Goal: Information Seeking & Learning: Learn about a topic

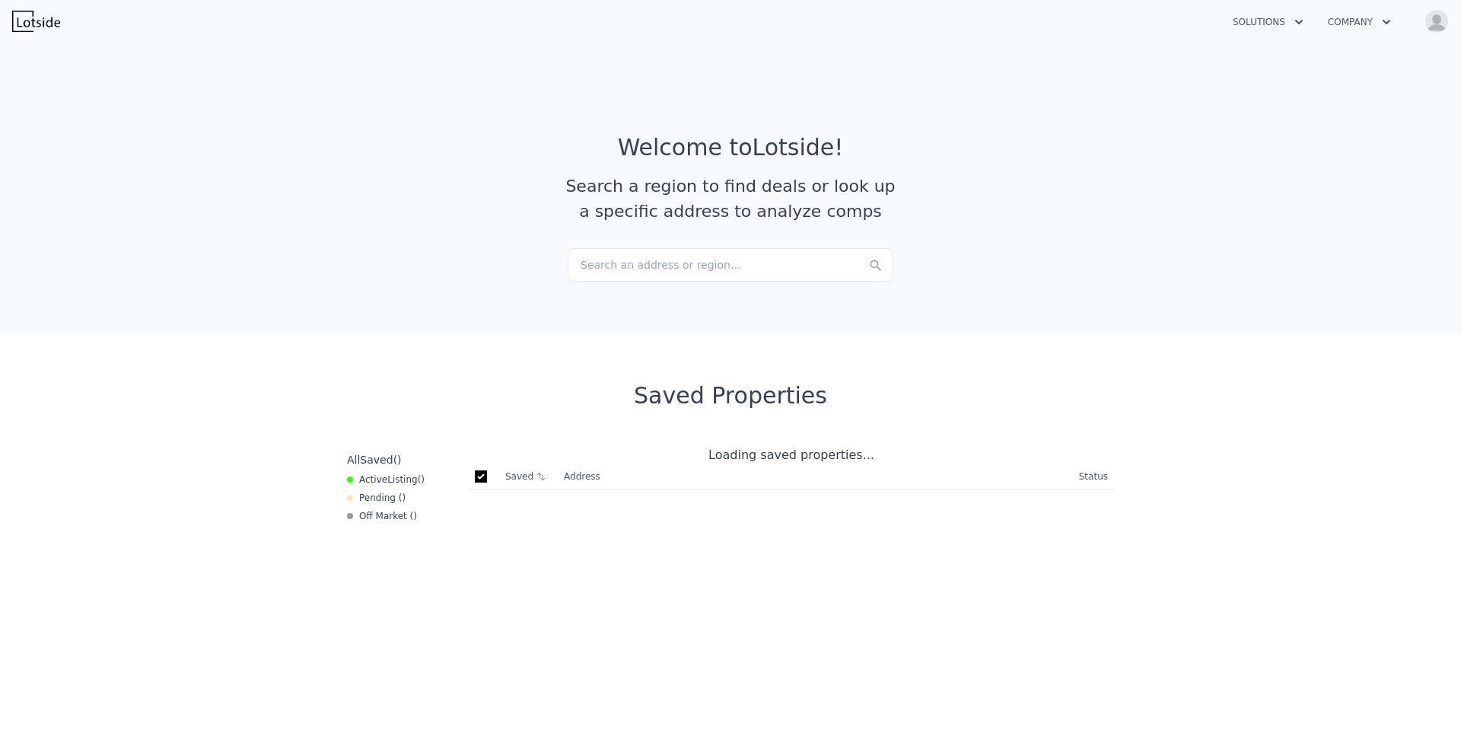
checkbox input "true"
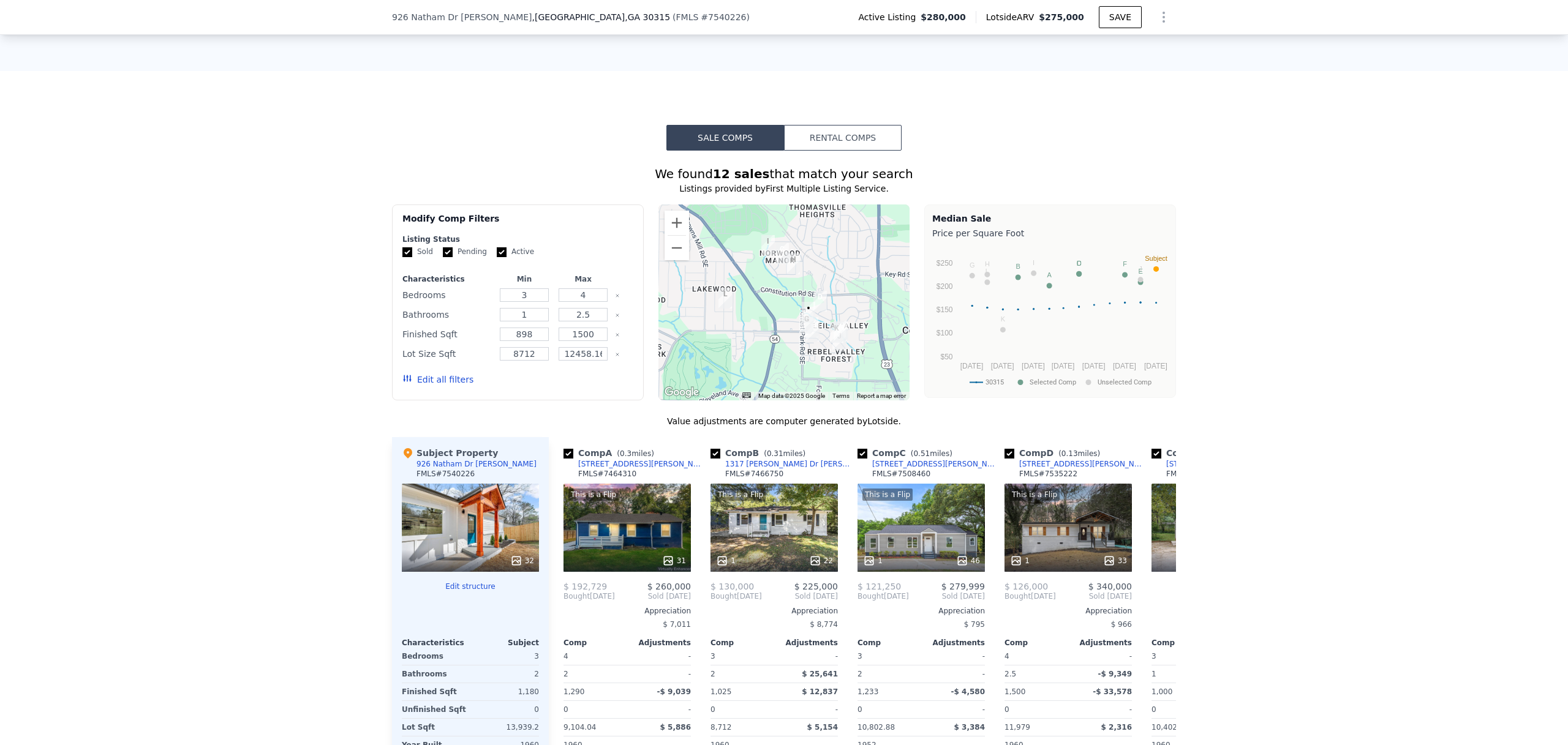
scroll to position [925, 0]
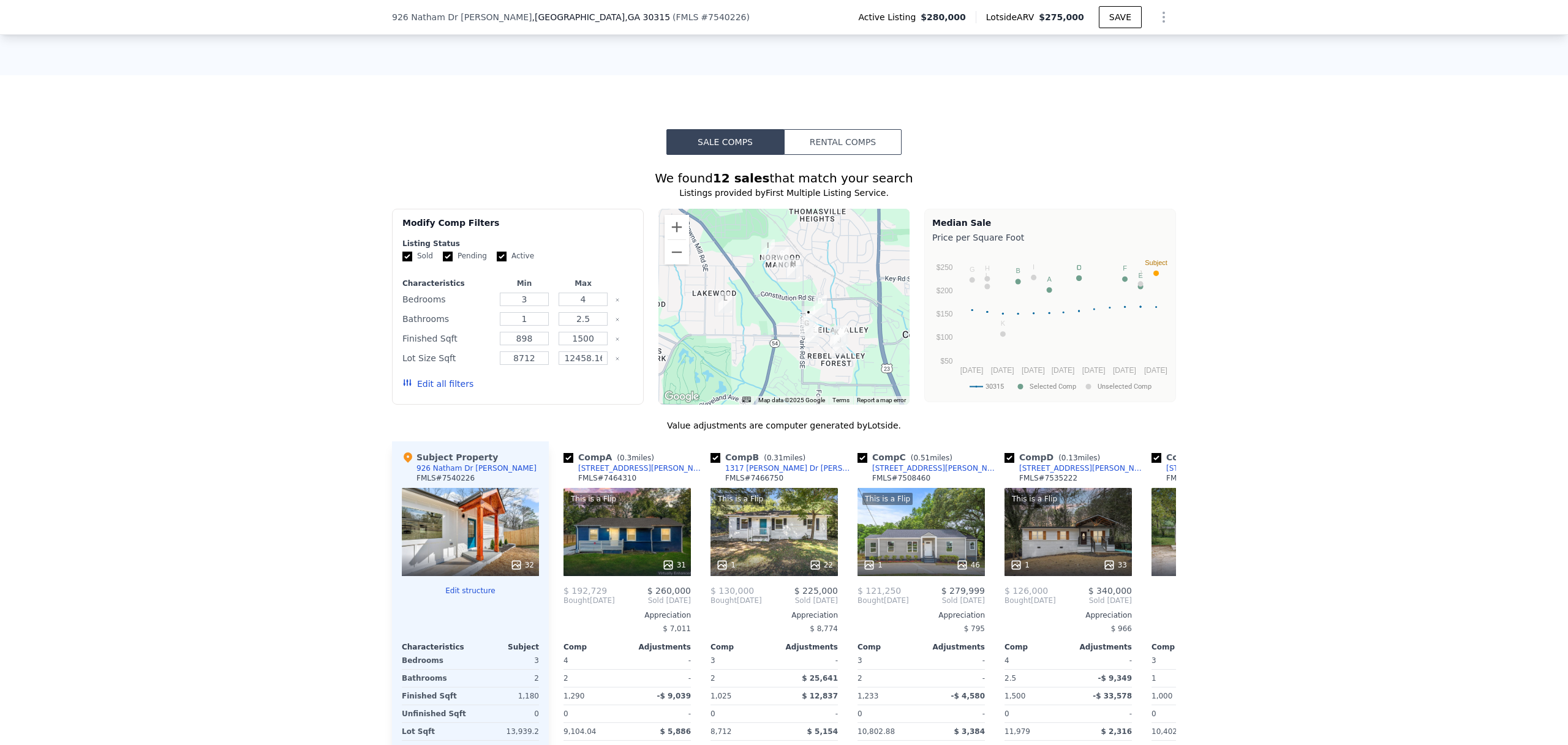
click at [850, 152] on button "Rental Comps" at bounding box center [843, 142] width 118 height 26
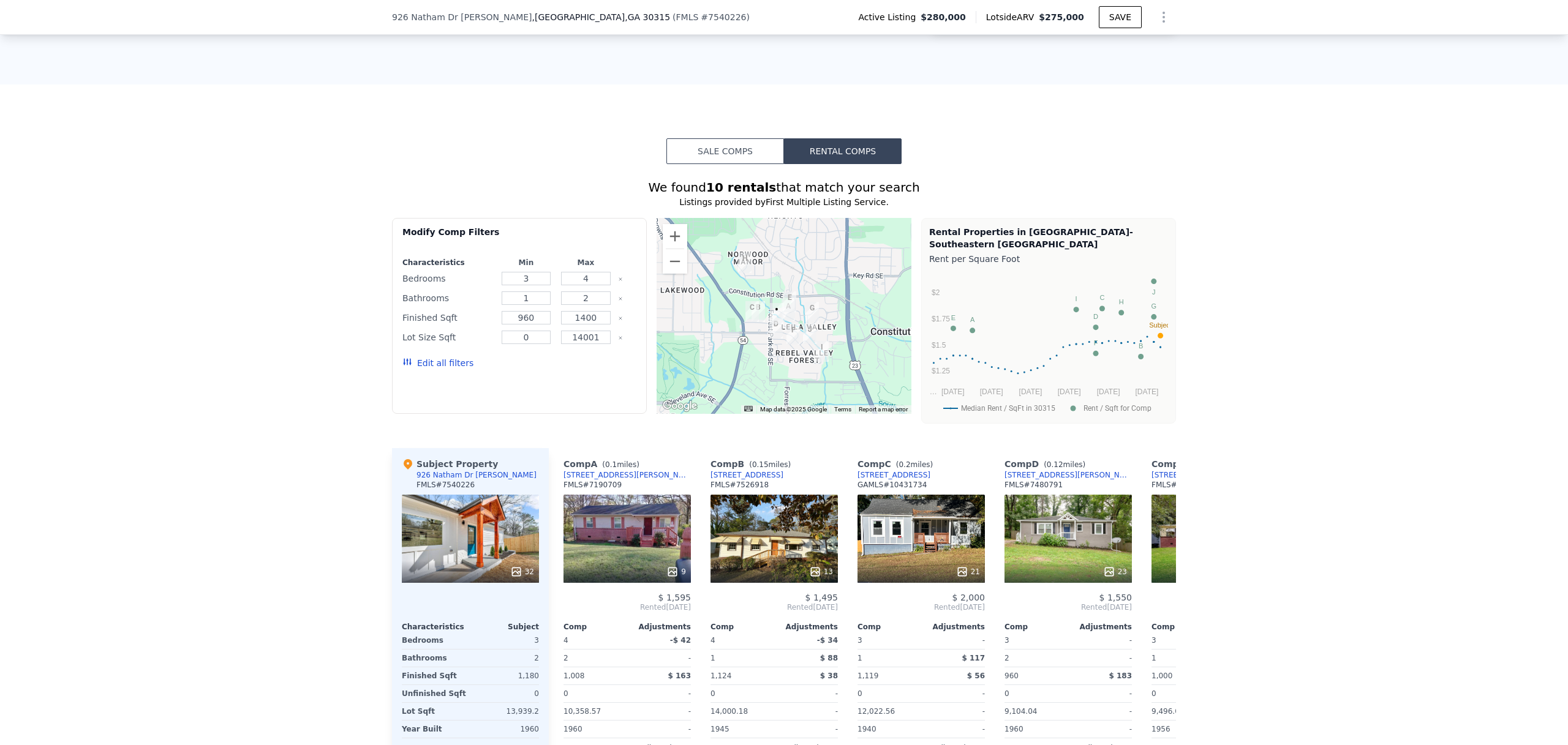
scroll to position [916, 0]
drag, startPoint x: 526, startPoint y: 307, endPoint x: 518, endPoint y: 307, distance: 8.0
click at [518, 306] on input "1" at bounding box center [526, 298] width 50 height 14
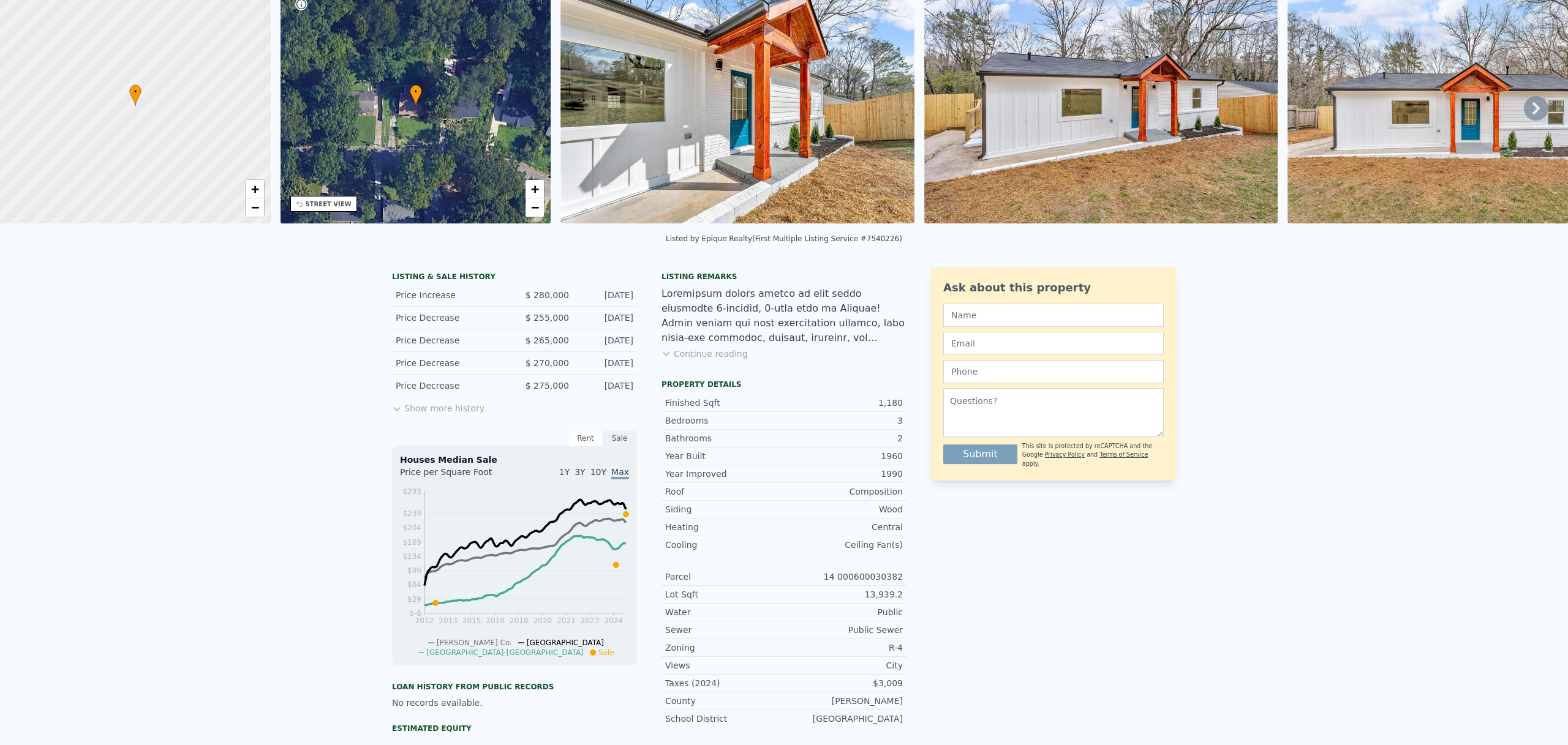
scroll to position [0, 0]
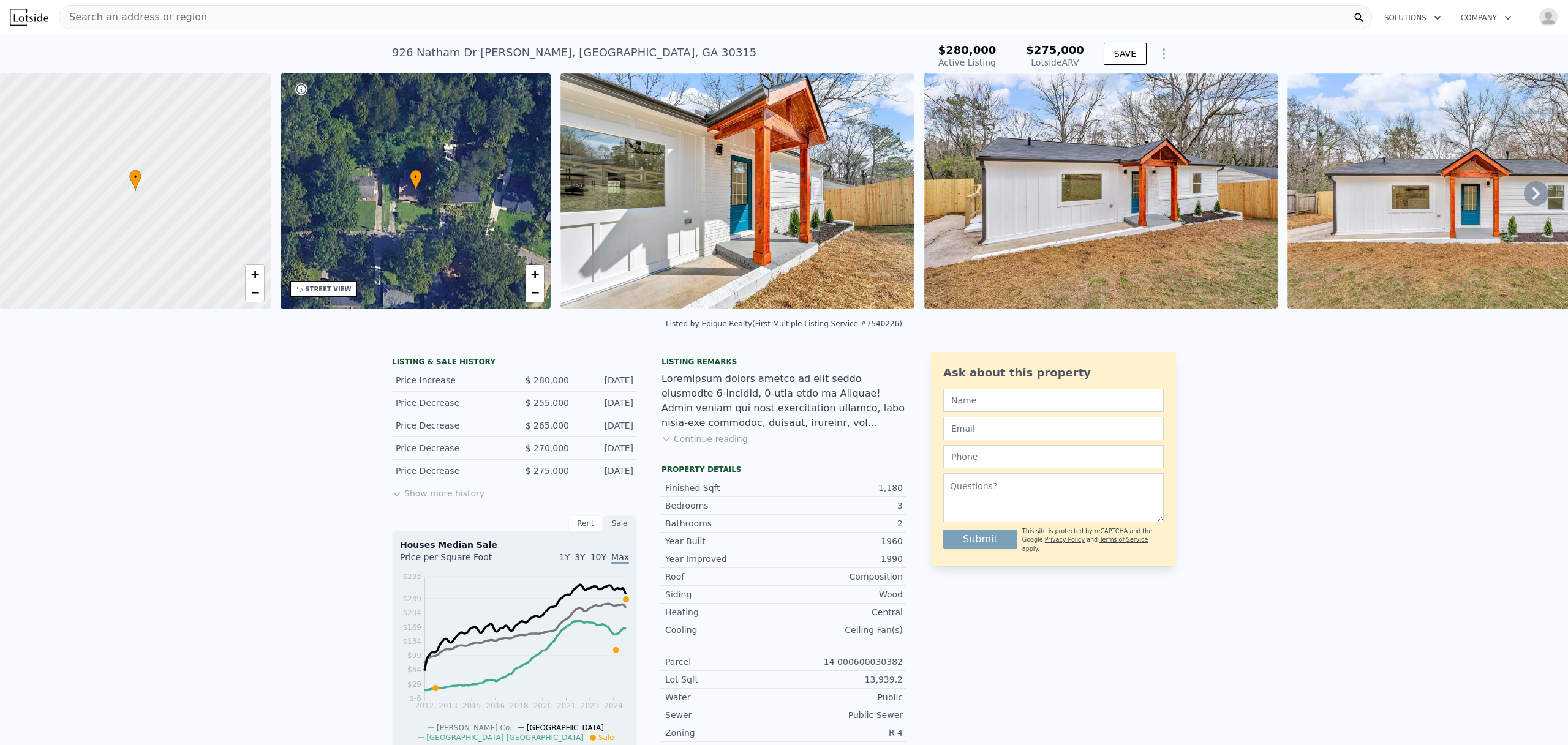
click at [527, 14] on div "Search an address or region" at bounding box center [715, 17] width 1313 height 24
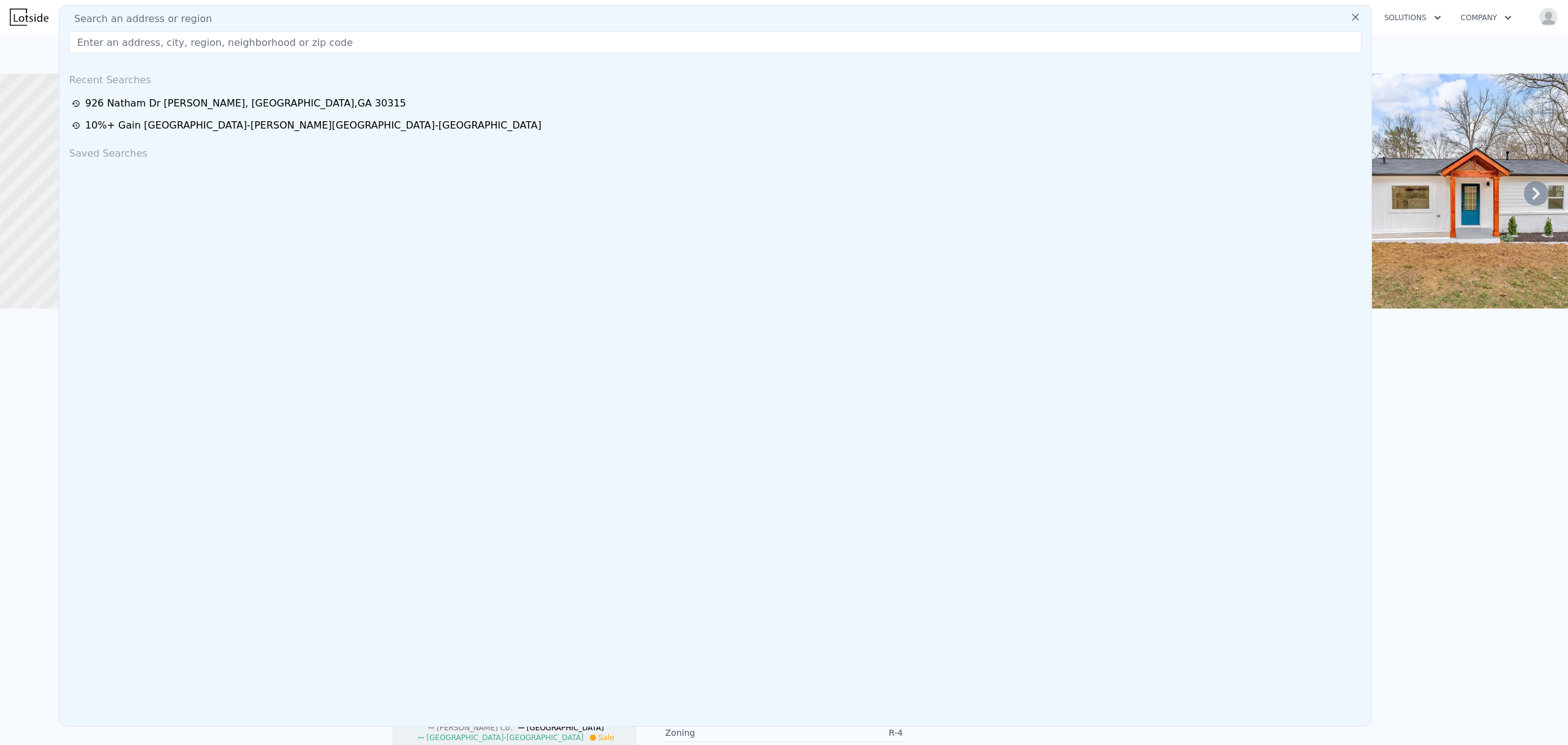
type input "[URL][DOMAIN_NAME]"
click at [332, 45] on input "text" at bounding box center [716, 42] width 1293 height 22
paste input "[STREET_ADDRESS]"
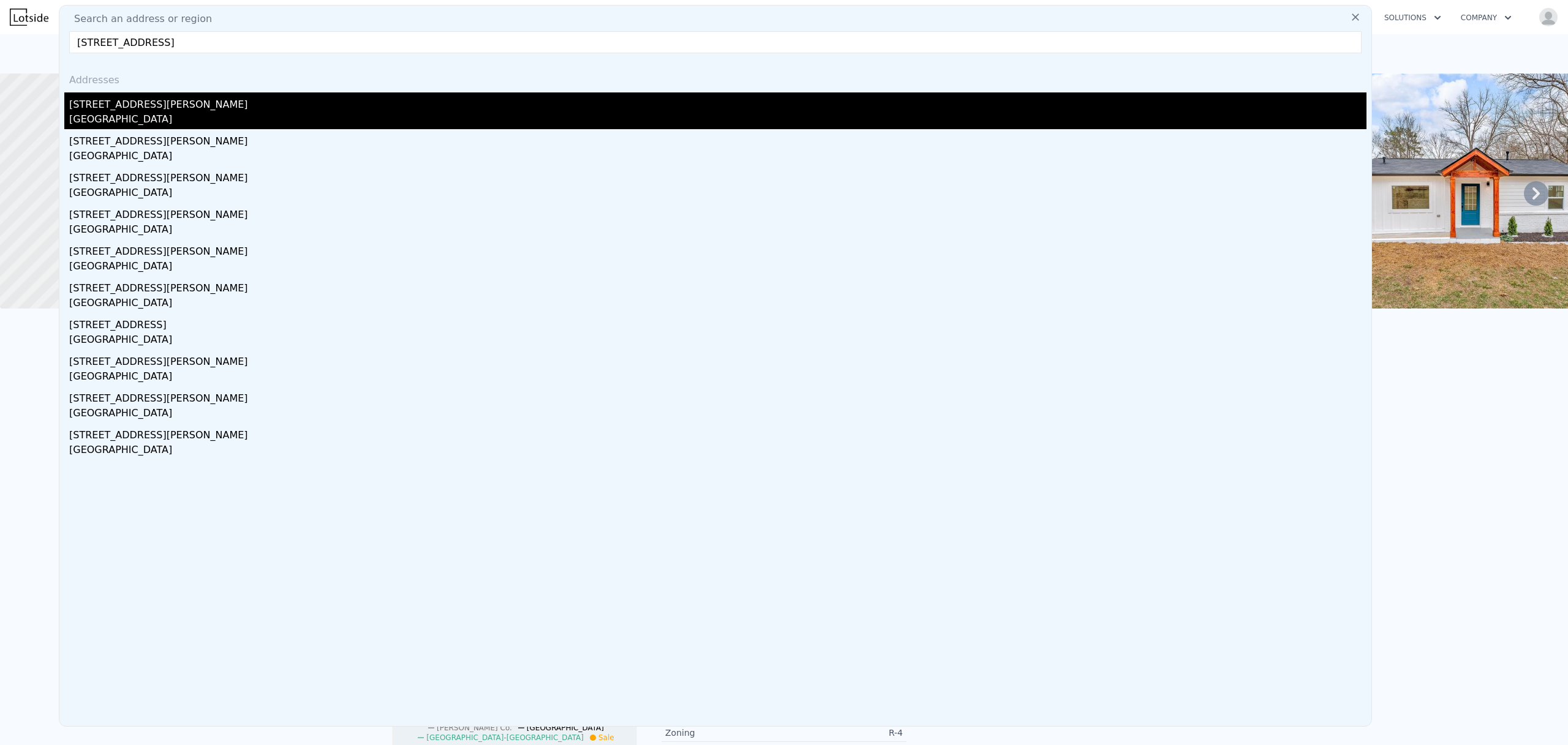
type input "[STREET_ADDRESS]"
click at [127, 103] on div "[STREET_ADDRESS][PERSON_NAME]" at bounding box center [718, 102] width 1298 height 19
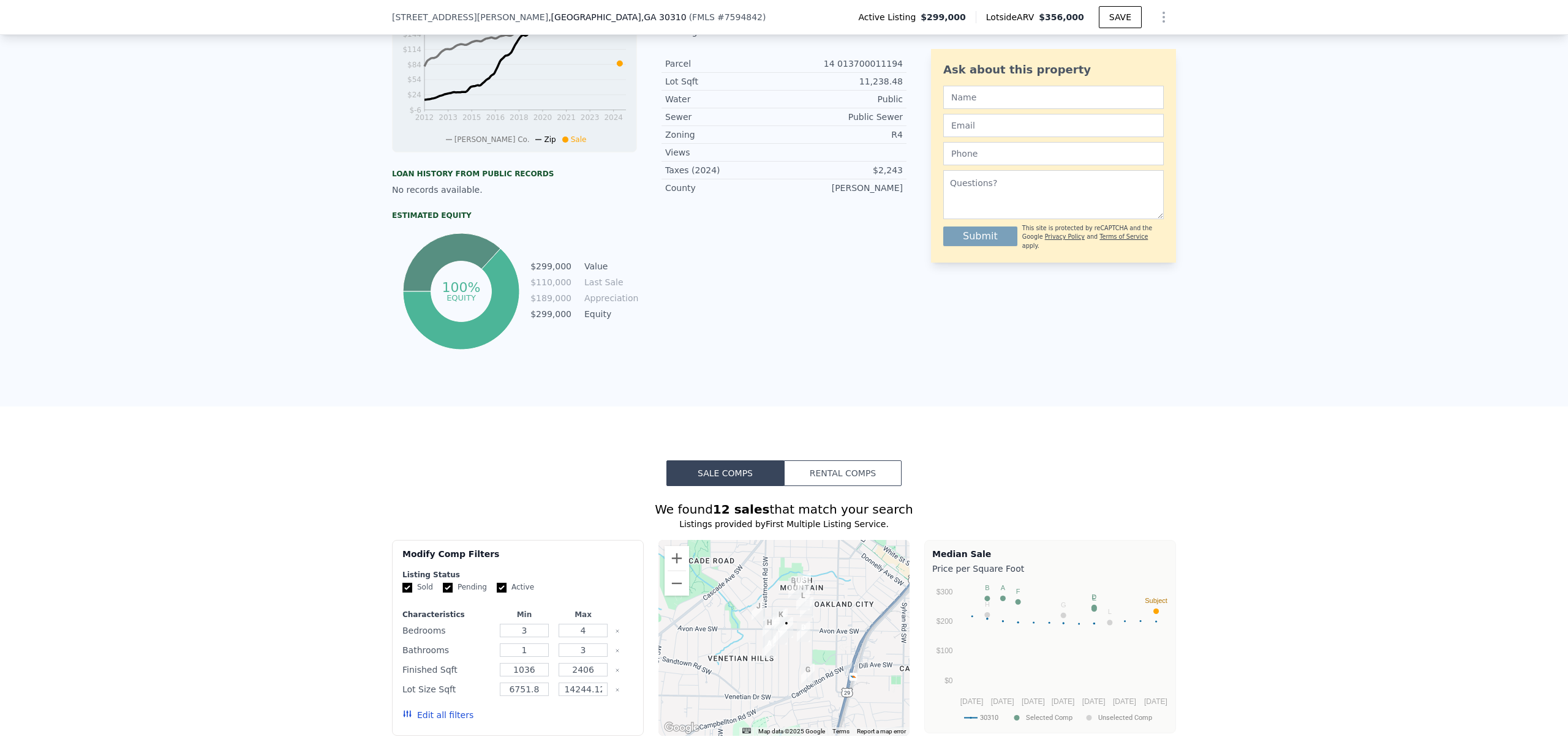
scroll to position [595, 0]
click at [823, 485] on button "Rental Comps" at bounding box center [843, 472] width 118 height 26
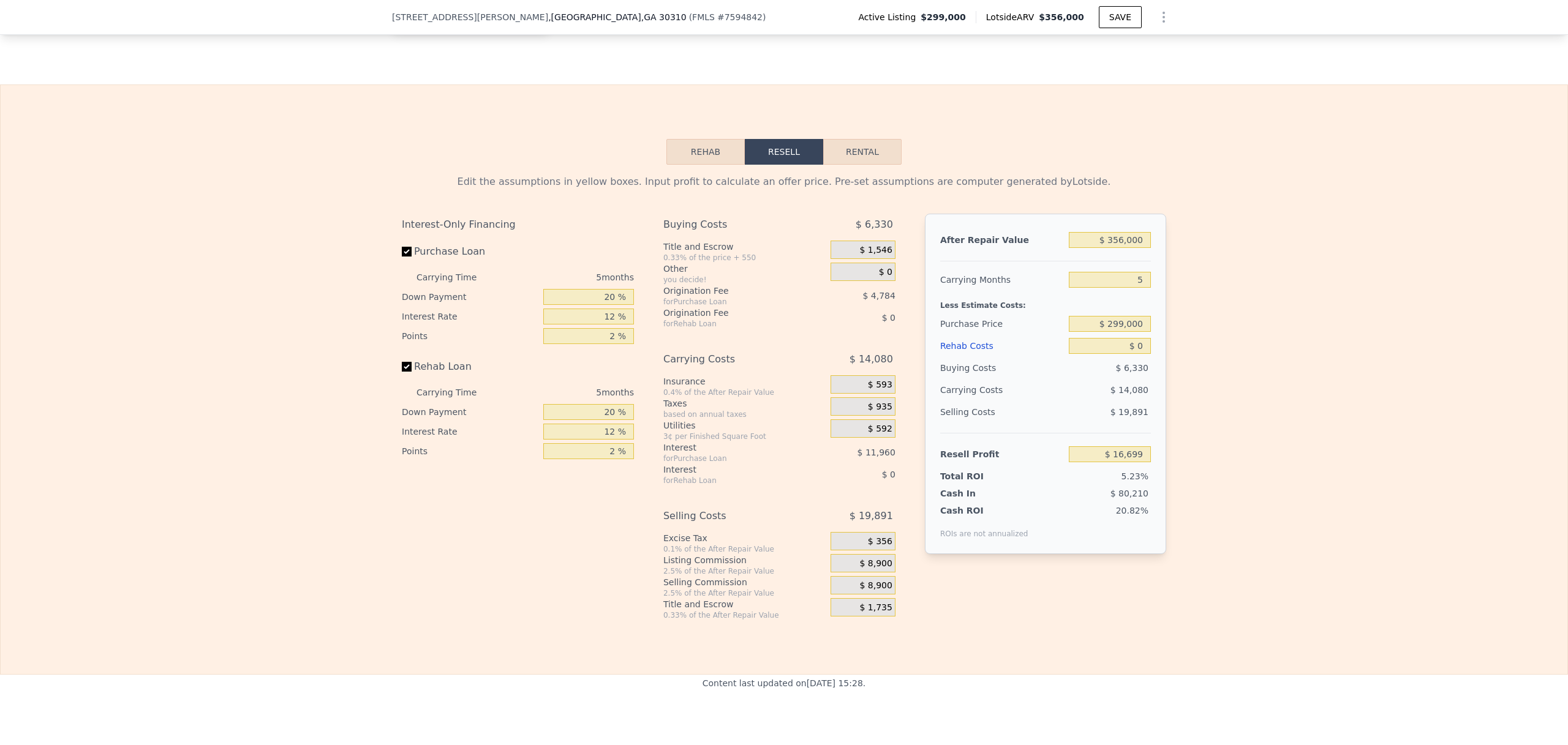
scroll to position [1650, 0]
click at [840, 163] on button "Rental" at bounding box center [862, 150] width 78 height 26
select select "30"
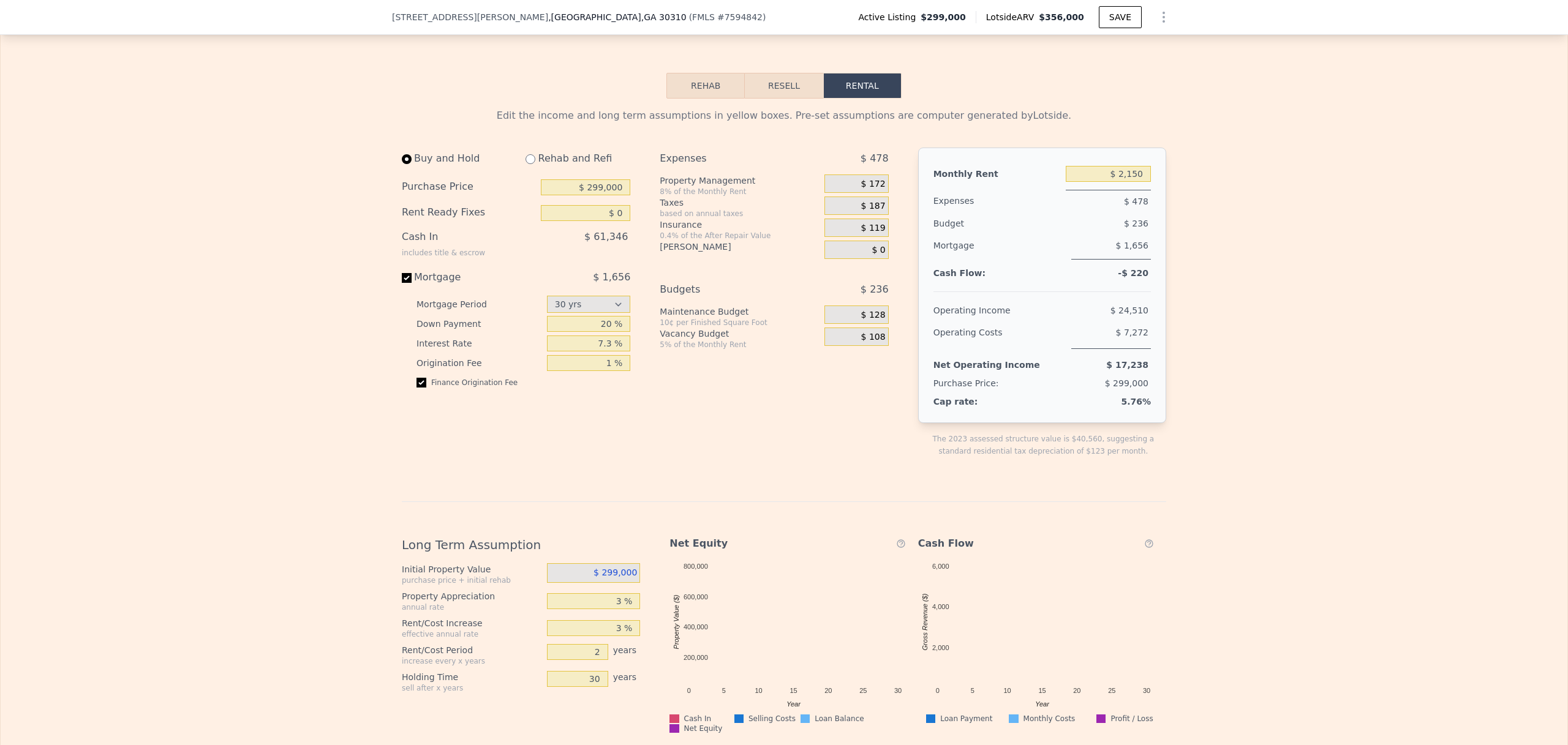
scroll to position [1727, 0]
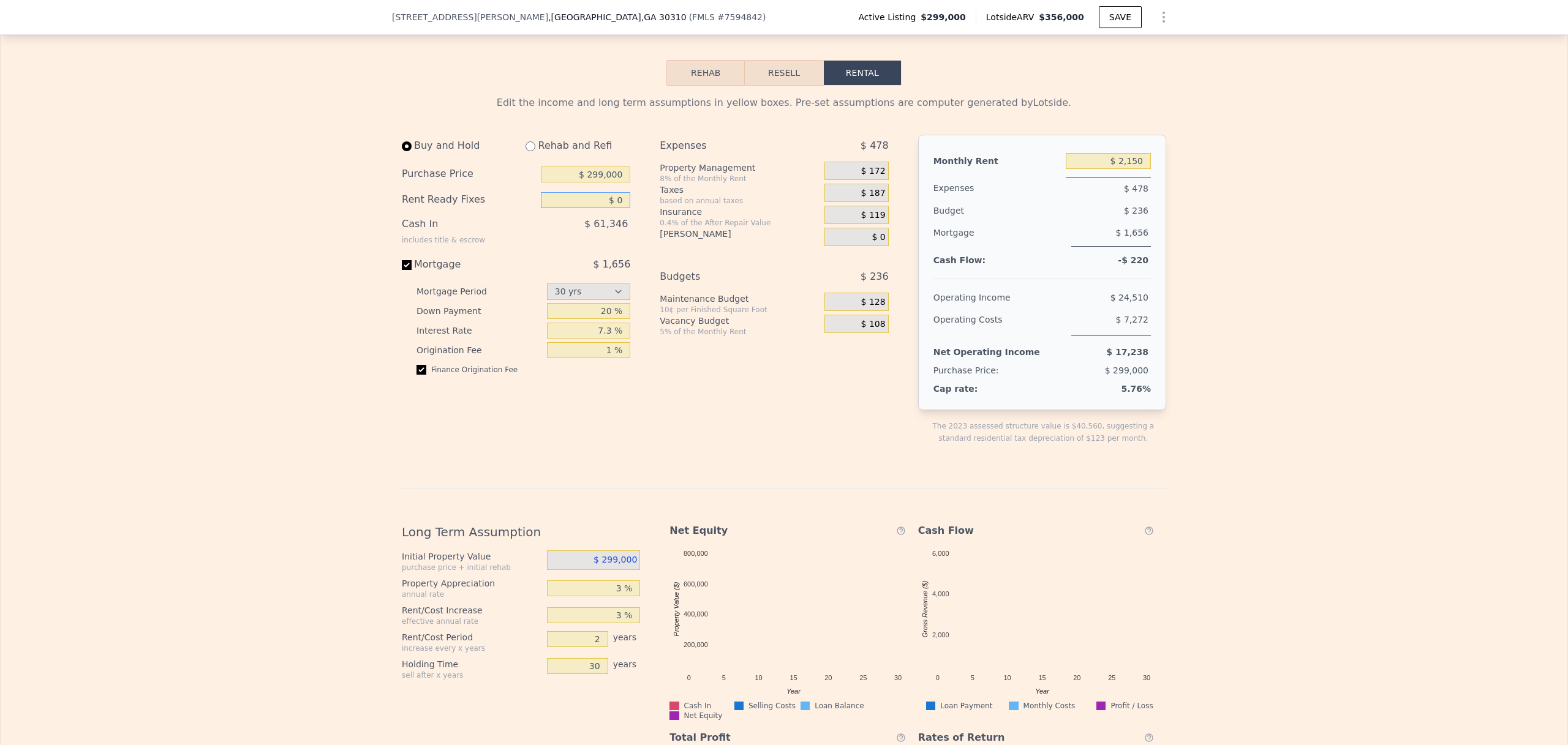
click at [614, 208] on input "$ 0" at bounding box center [585, 200] width 89 height 16
click at [343, 263] on div "Edit the income and long term assumptions in yellow boxes. Pre-set assumptions …" at bounding box center [784, 502] width 1566 height 832
click at [612, 208] on input "$ 2,500" at bounding box center [585, 200] width 89 height 16
type input "$ 0"
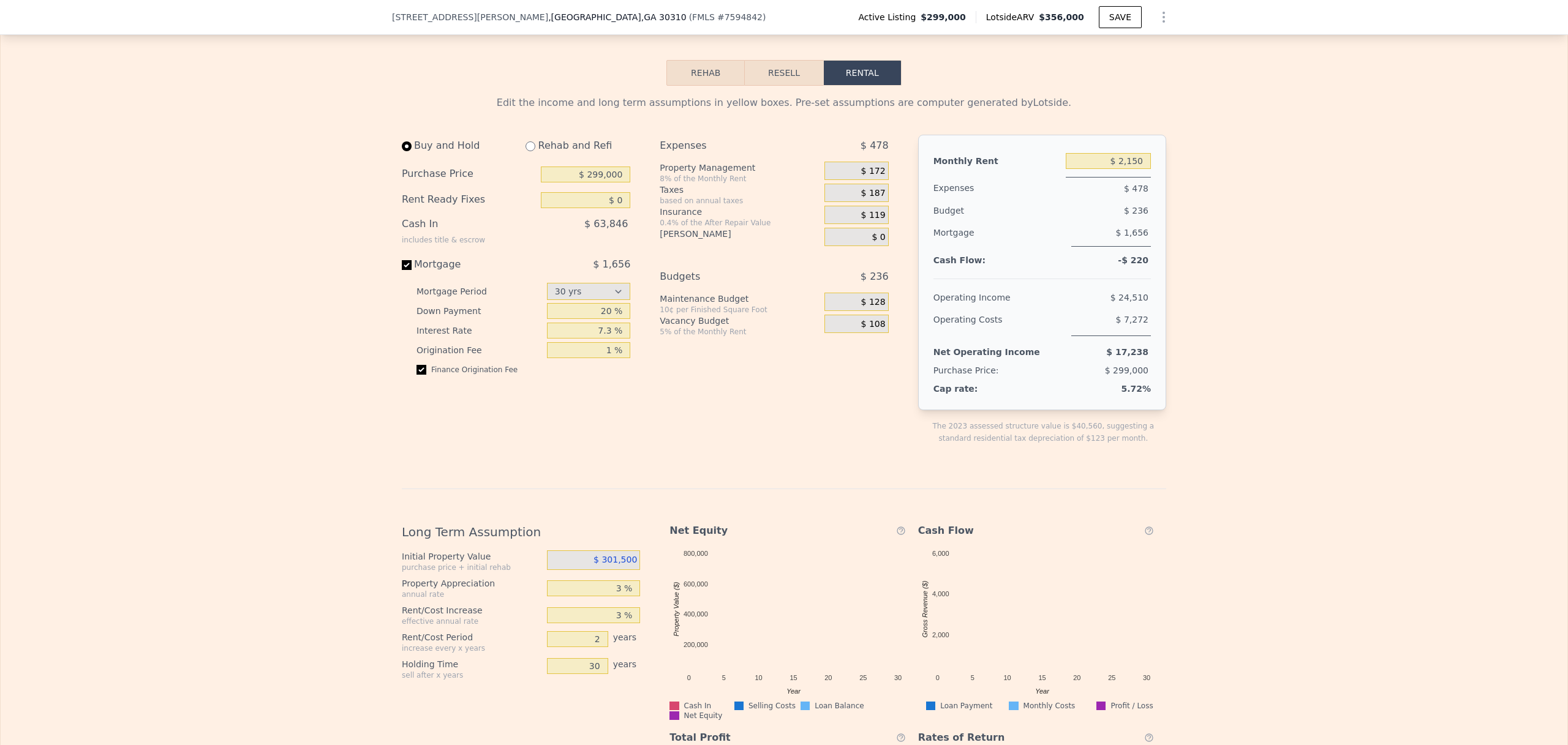
click at [294, 320] on div "Edit the income and long term assumptions in yellow boxes. Pre-set assumptions …" at bounding box center [784, 502] width 1566 height 832
drag, startPoint x: 597, startPoint y: 348, endPoint x: 609, endPoint y: 348, distance: 12.0
click at [609, 339] on input "7.3 %" at bounding box center [589, 331] width 84 height 16
type input "6 %"
type input "$ 2,500"
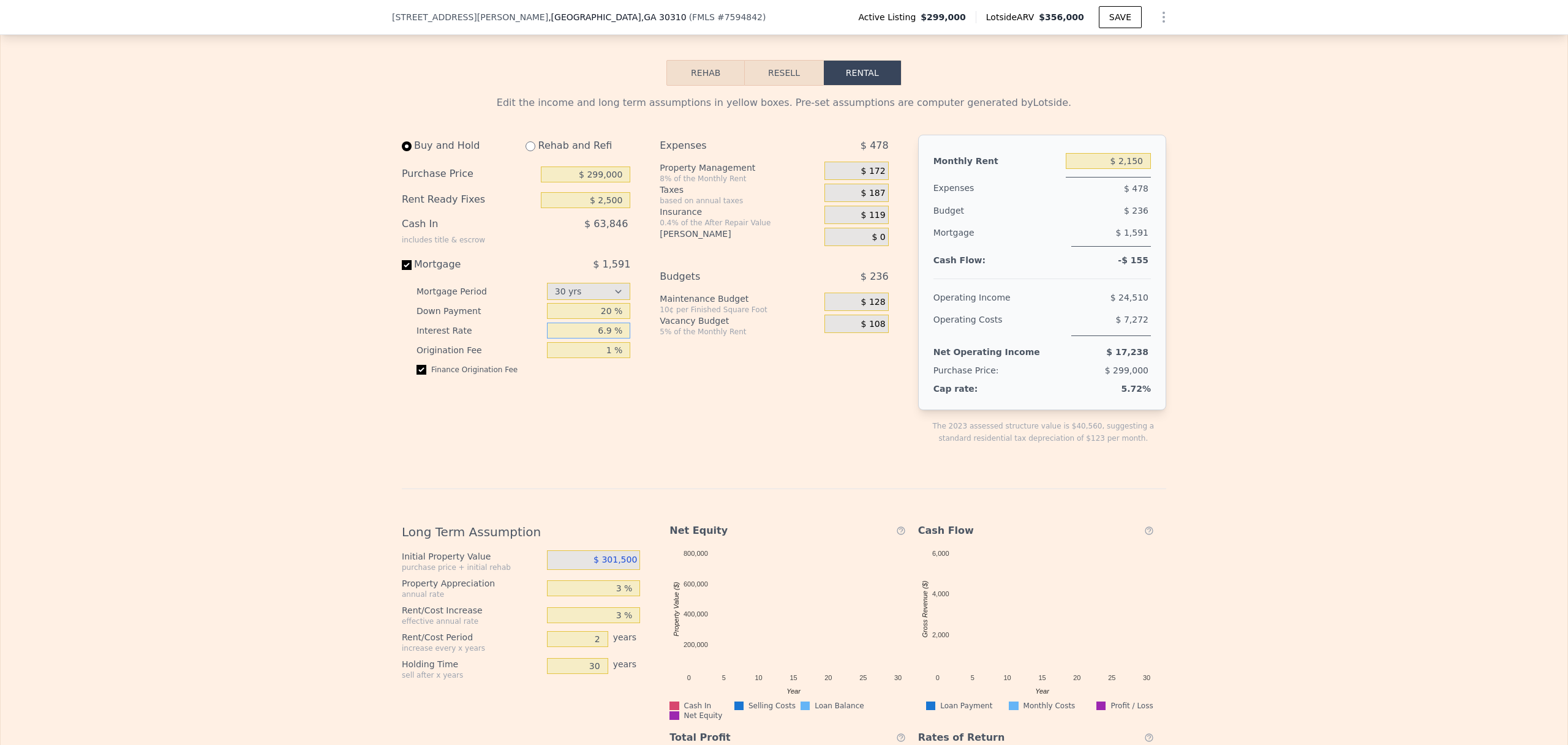
type input "6.9 %"
click at [262, 401] on div "Edit the income and long term assumptions in yellow boxes. Pre-set assumptions …" at bounding box center [784, 502] width 1566 height 832
click at [1120, 169] on input "$ 2,150" at bounding box center [1108, 161] width 85 height 16
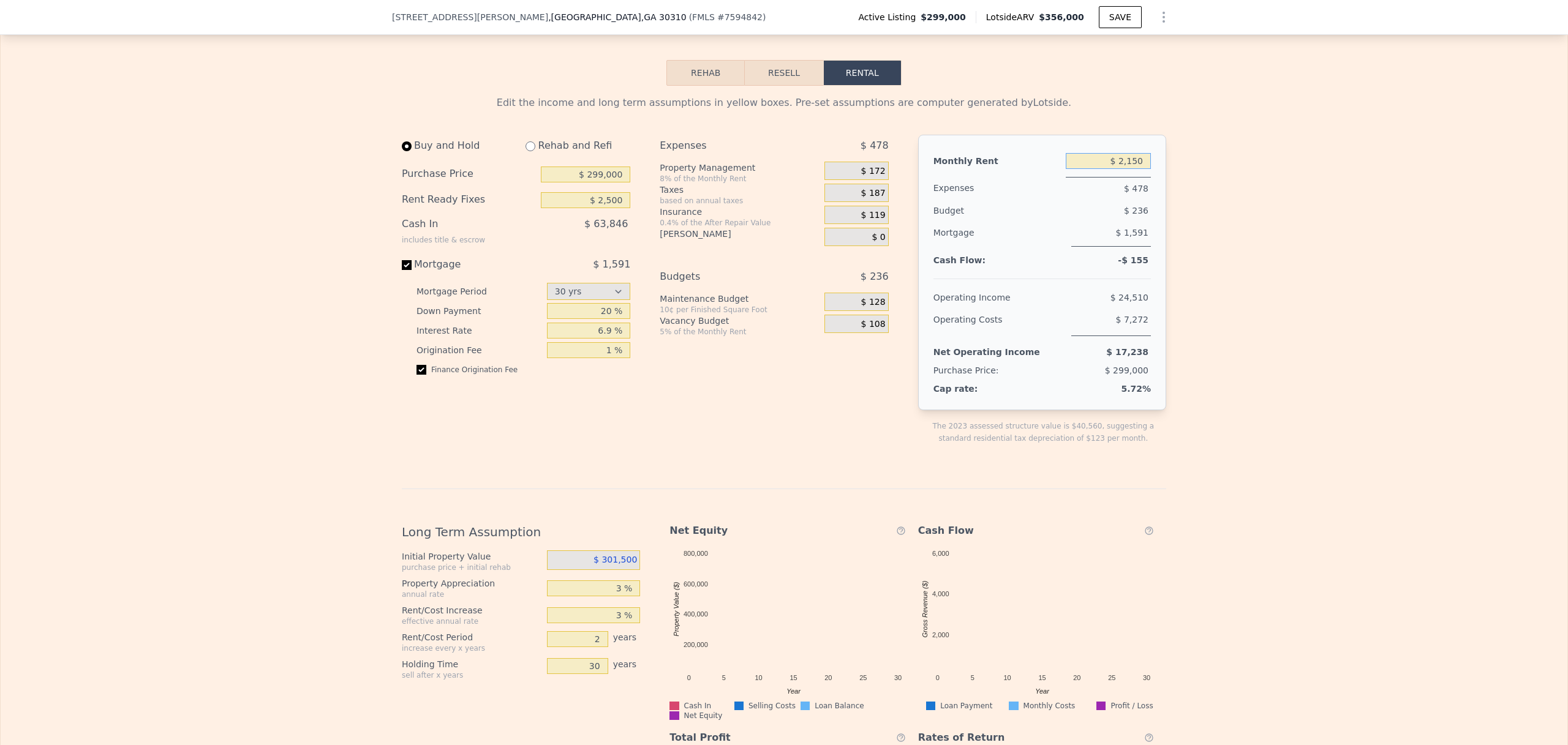
click at [1120, 169] on input "$ 2,150" at bounding box center [1108, 161] width 85 height 16
drag, startPoint x: 1125, startPoint y: 180, endPoint x: 1149, endPoint y: 179, distance: 24.0
click at [1149, 179] on div "Monthly Rent $ 2,150 Expenses $ 478 Budget $ 236 Mortgage $ 1,591 Cash Flow: -$…" at bounding box center [1042, 272] width 248 height 275
drag, startPoint x: 1117, startPoint y: 179, endPoint x: 1174, endPoint y: 181, distance: 57.0
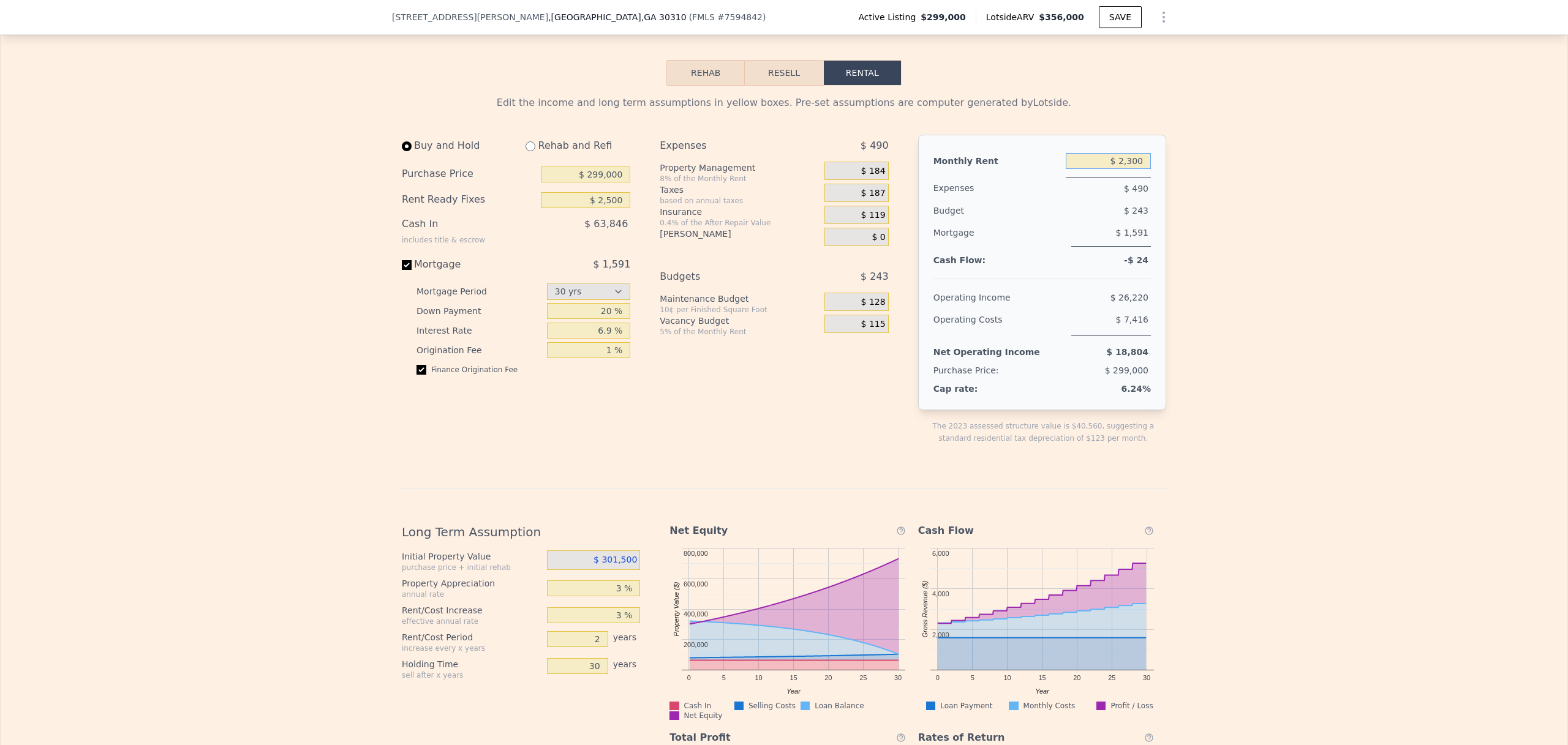
click at [1174, 181] on div "Edit the income and long term assumptions in yellow boxes. Pre-set assumptions …" at bounding box center [784, 502] width 1566 height 832
type input "$ 1,950"
click at [1267, 204] on div "Edit the income and long term assumptions in yellow boxes. Pre-set assumptions …" at bounding box center [784, 502] width 1566 height 832
click at [872, 177] on span "$ 156" at bounding box center [873, 171] width 24 height 11
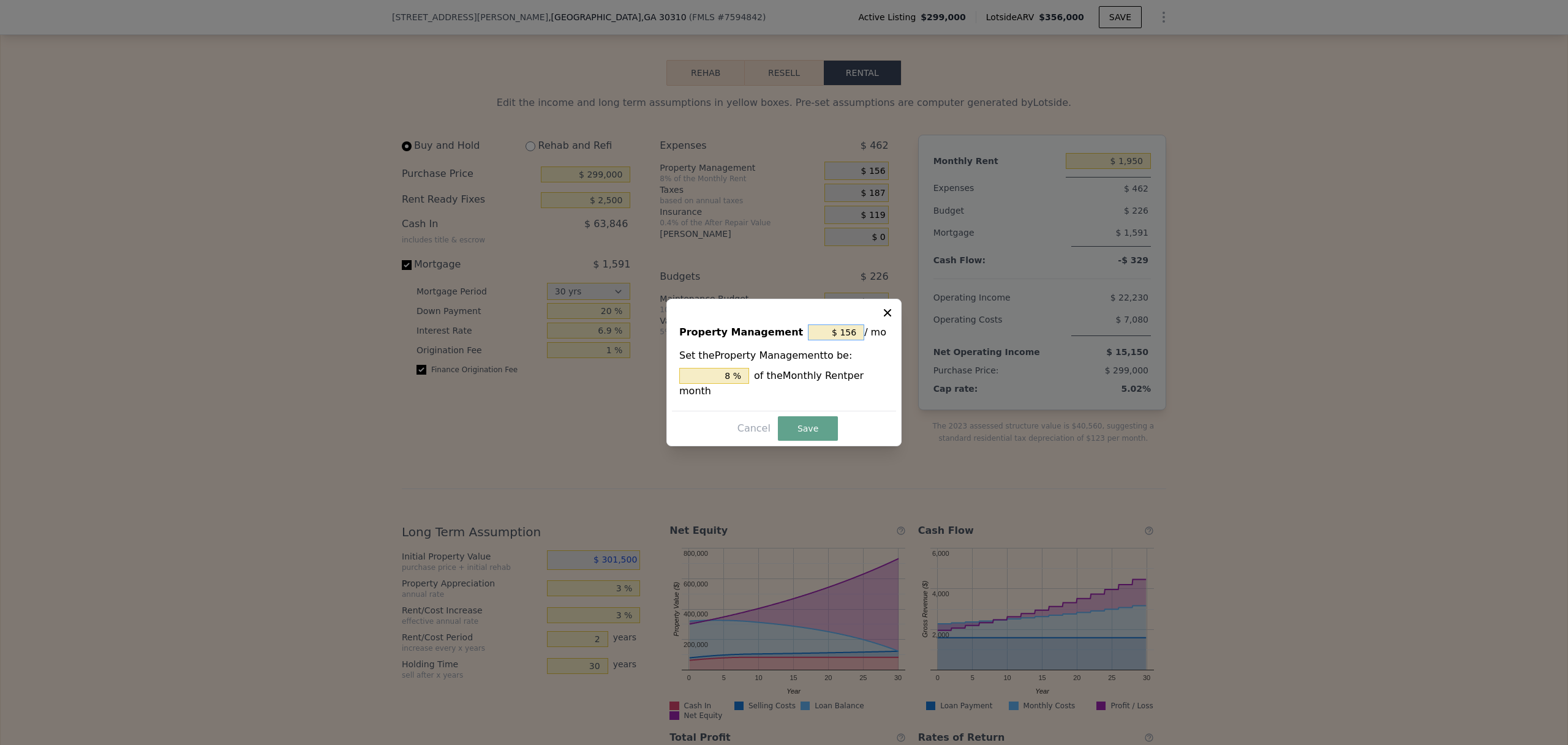
click at [849, 331] on input "$ 156" at bounding box center [836, 332] width 56 height 16
type input "$ 0"
type input "0 %"
type input "$ 0"
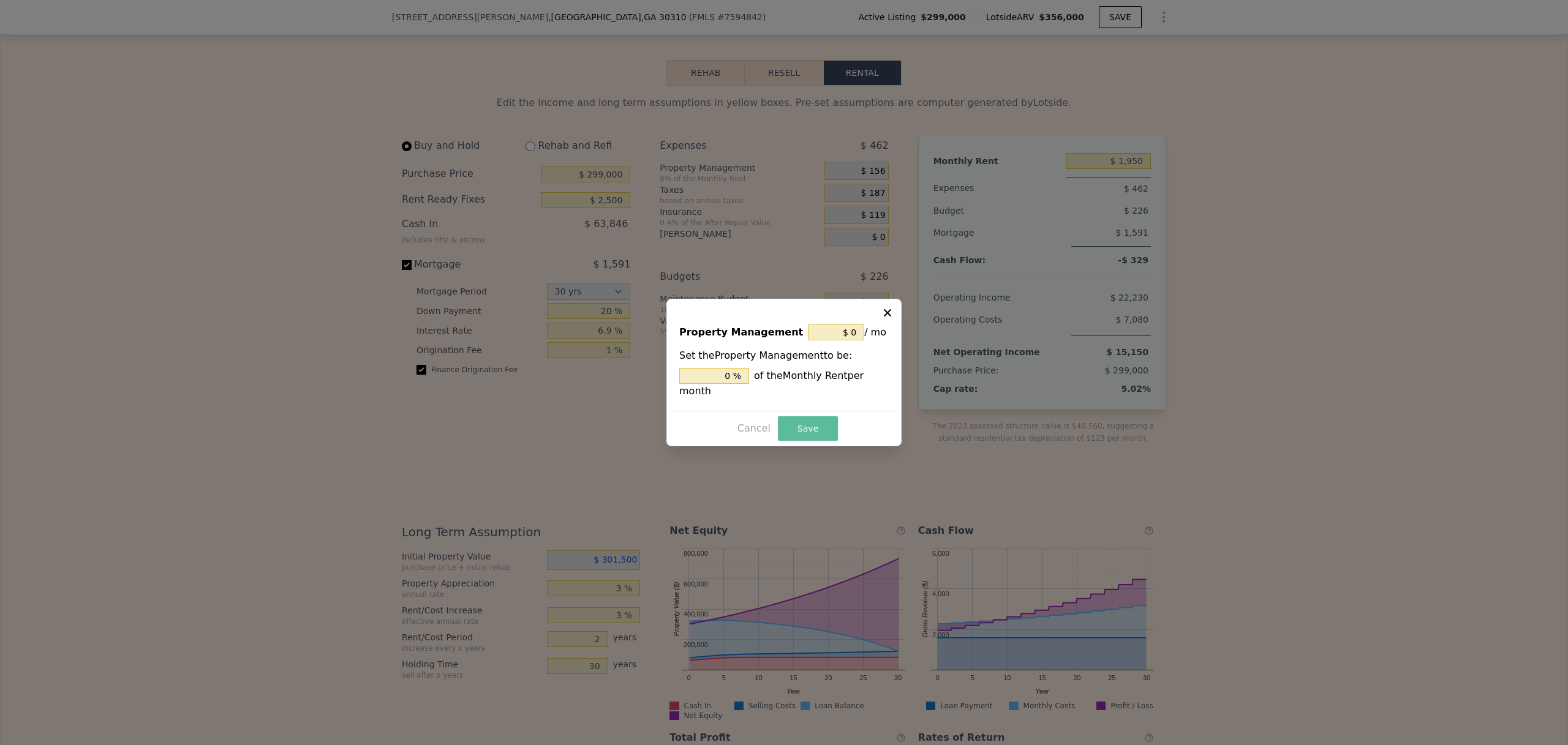
click at [800, 434] on button "Save" at bounding box center [807, 428] width 60 height 24
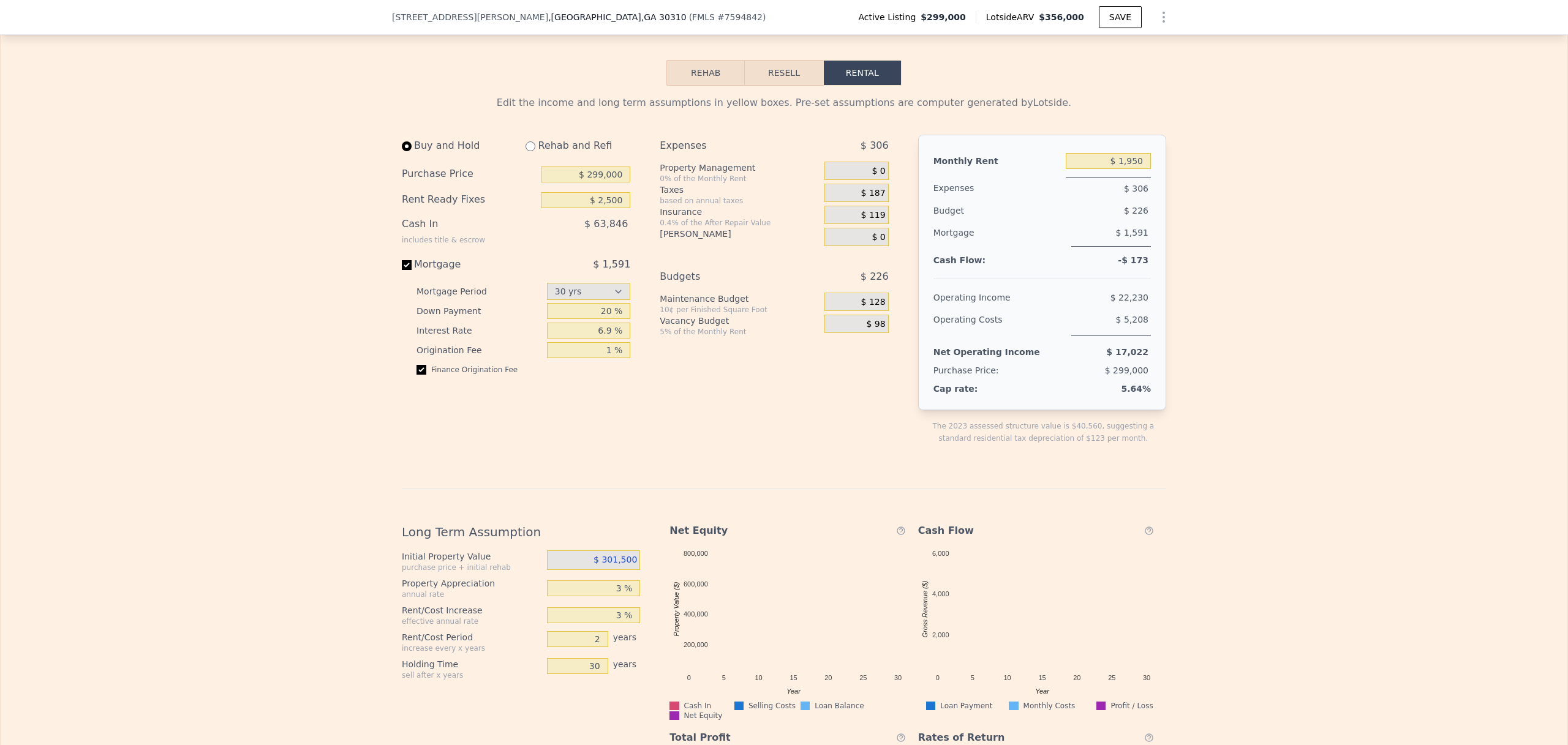
click at [874, 308] on span "$ 128" at bounding box center [873, 303] width 24 height 11
click at [874, 319] on body "Search an address or region Solutions Company Open main menu Open user menu [ST…" at bounding box center [784, 372] width 1568 height 745
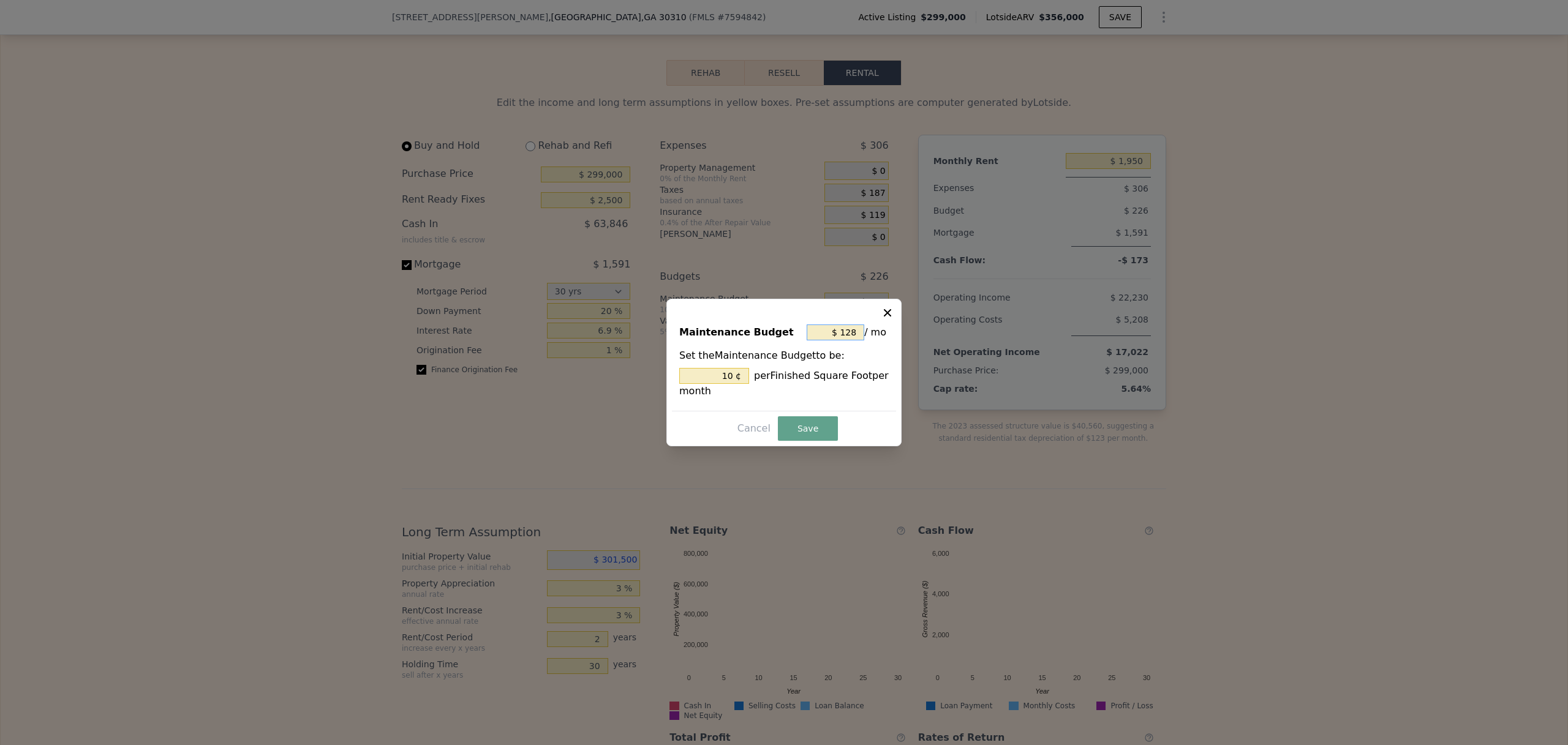
click at [846, 331] on input "$ 128" at bounding box center [836, 332] width 58 height 16
type input "$ 0"
type input "0 ¢"
type input "$ 0"
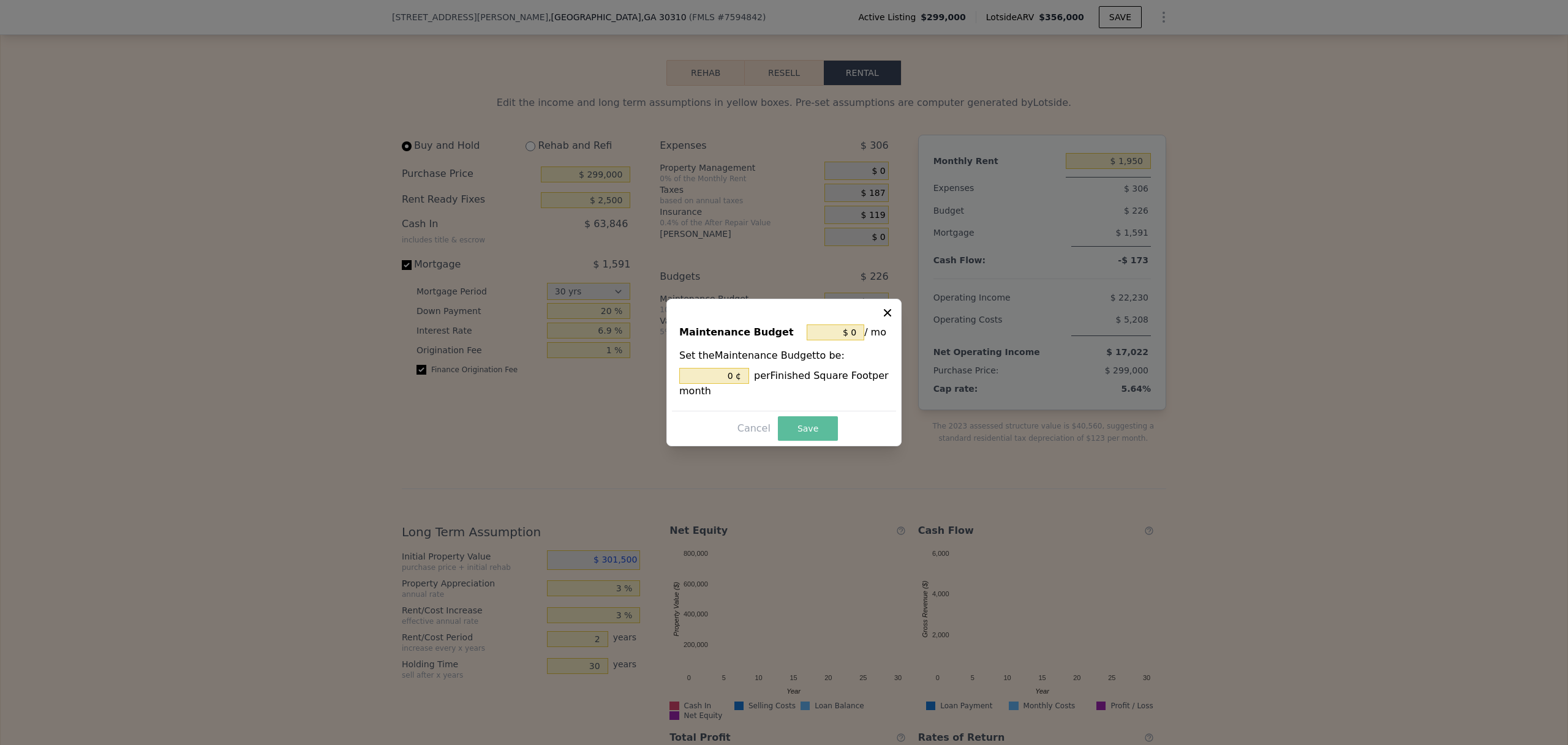
click at [808, 425] on button "Save" at bounding box center [807, 428] width 60 height 24
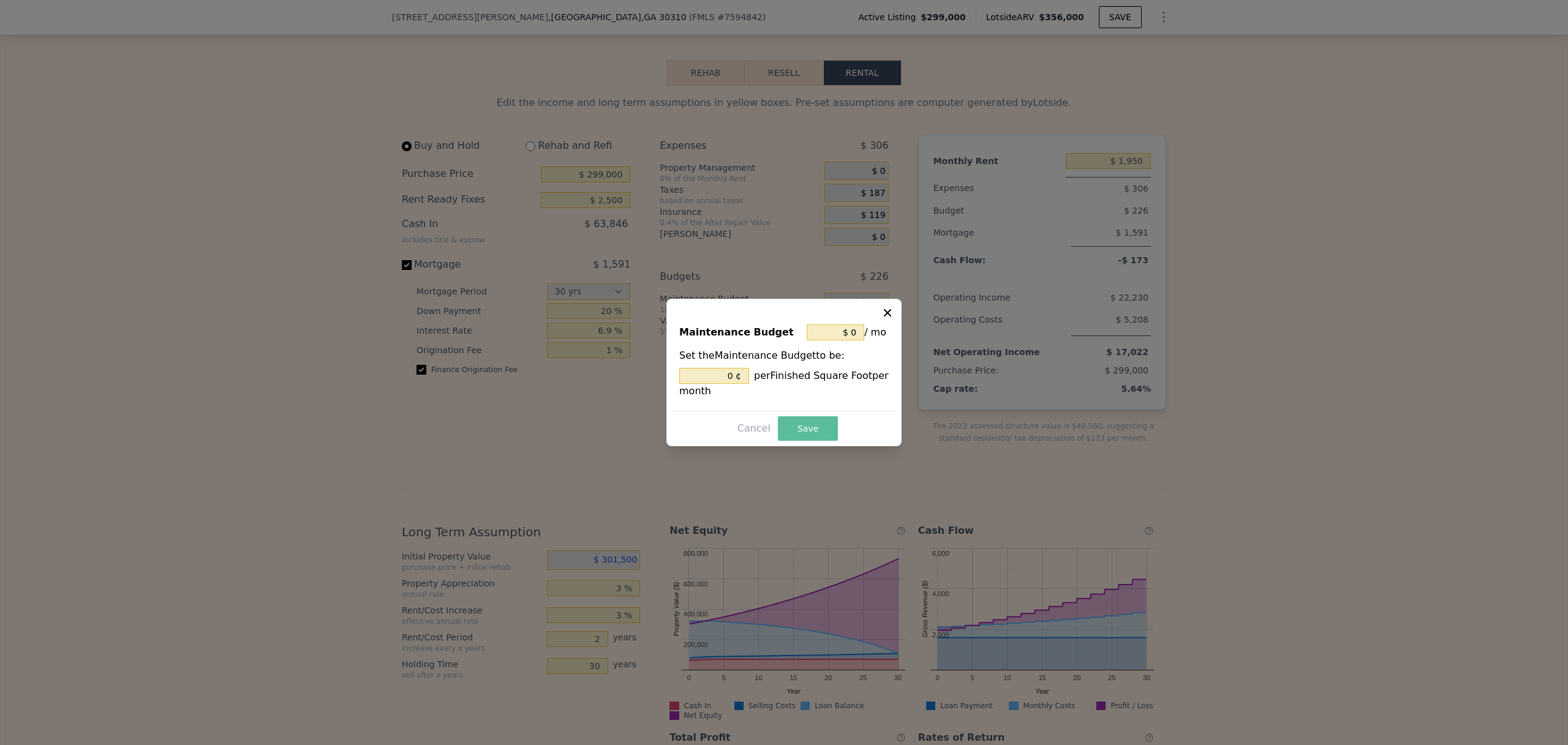
type input "0 %"
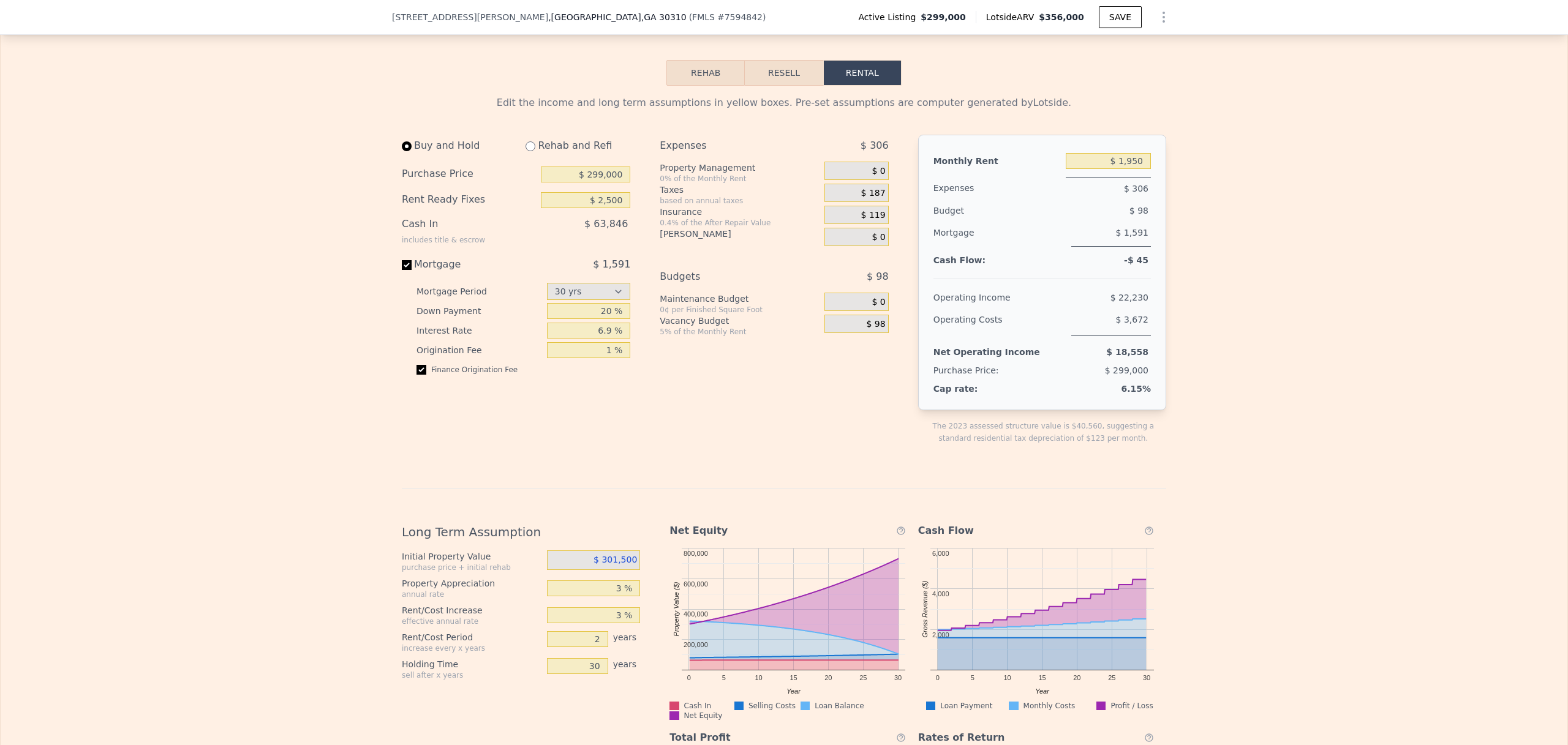
click at [1223, 321] on div "Edit the income and long term assumptions in yellow boxes. Pre-set assumptions …" at bounding box center [784, 502] width 1566 height 832
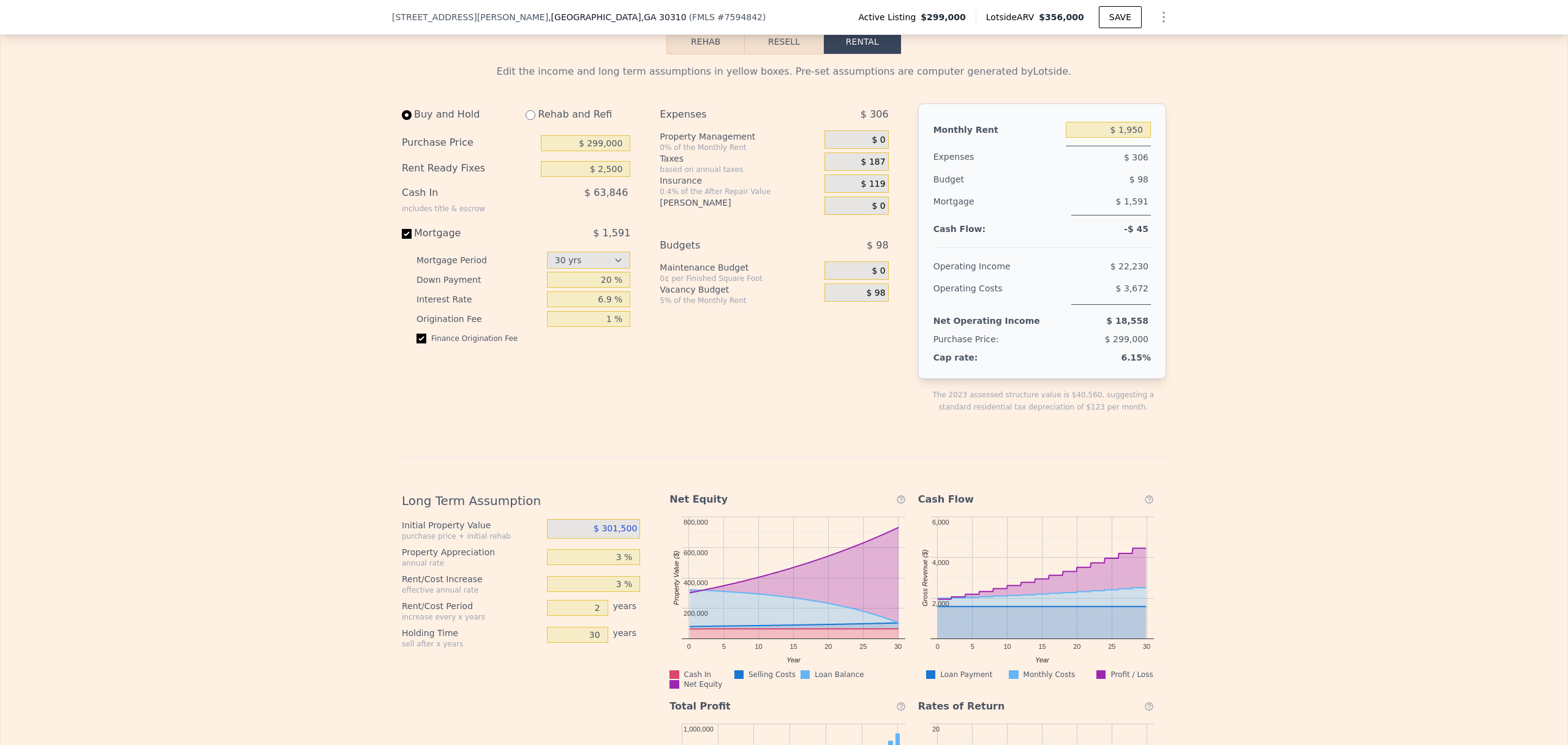
scroll to position [1760, 0]
click at [593, 149] on input "$ 299,000" at bounding box center [585, 141] width 89 height 16
type input "$ 285,000"
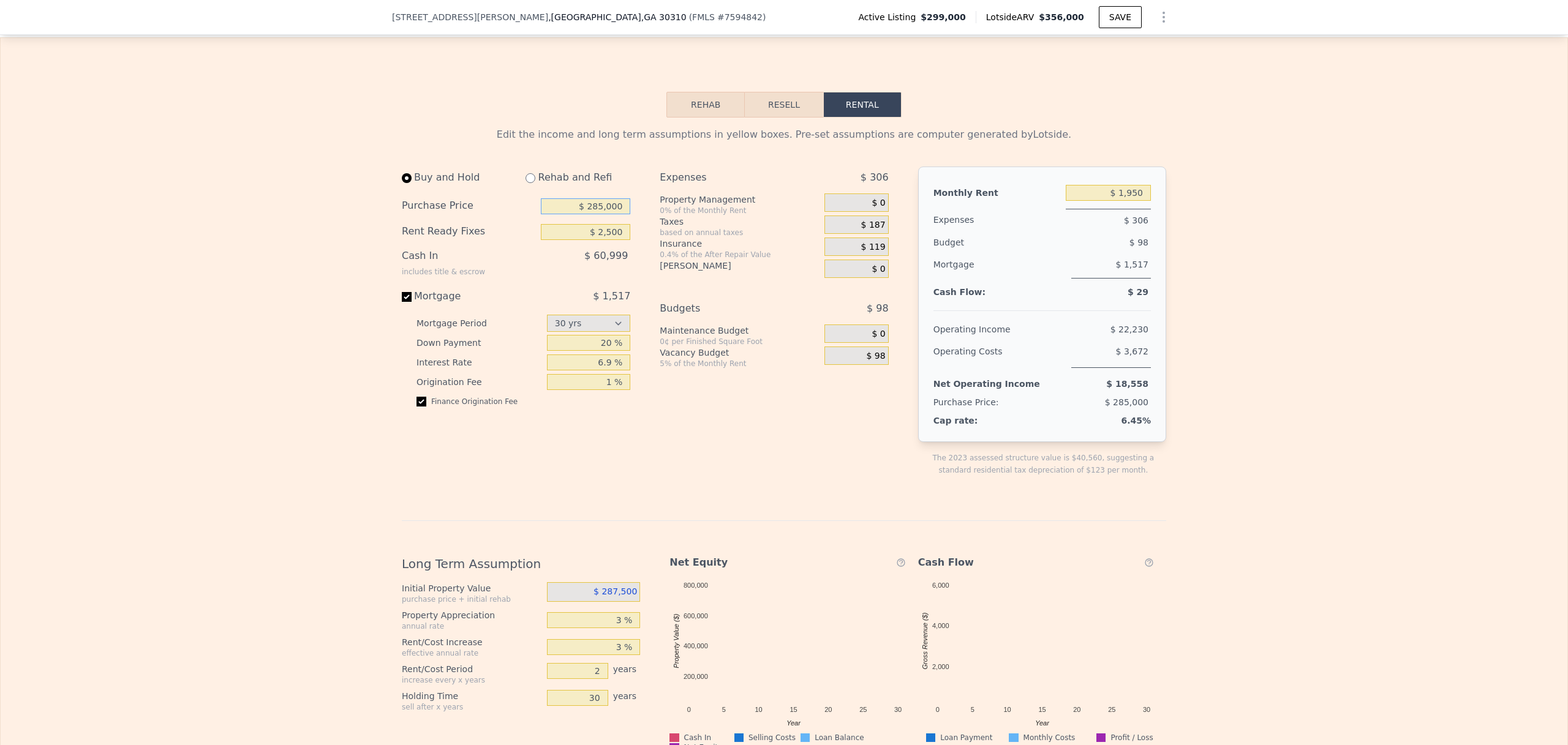
scroll to position [1686, 0]
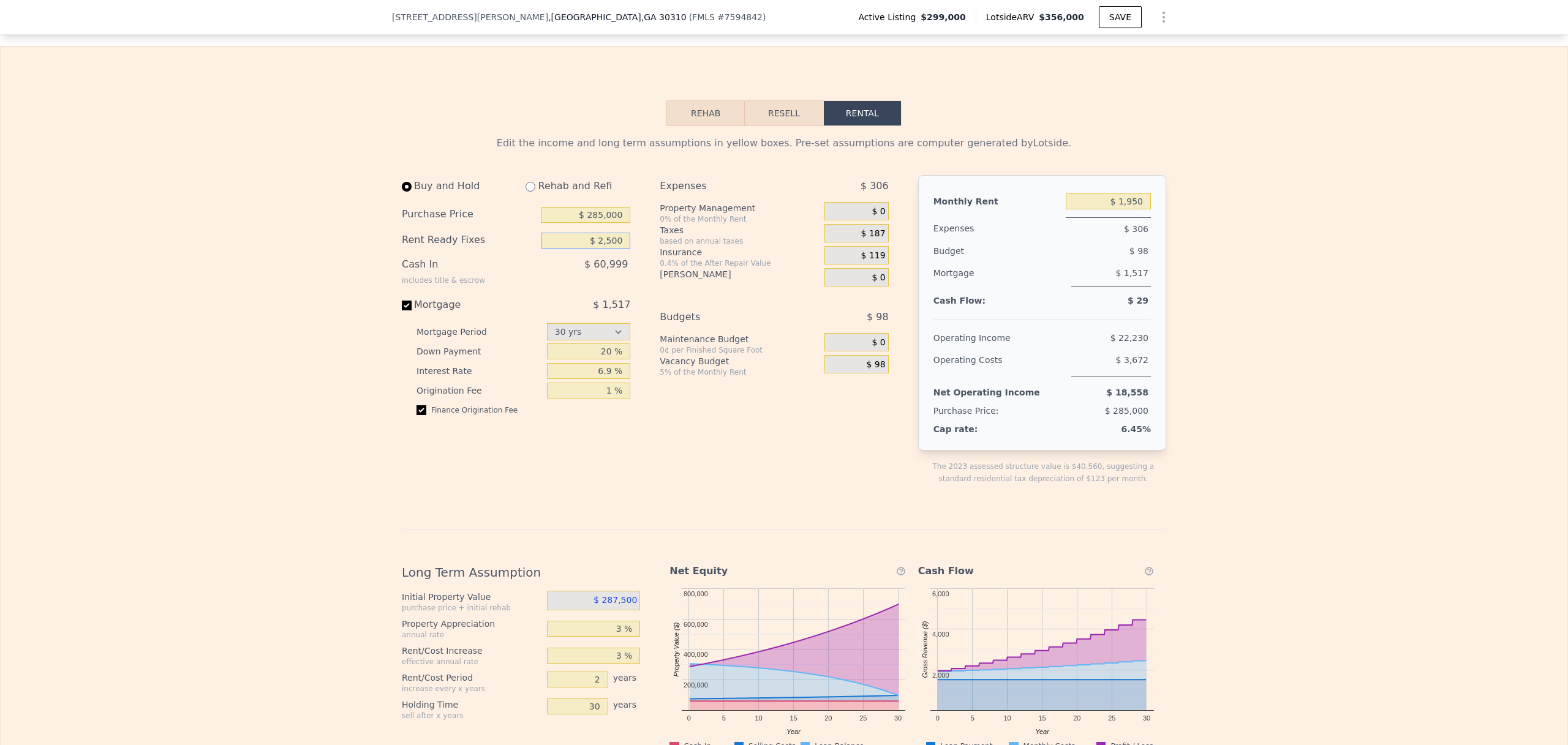
click at [613, 249] on input "$ 2,500" at bounding box center [585, 241] width 89 height 16
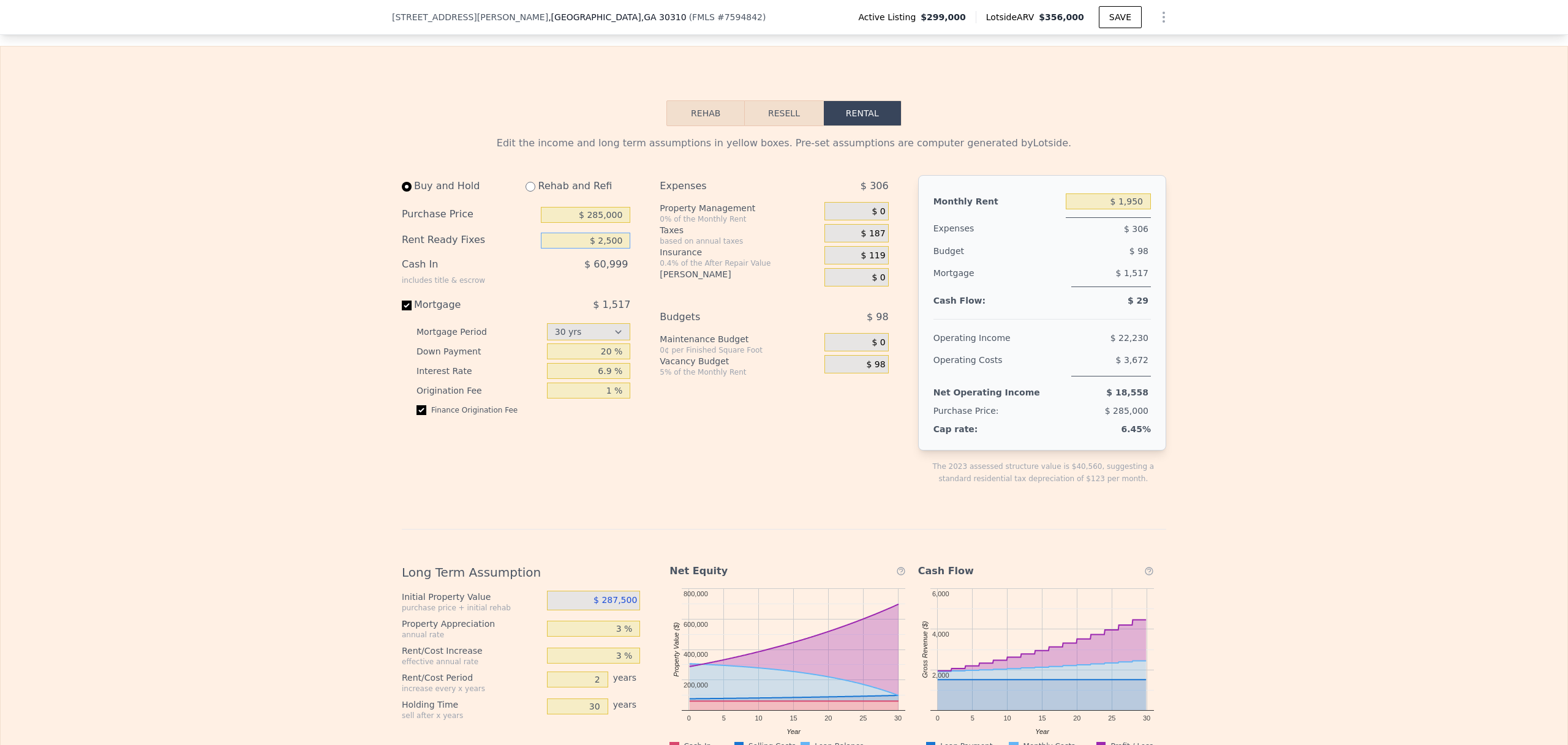
click at [613, 249] on input "$ 2,500" at bounding box center [585, 241] width 89 height 16
type input "$ 0"
click at [268, 334] on div "Edit the income and long term assumptions in yellow boxes. Pre-set assumptions …" at bounding box center [784, 542] width 1566 height 832
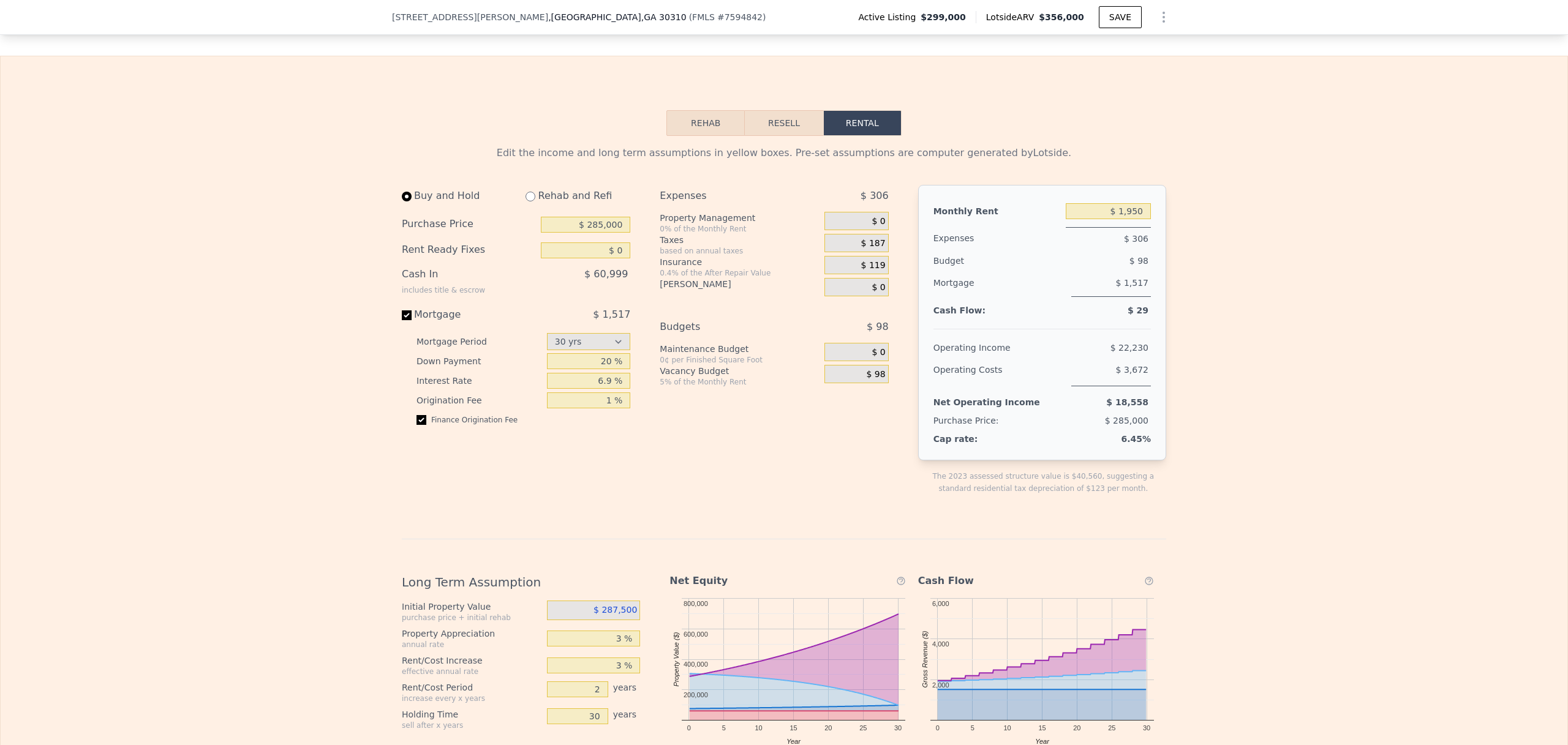
scroll to position [1685, 0]
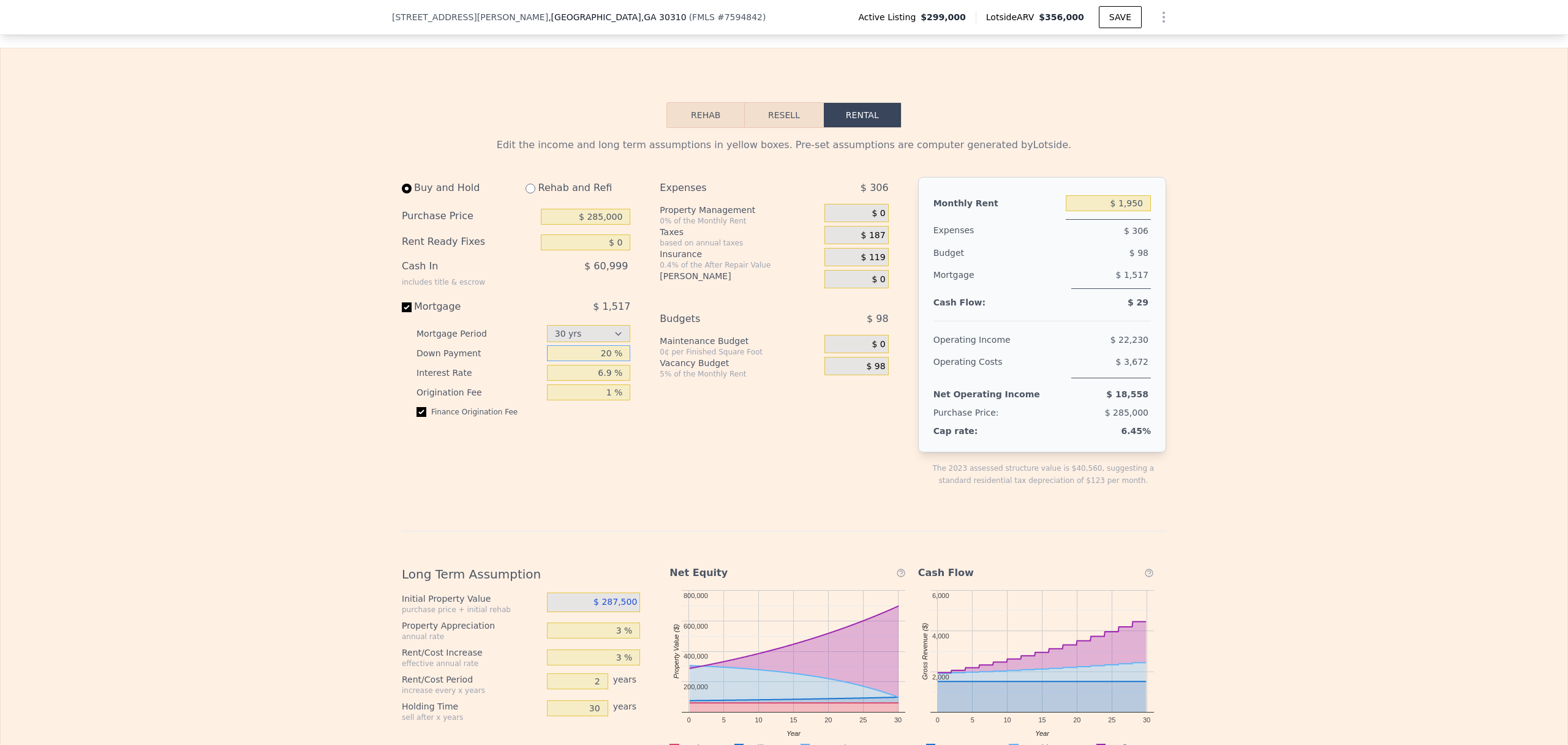
click at [603, 361] on input "20 %" at bounding box center [589, 353] width 84 height 16
type input "3 %"
type input "$ 2,500"
click at [572, 455] on div "Buy and Hold Rehab and Refi Purchase Price $ 285,000 Rent Ready Fixes $ 2,500 C…" at bounding box center [521, 341] width 238 height 329
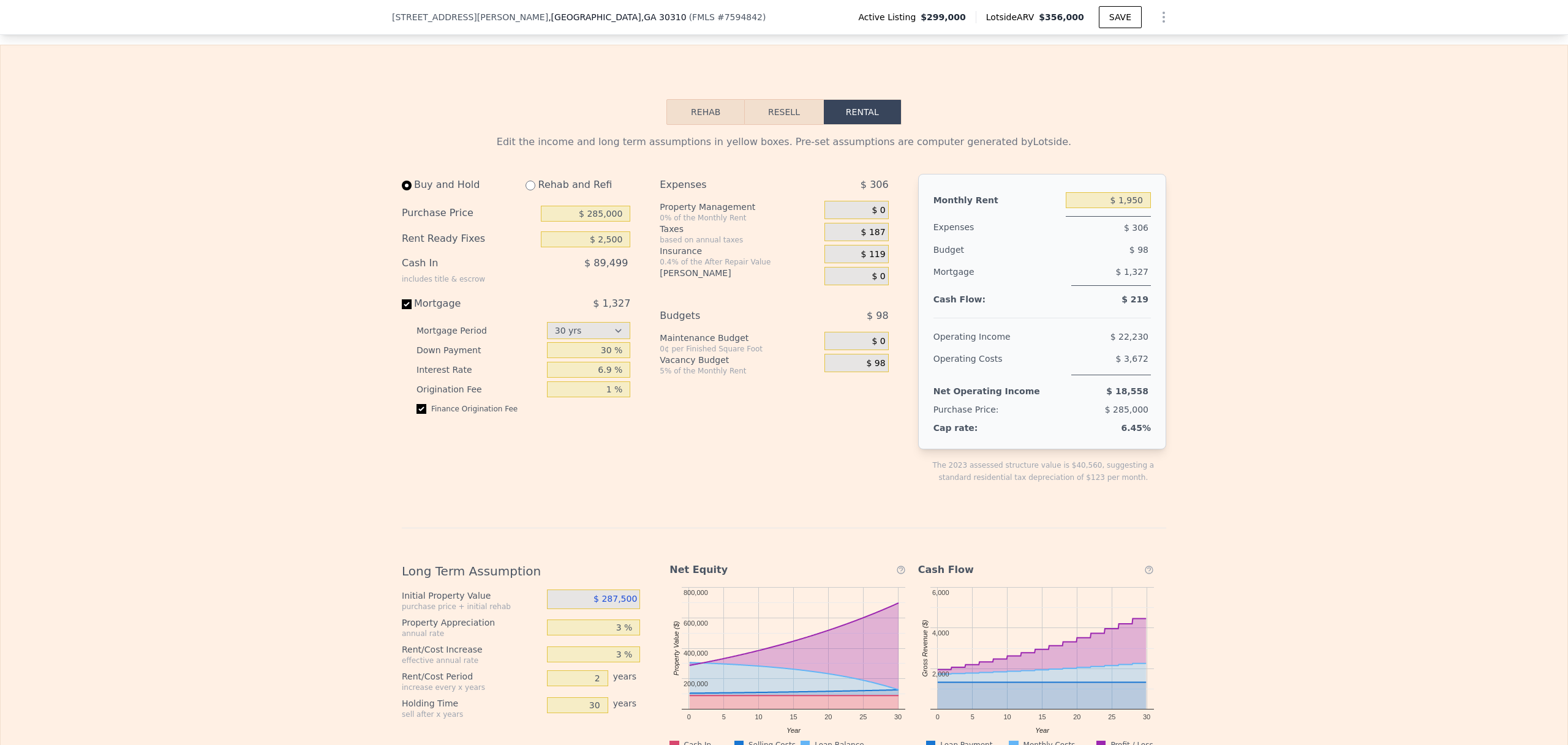
scroll to position [1689, 0]
click at [596, 357] on input "30 %" at bounding box center [589, 350] width 84 height 16
click at [570, 463] on div "Buy and Hold Rehab and Refi Purchase Price $ 285,000 Rent Ready Fixes $ 2,500 C…" at bounding box center [521, 337] width 238 height 329
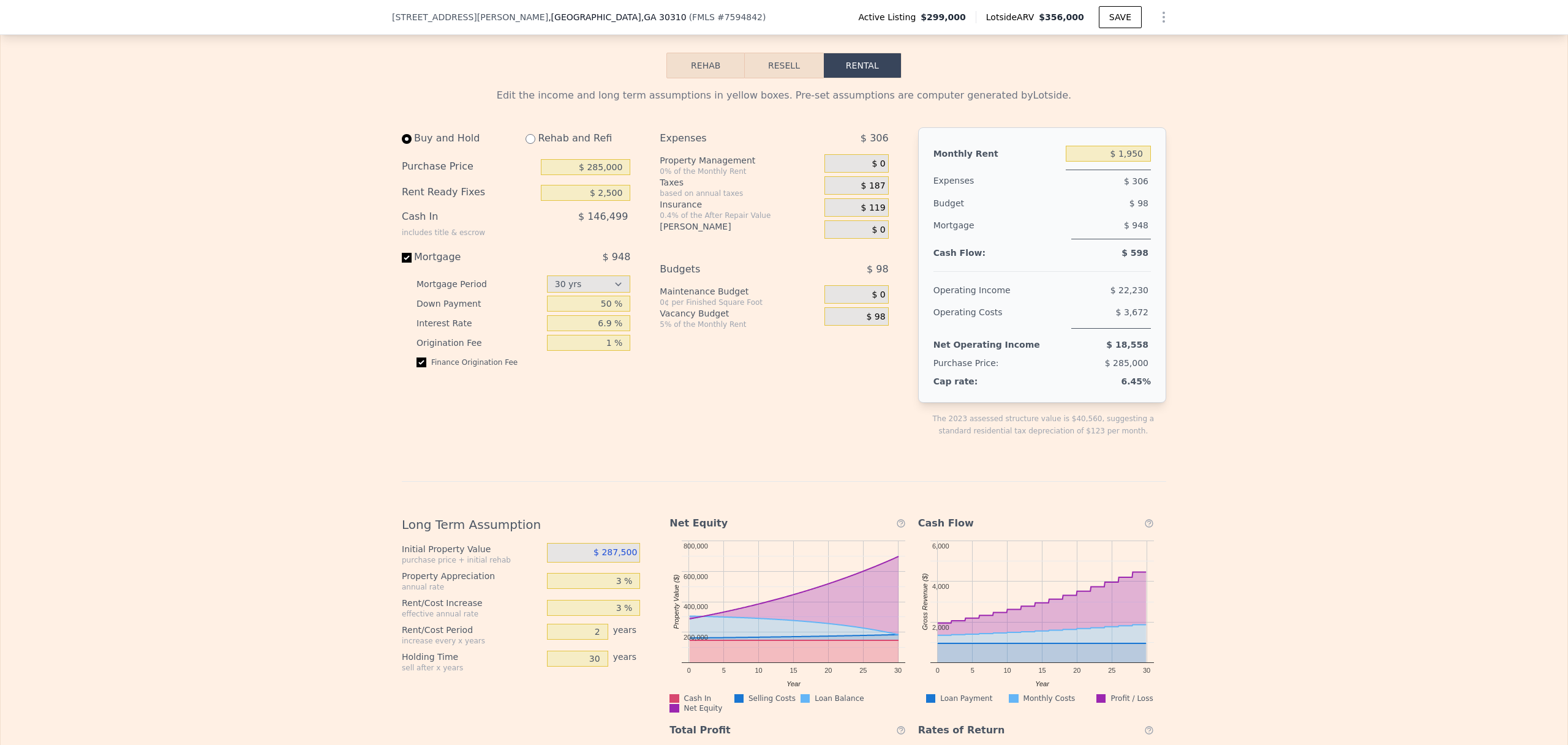
scroll to position [1734, 0]
click at [600, 312] on input "50 %" at bounding box center [589, 304] width 84 height 16
type input "30 %"
click at [692, 385] on div "Expenses $ 306 Property Management 0% of the Monthly Rent $ 0 Taxes based on an…" at bounding box center [779, 292] width 238 height 329
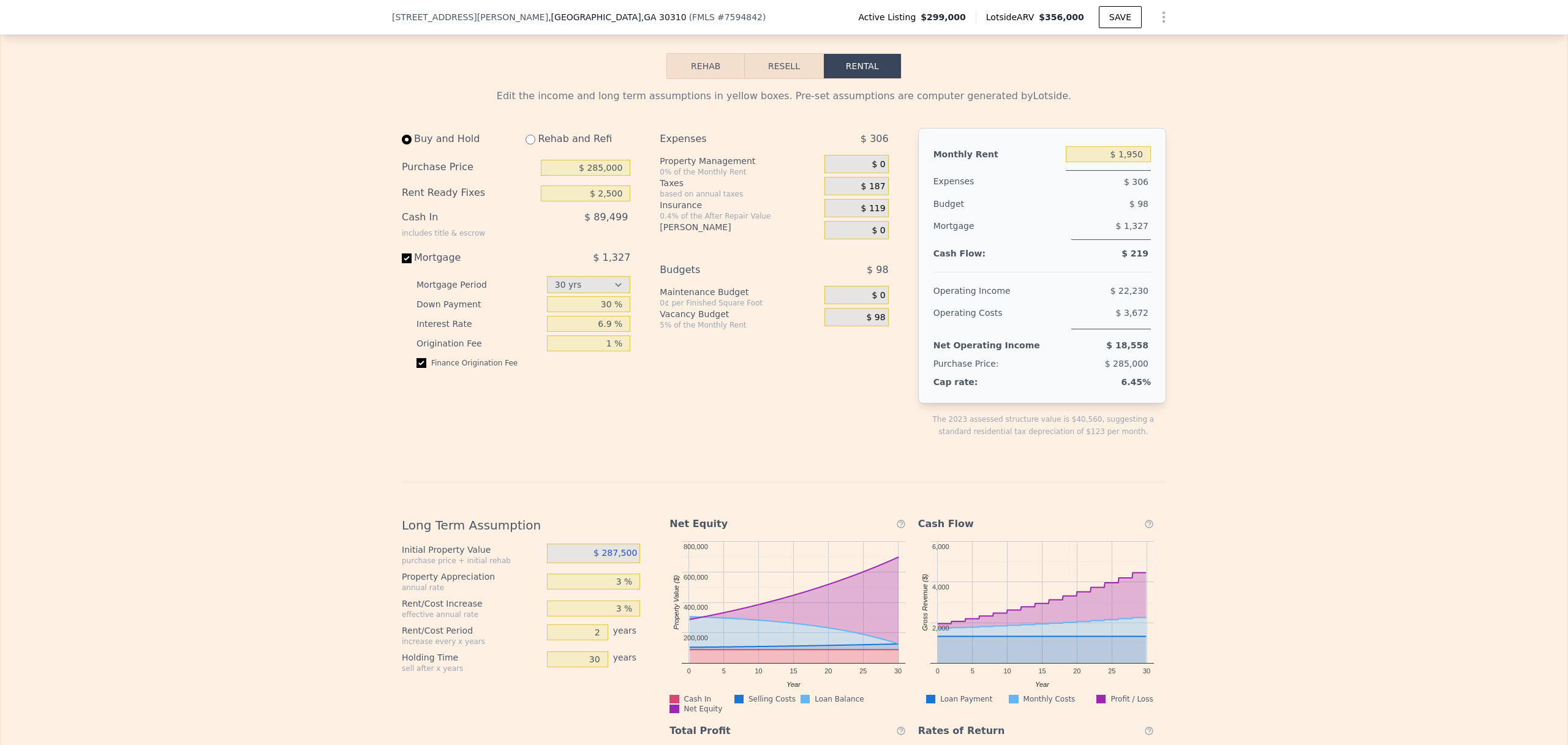
click at [692, 385] on div "Expenses $ 306 Property Management 0% of the Monthly Rent $ 0 Taxes based on an…" at bounding box center [779, 292] width 238 height 329
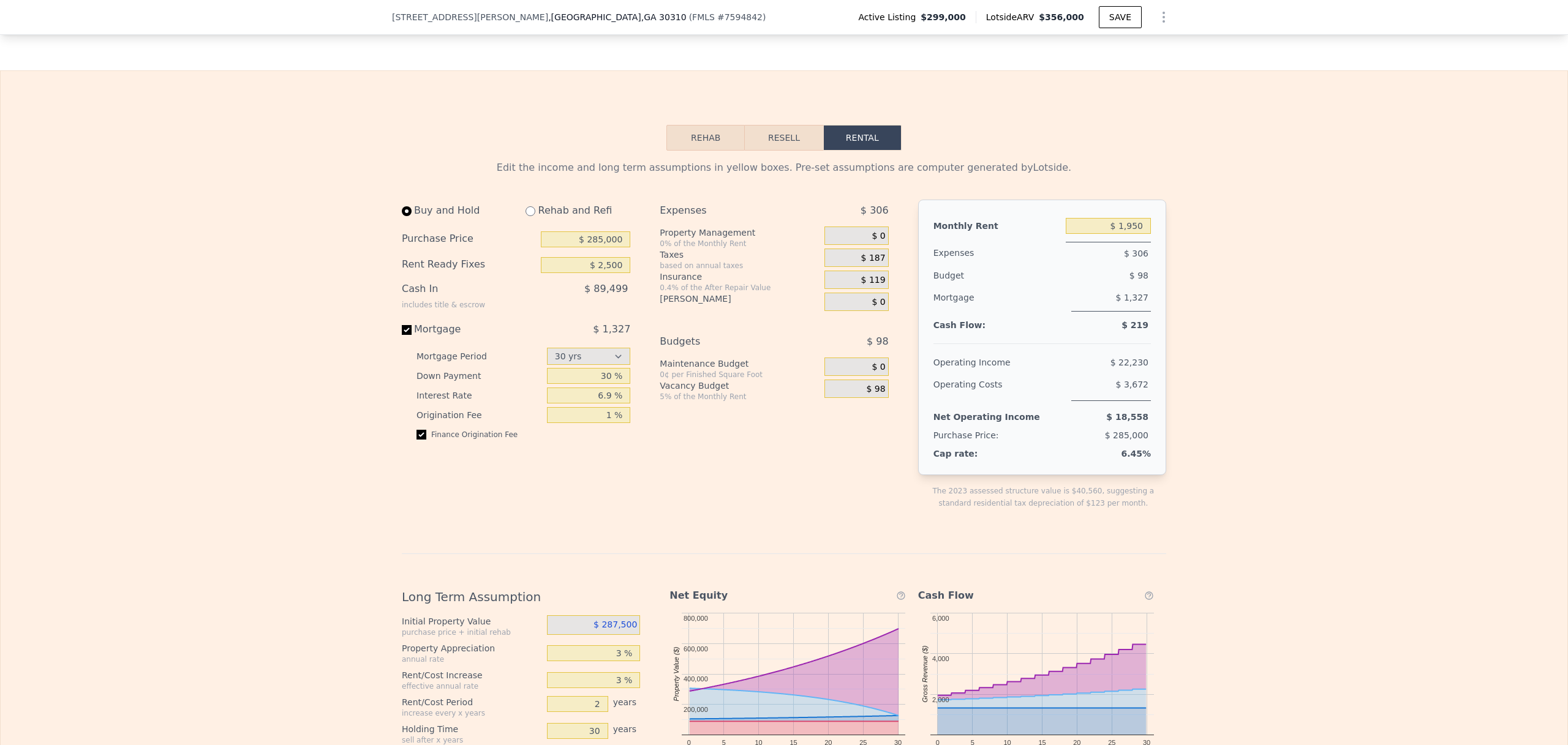
scroll to position [1656, 0]
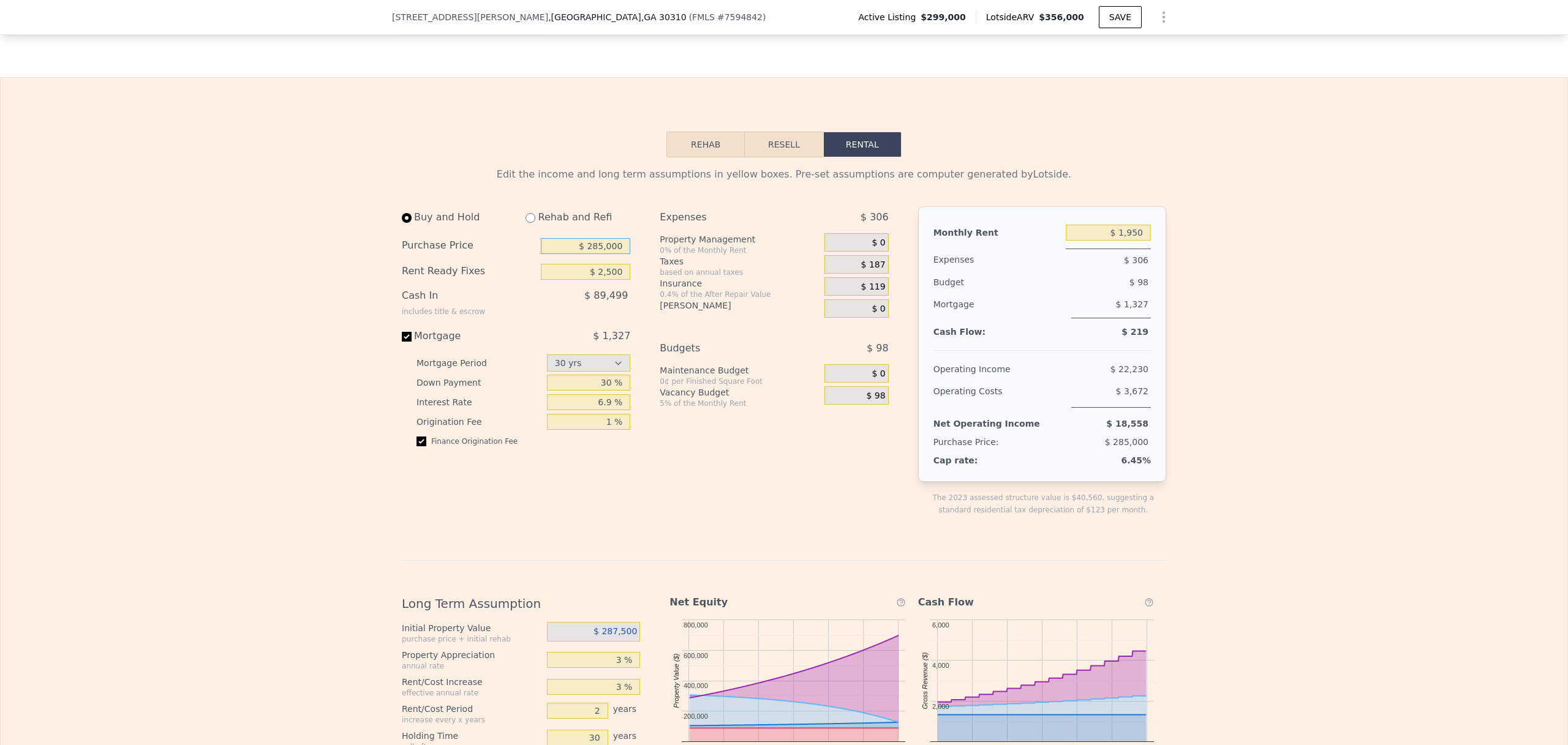
click at [594, 254] on input "$ 285,000" at bounding box center [585, 246] width 89 height 16
click at [588, 254] on input "$ 285,000" at bounding box center [585, 246] width 89 height 16
type input "$ 270,000"
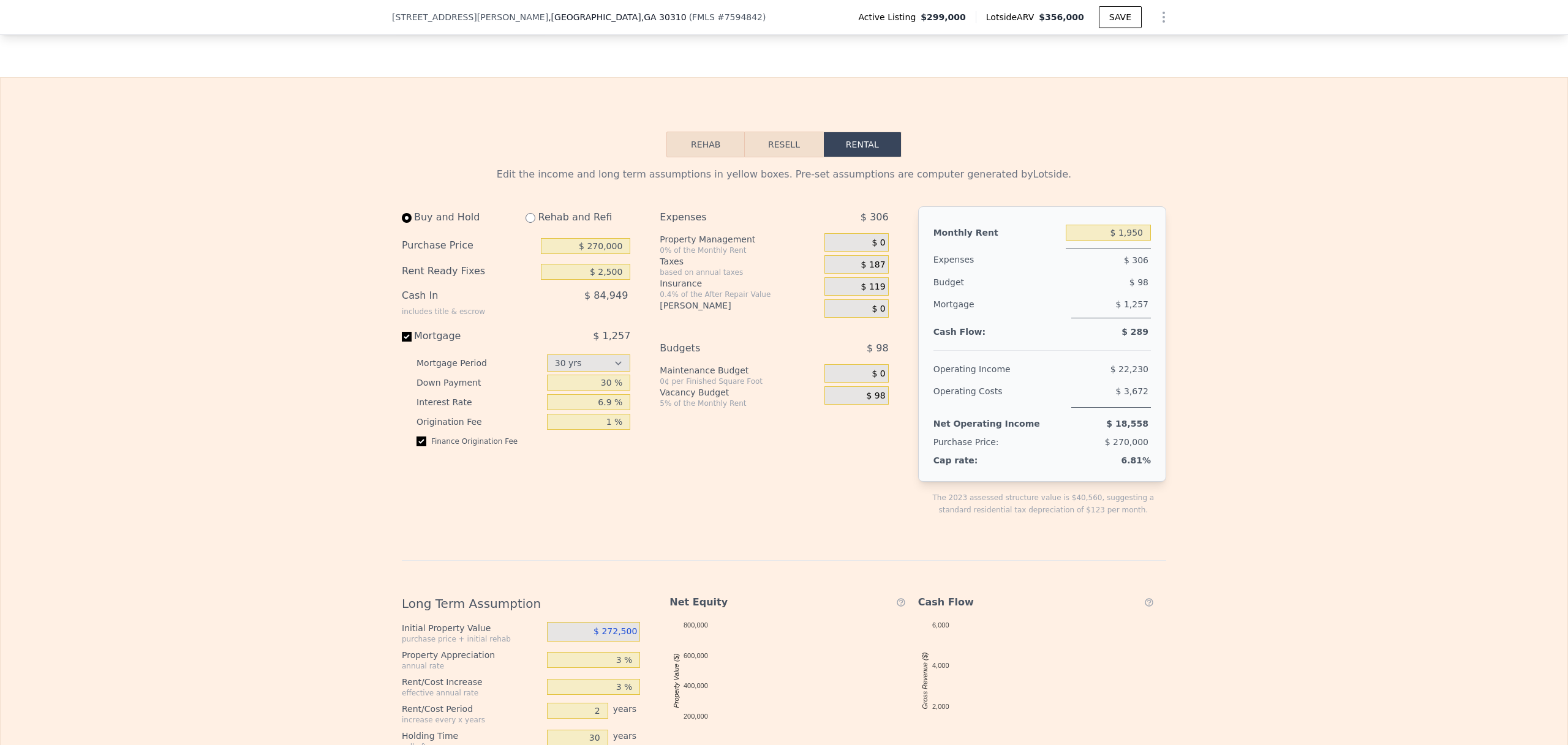
click at [365, 324] on div "Edit the income and long term assumptions in yellow boxes. Pre-set assumptions …" at bounding box center [784, 574] width 1566 height 832
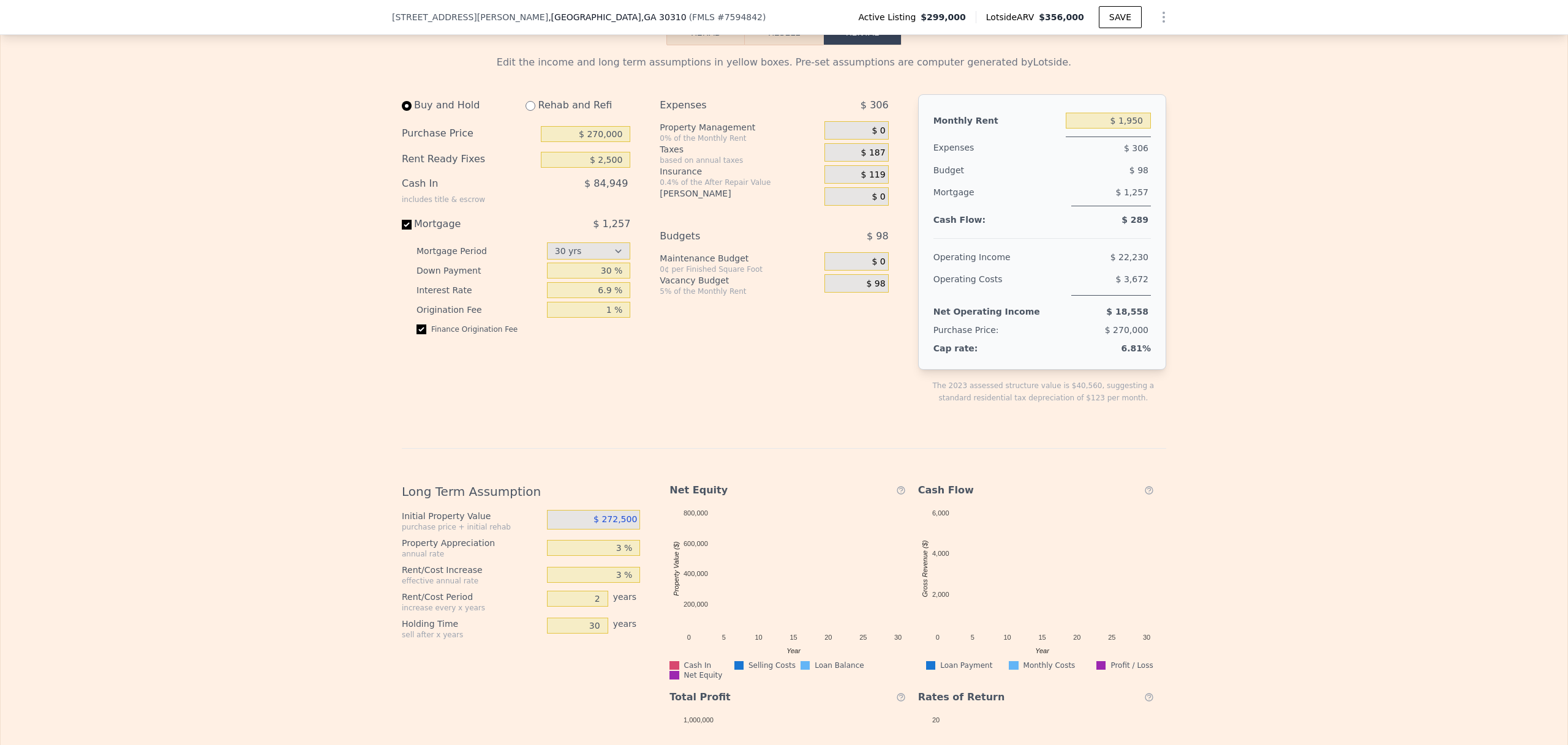
scroll to position [1766, 0]
click at [1128, 130] on input "$ 1,950" at bounding box center [1108, 122] width 85 height 16
type input "$ 2,200"
click at [1190, 208] on div "Edit the income and long term assumptions in yellow boxes. Pre-set assumptions …" at bounding box center [784, 463] width 1566 height 832
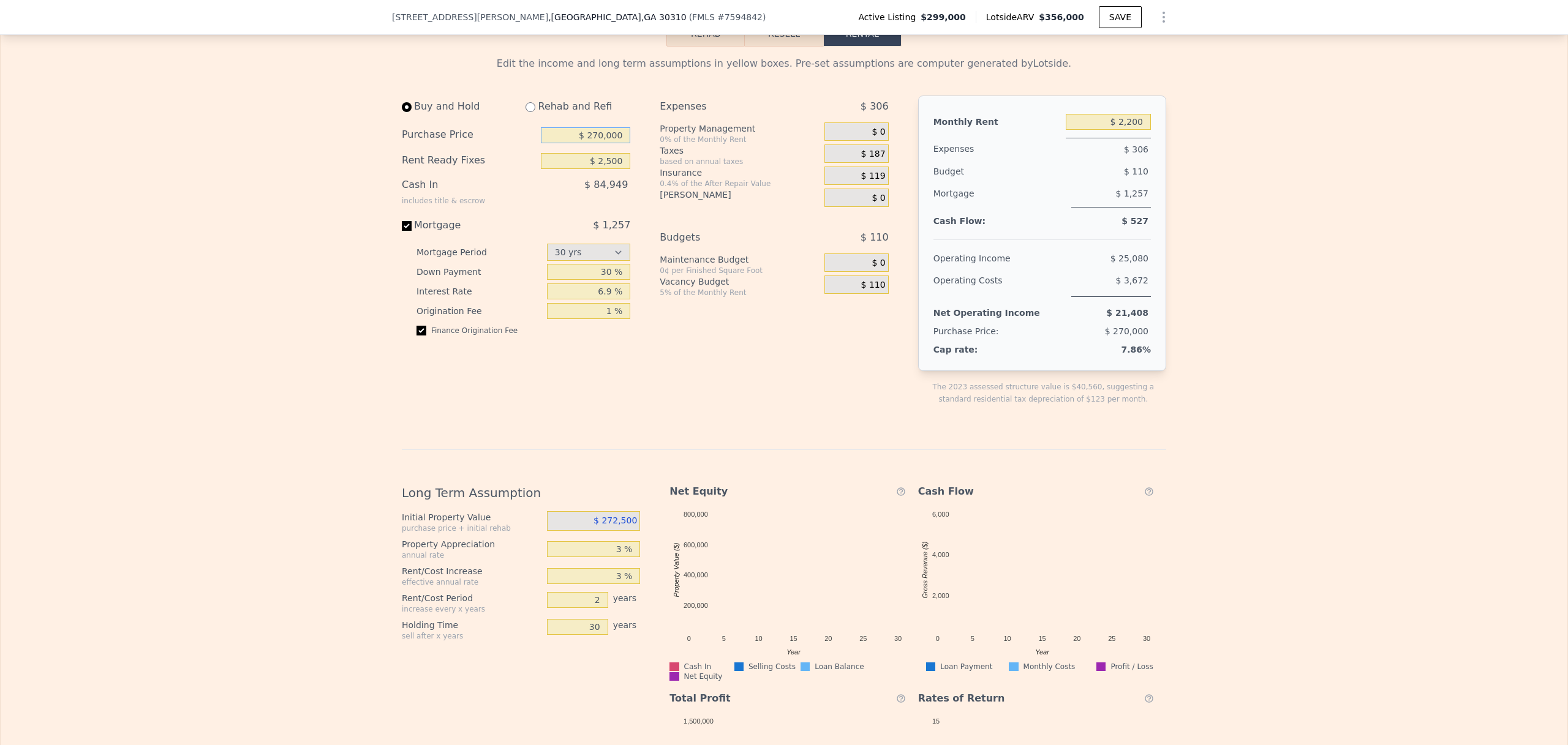
click at [599, 143] on input "$ 270,000" at bounding box center [585, 135] width 89 height 16
type input "$ 275,000"
click at [191, 273] on div "Edit the income and long term assumptions in yellow boxes. Pre-set assumptions …" at bounding box center [784, 463] width 1566 height 832
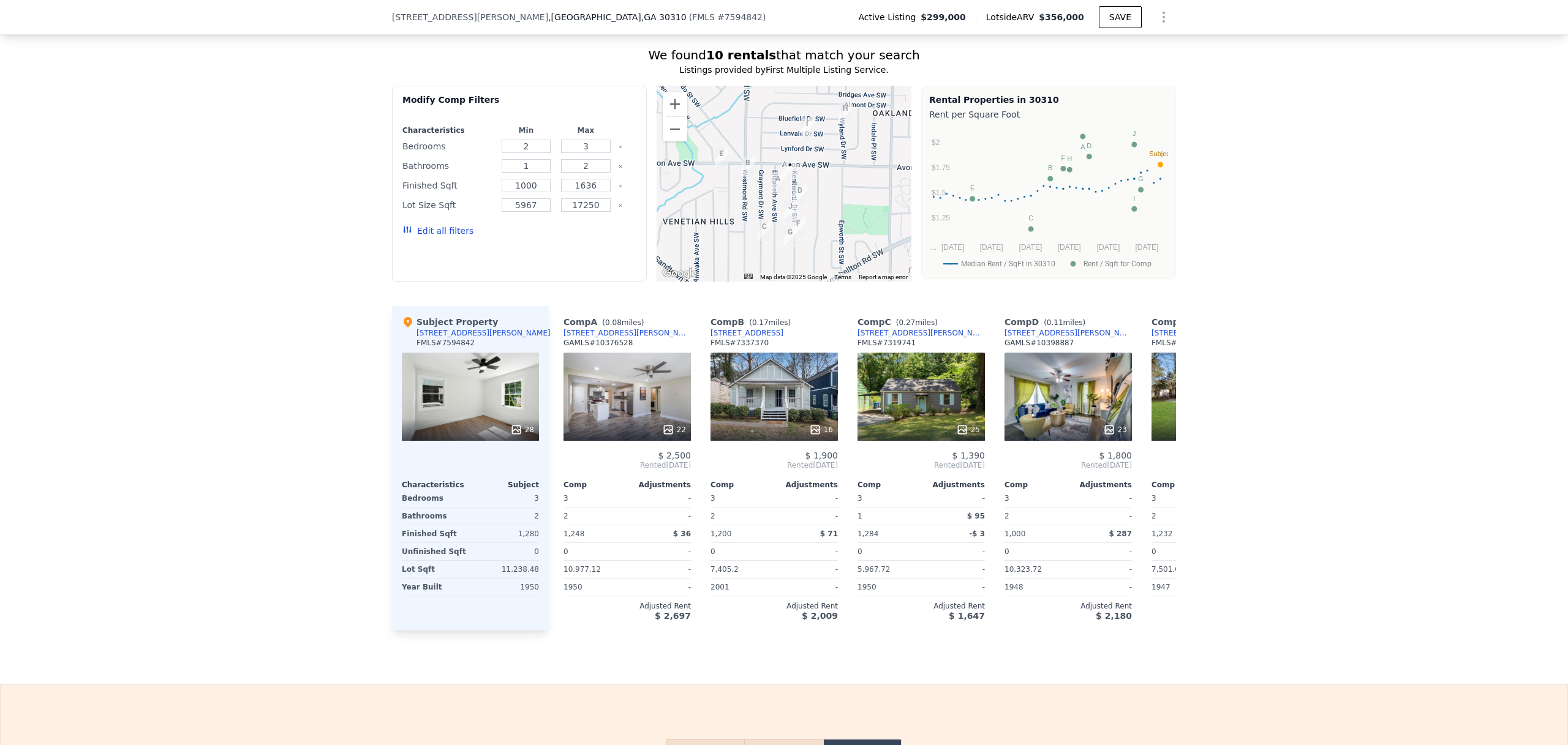
scroll to position [1049, 0]
click at [1153, 472] on icon at bounding box center [1161, 464] width 24 height 24
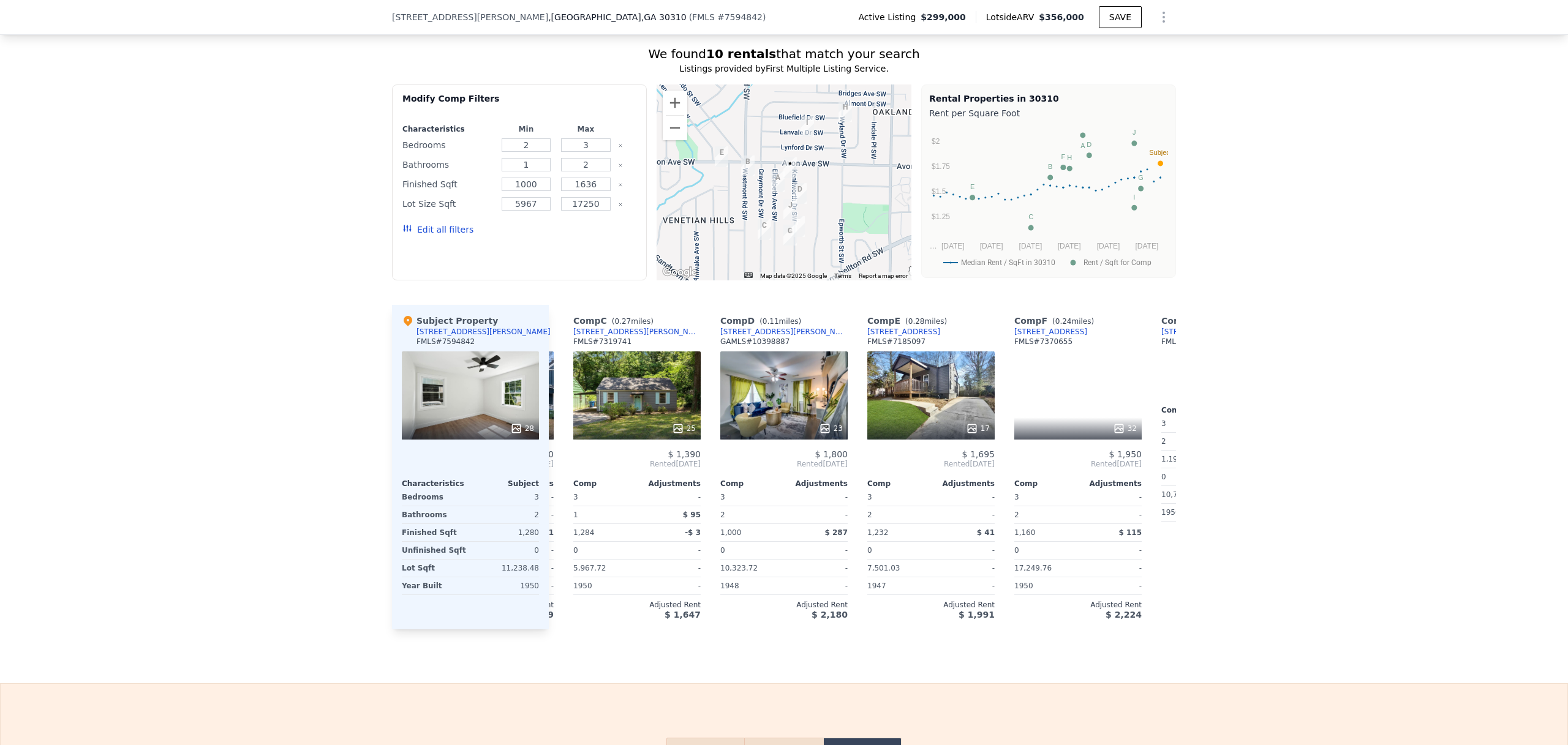
scroll to position [0, 294]
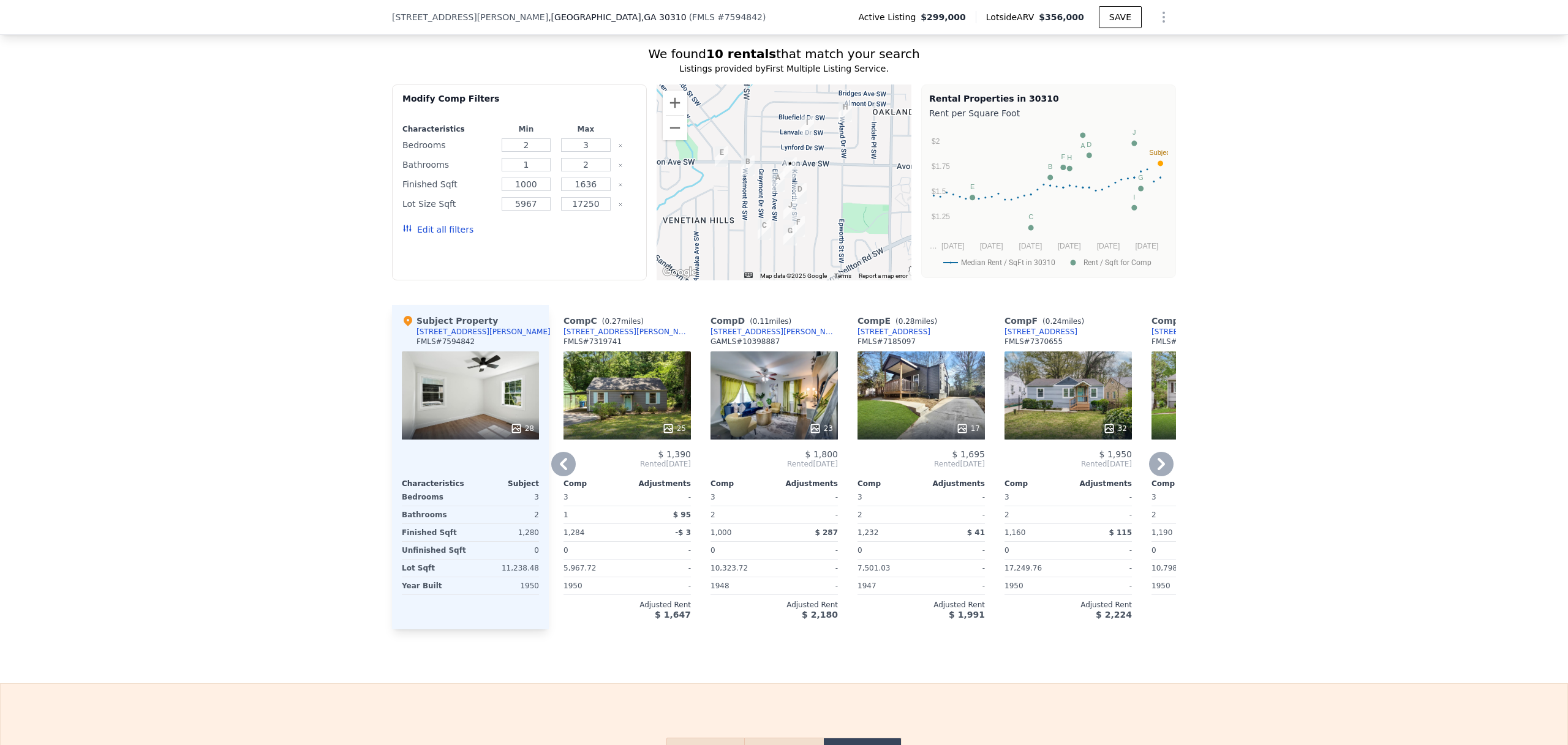
click at [1159, 470] on icon at bounding box center [1161, 463] width 7 height 12
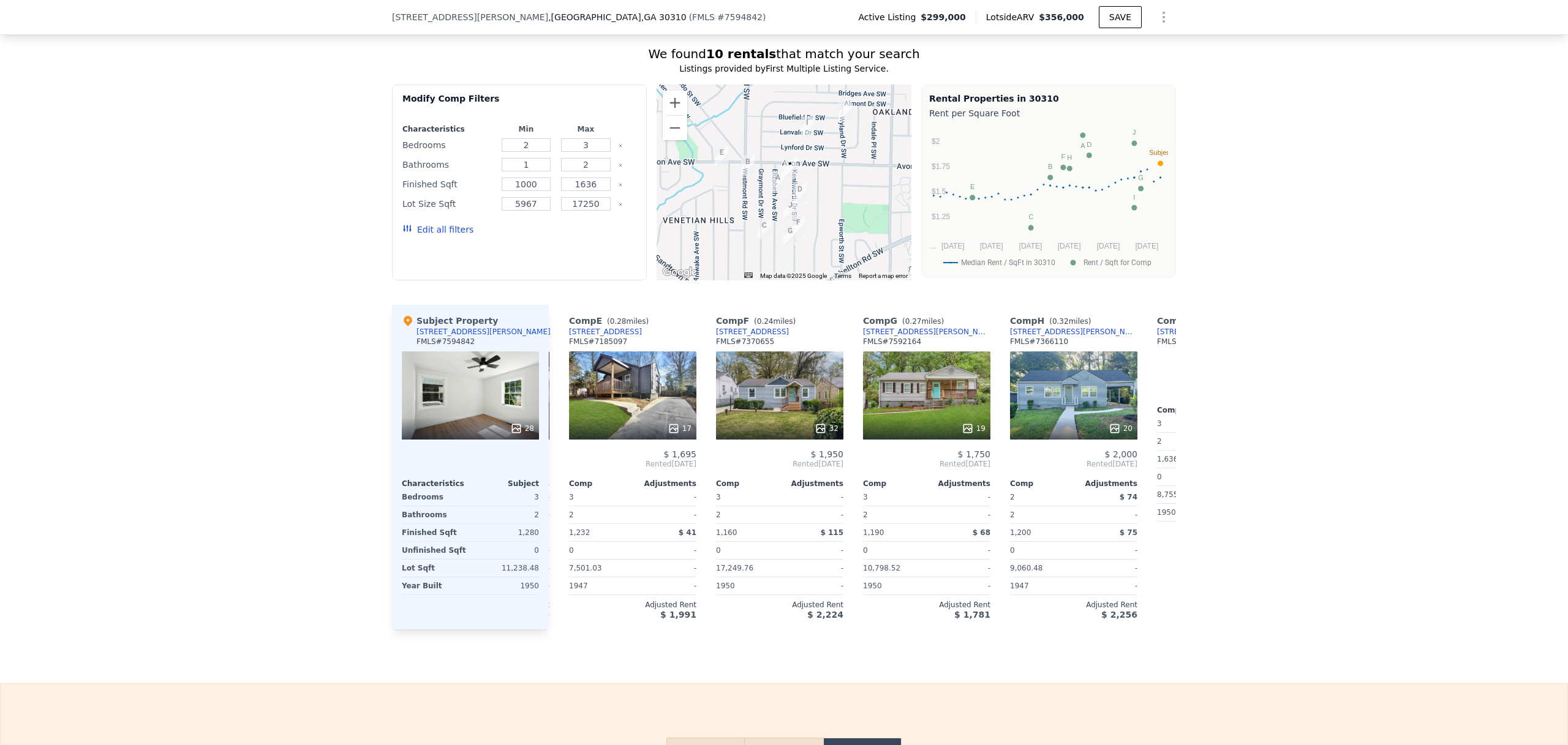
scroll to position [0, 588]
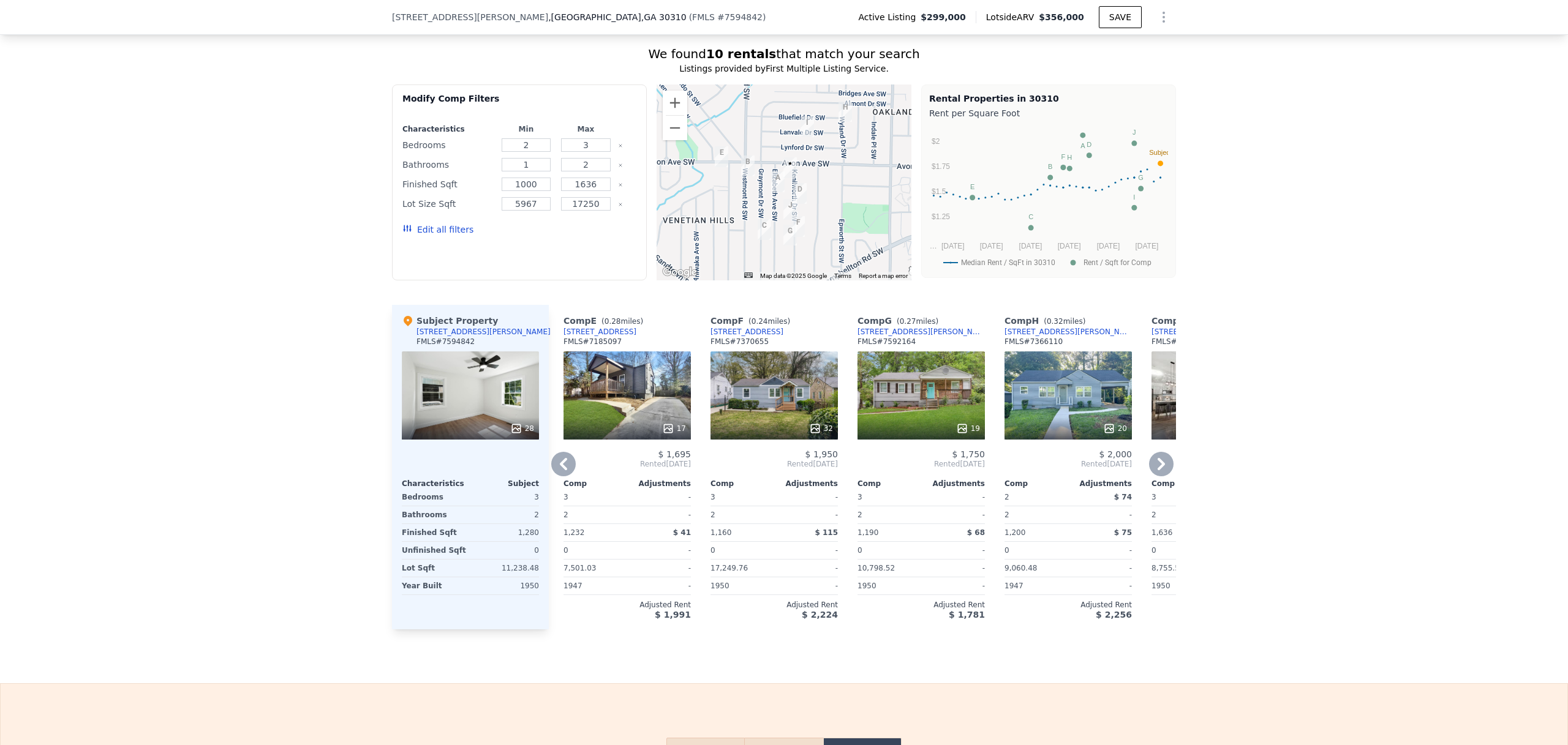
click at [1159, 470] on icon at bounding box center [1161, 463] width 7 height 12
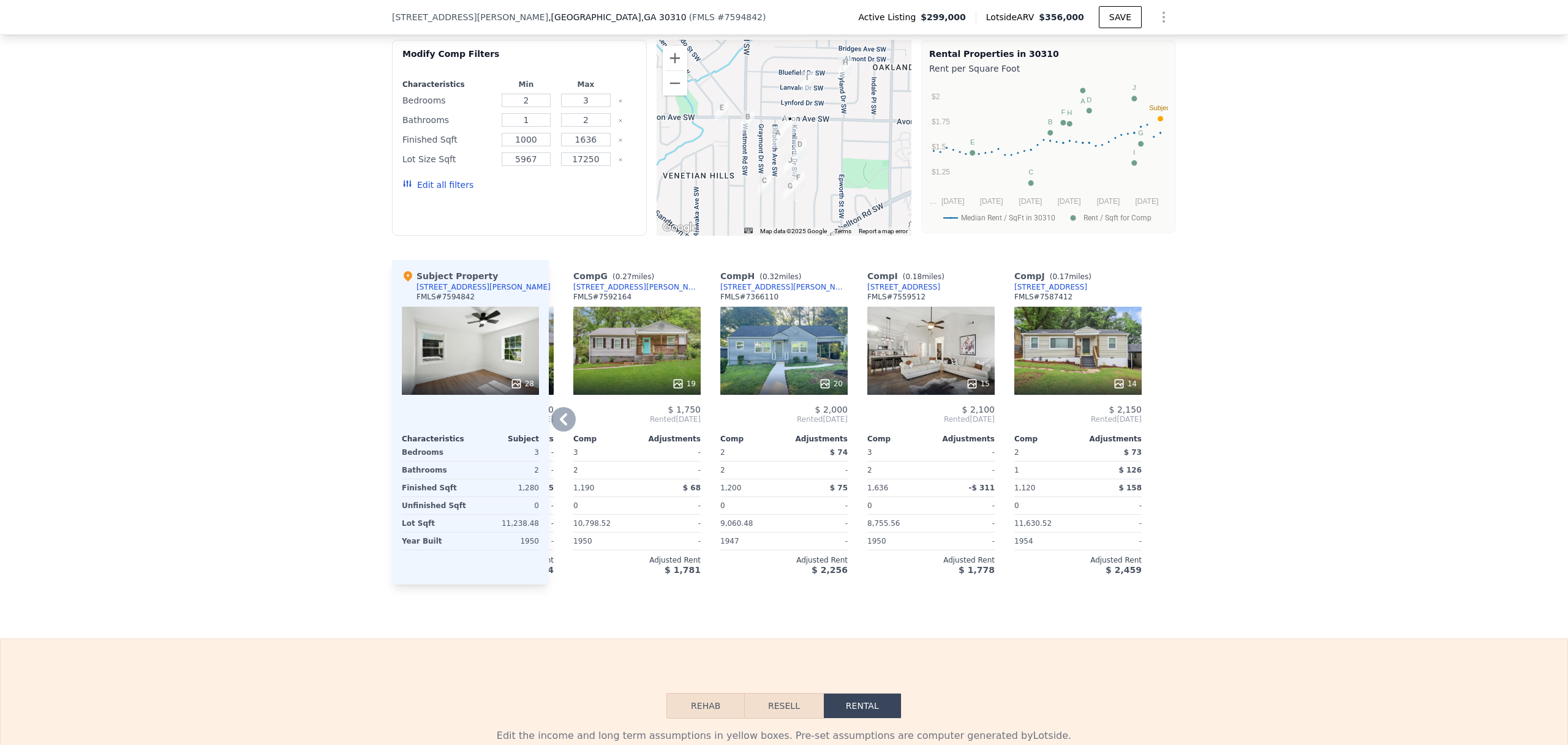
scroll to position [1102, 0]
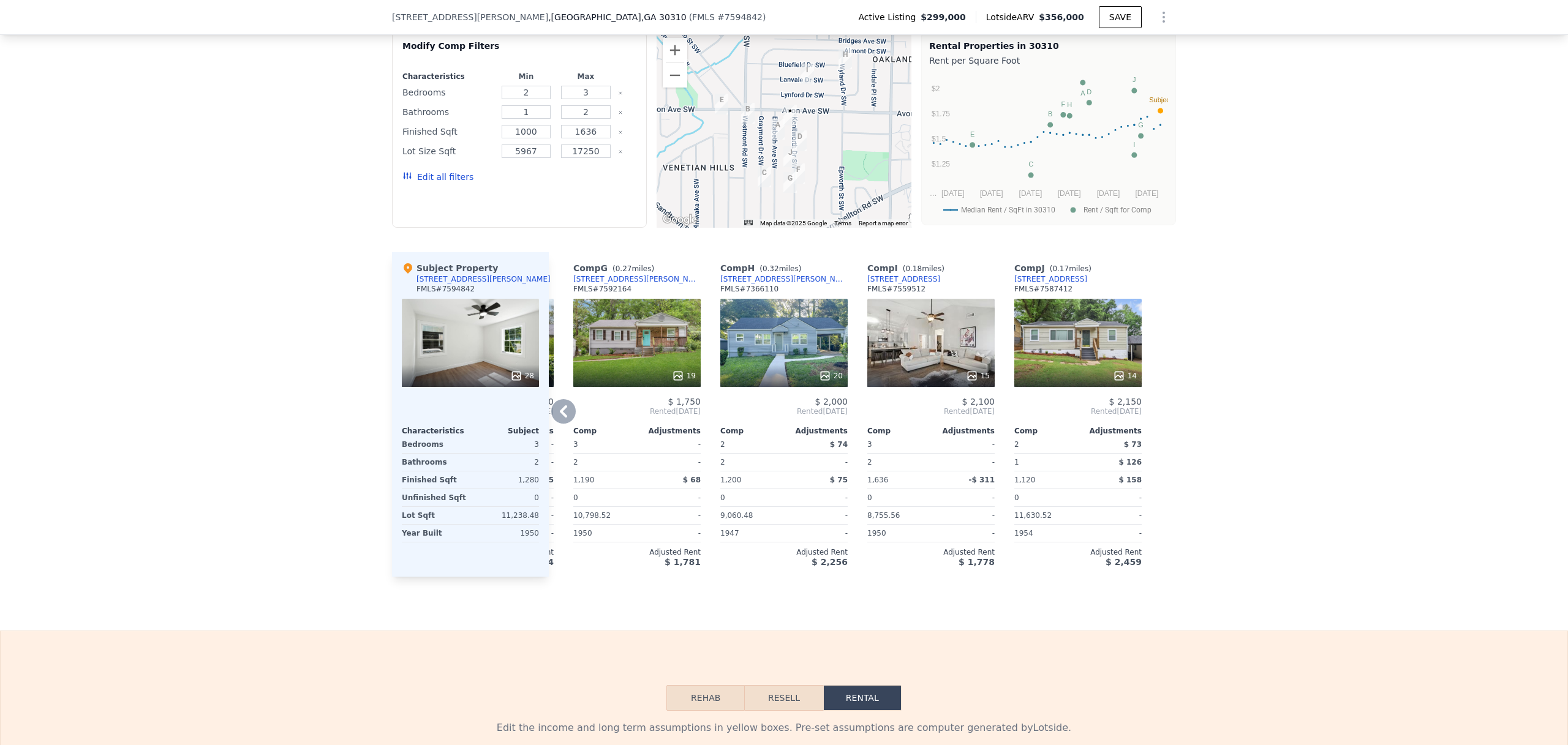
click at [559, 418] on icon at bounding box center [563, 411] width 7 height 12
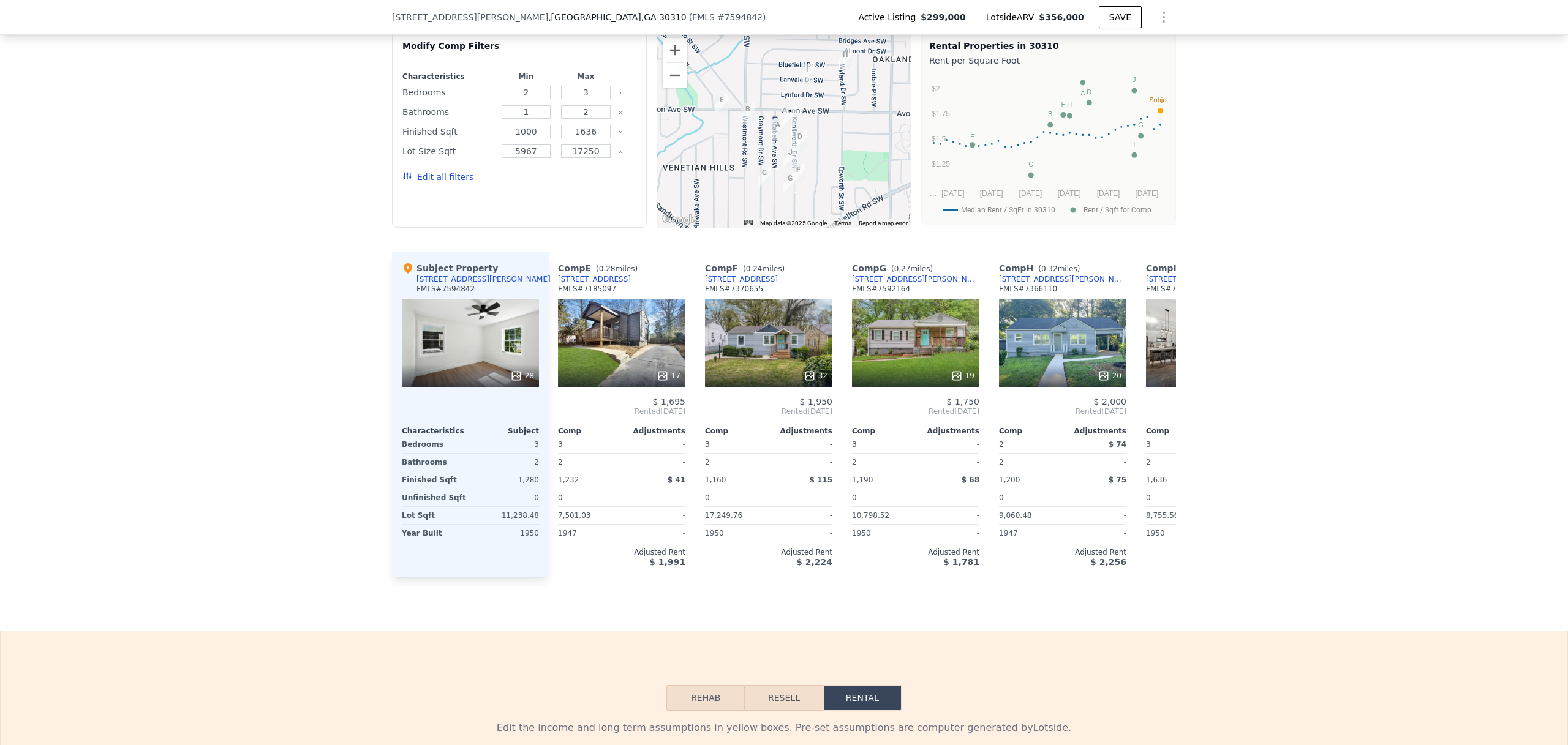
scroll to position [0, 578]
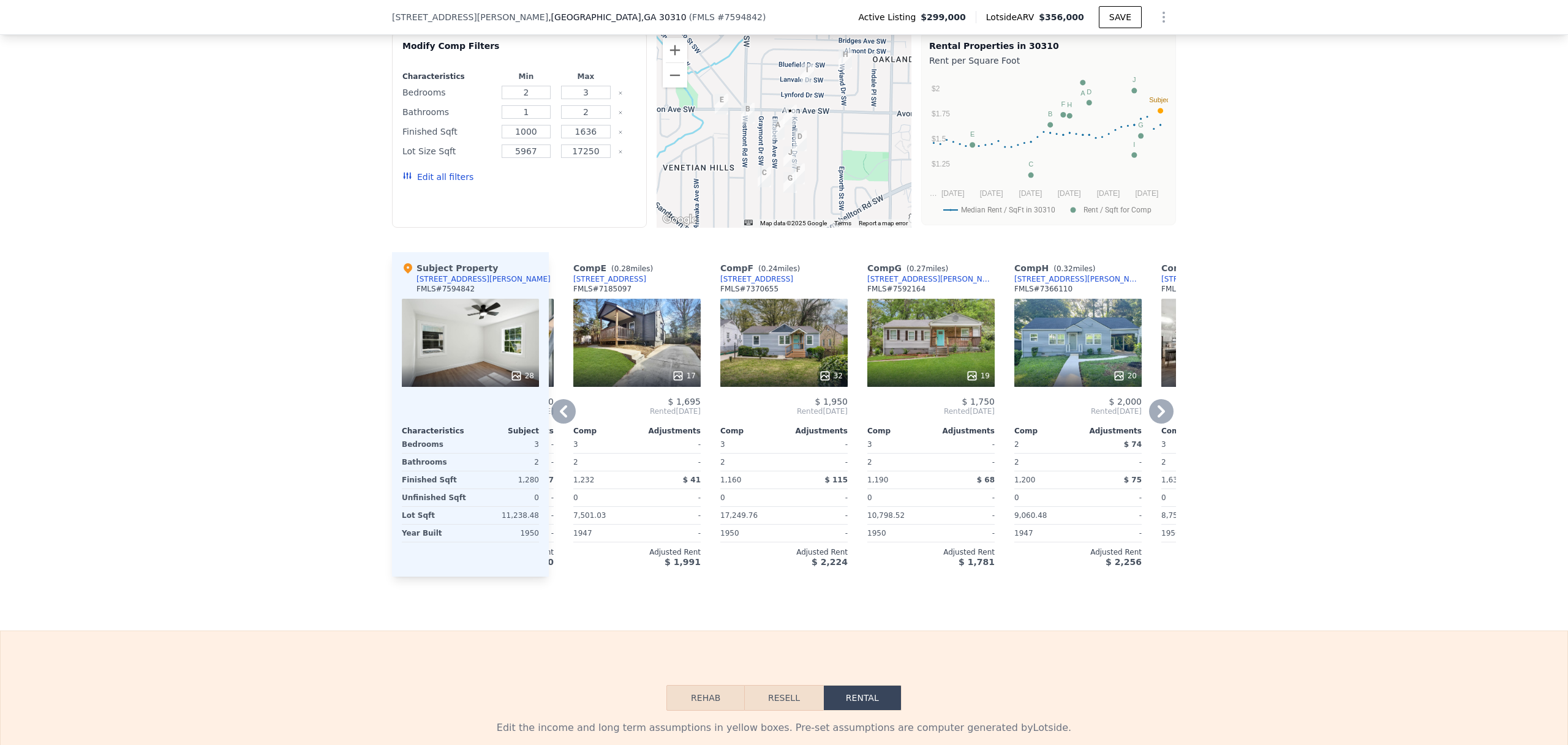
click at [551, 420] on icon at bounding box center [563, 411] width 24 height 24
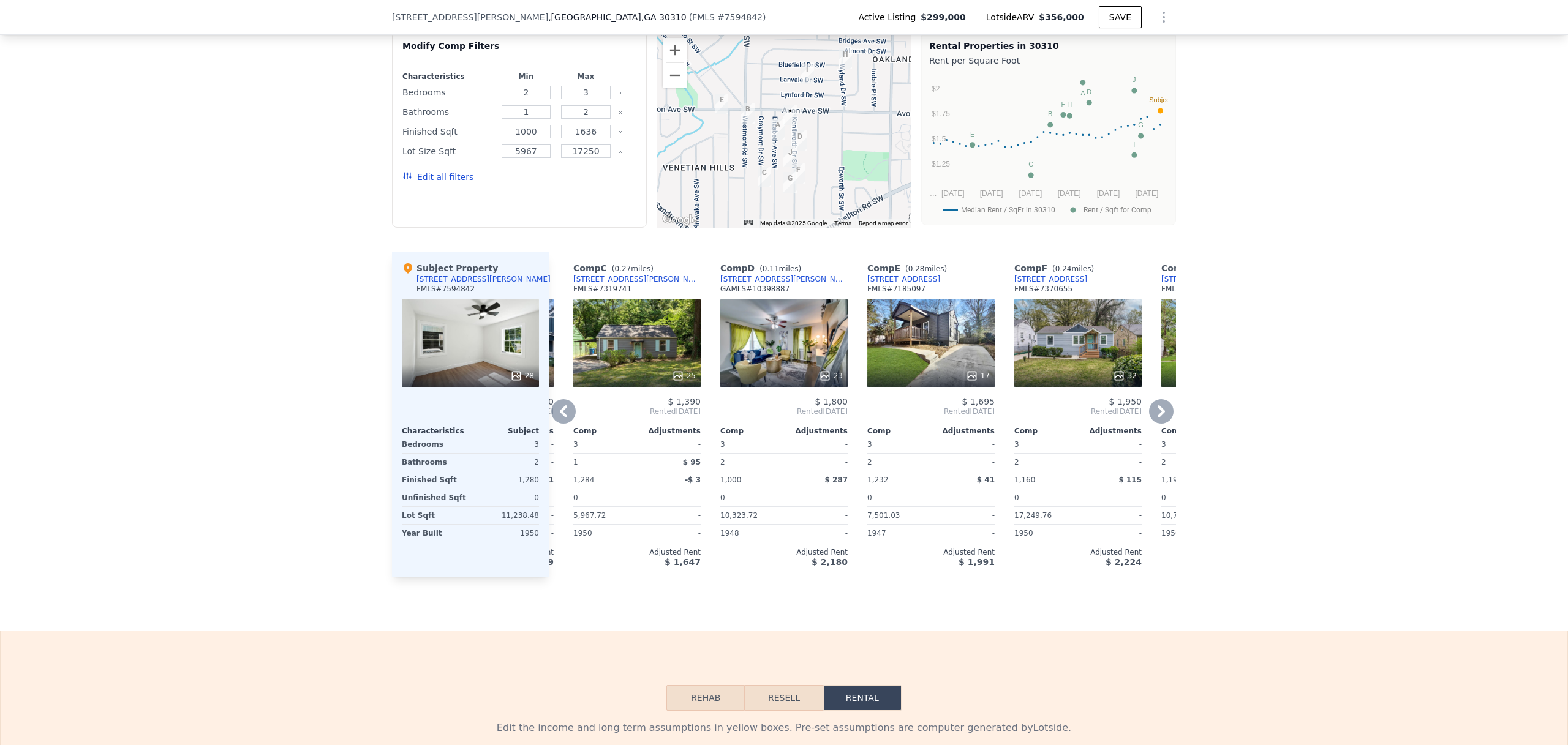
click at [559, 421] on icon at bounding box center [563, 411] width 24 height 24
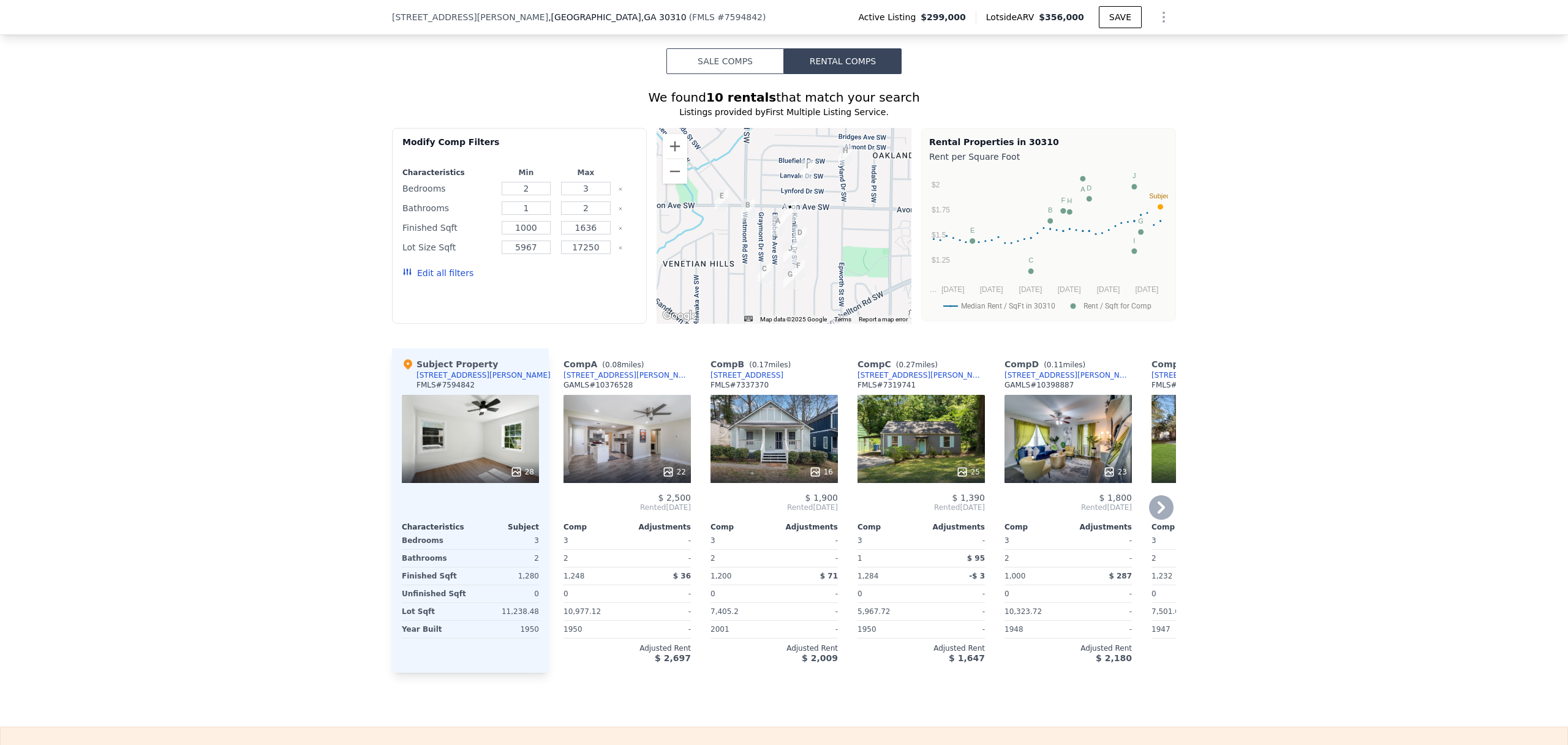
scroll to position [1005, 0]
click at [616, 471] on div at bounding box center [627, 472] width 127 height 22
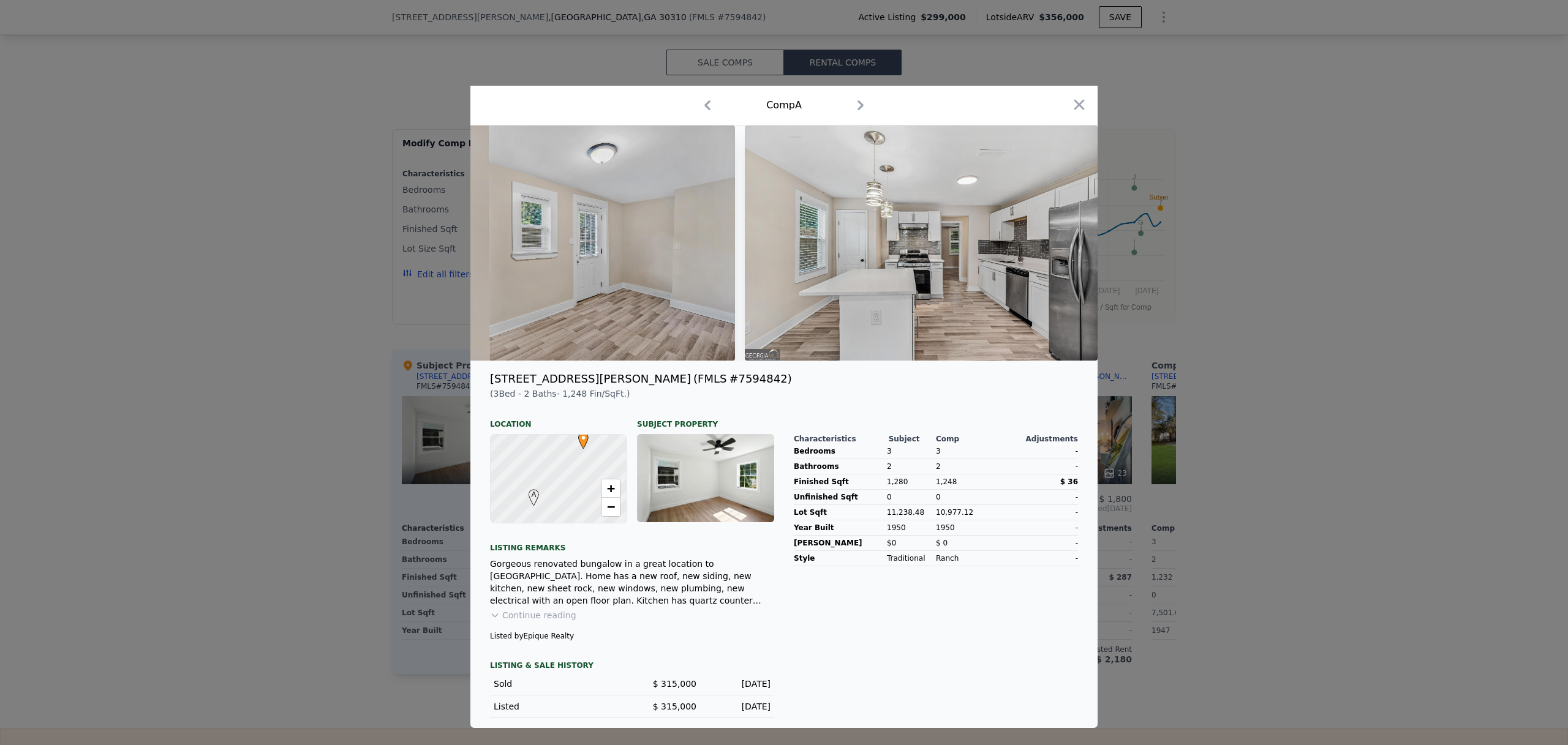
scroll to position [0, 3608]
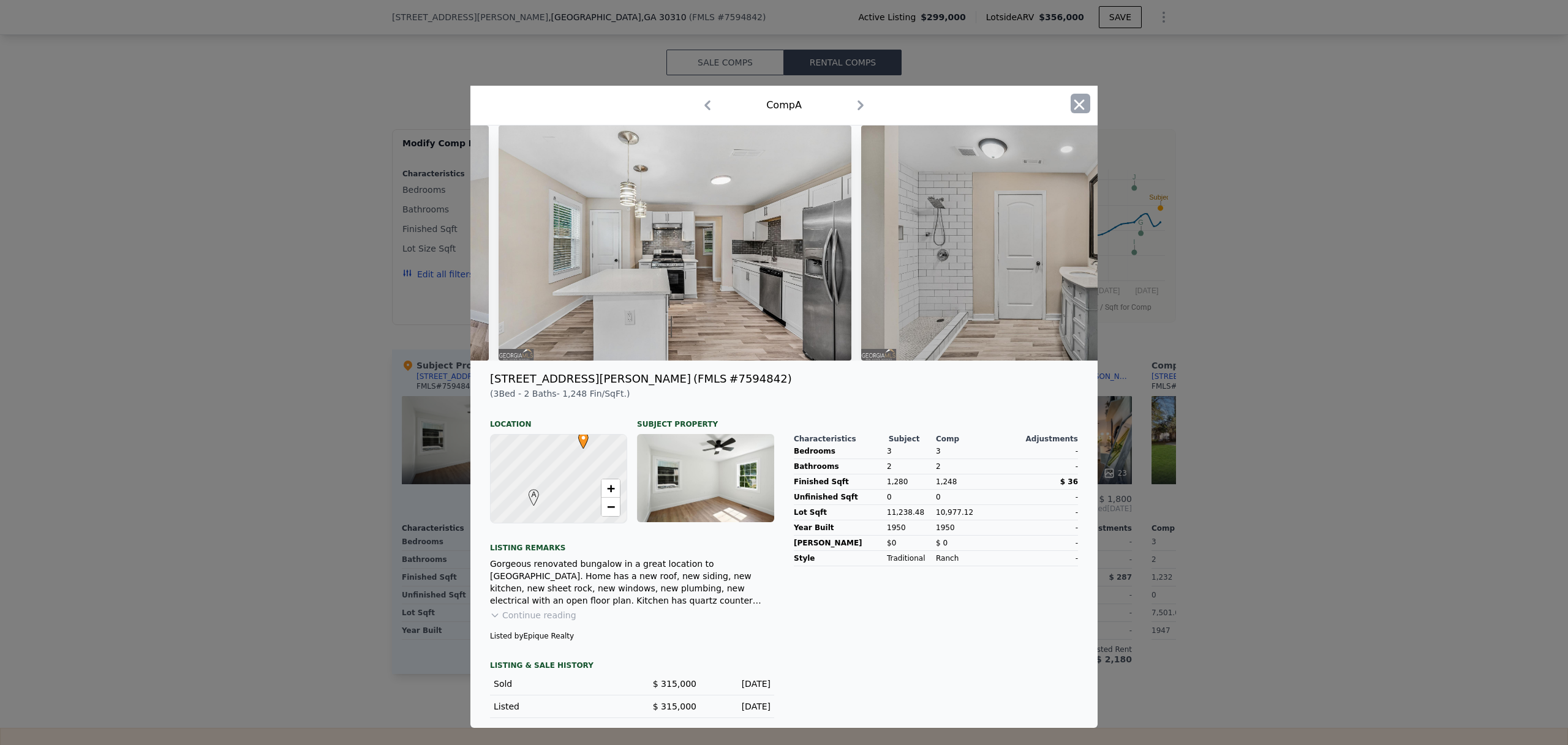
click at [1075, 99] on icon "button" at bounding box center [1079, 104] width 10 height 10
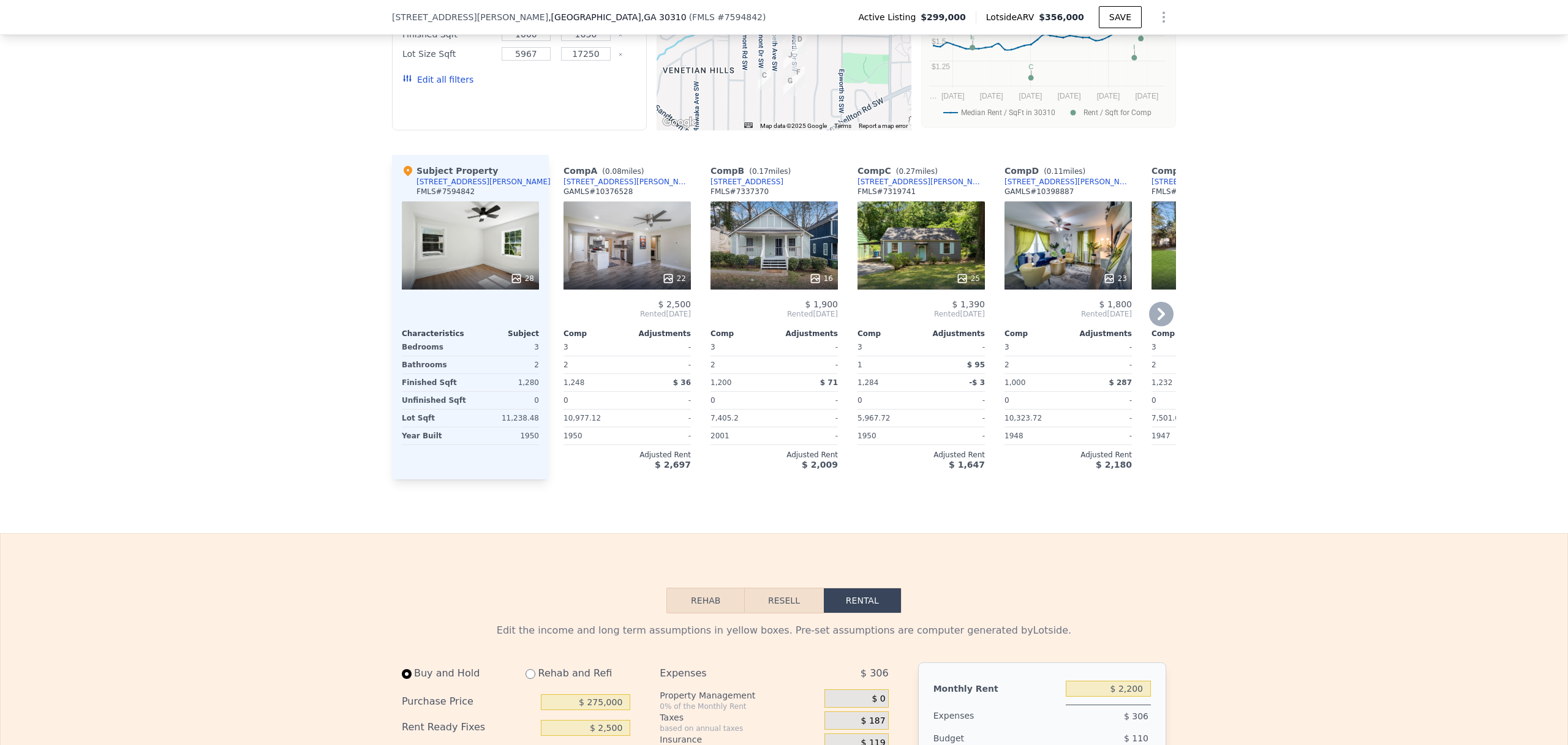
scroll to position [1188, 0]
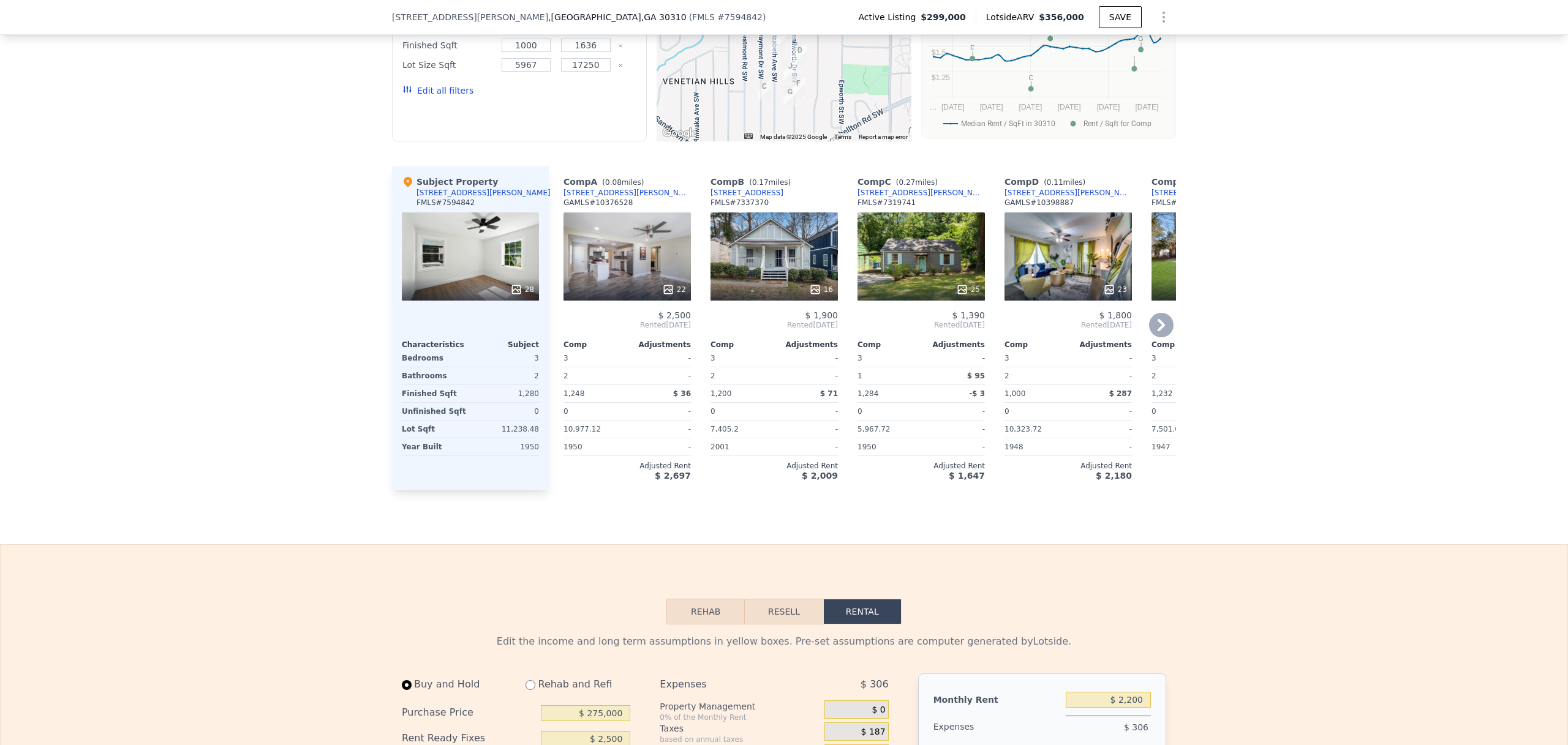
drag, startPoint x: 639, startPoint y: 198, endPoint x: 645, endPoint y: 206, distance: 10.0
click at [645, 206] on div "Comp A ( 0.08 miles) [STREET_ADDRESS][PERSON_NAME] # 10376528" at bounding box center [627, 194] width 127 height 37
copy div "[STREET_ADDRESS][PERSON_NAME]"
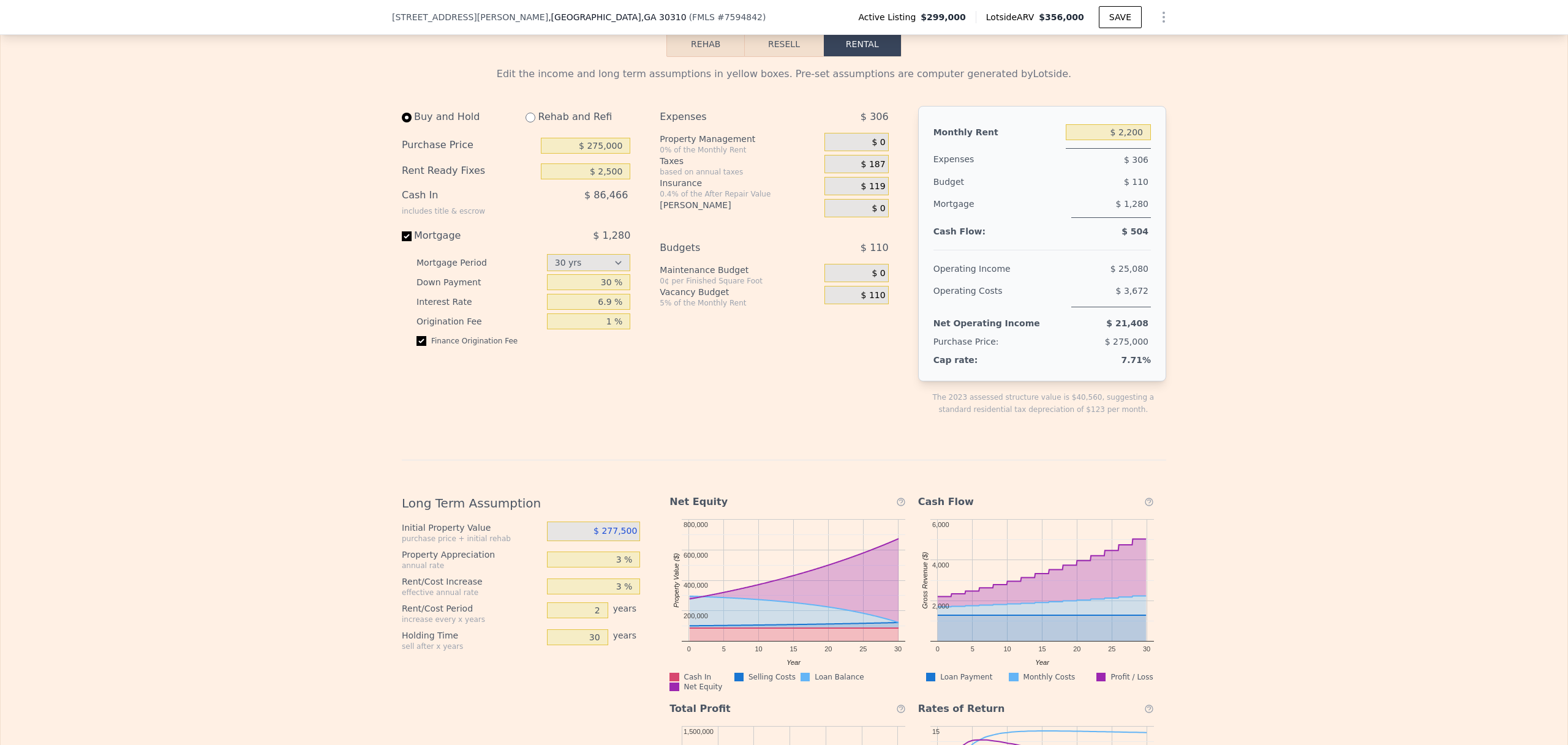
scroll to position [1750, 0]
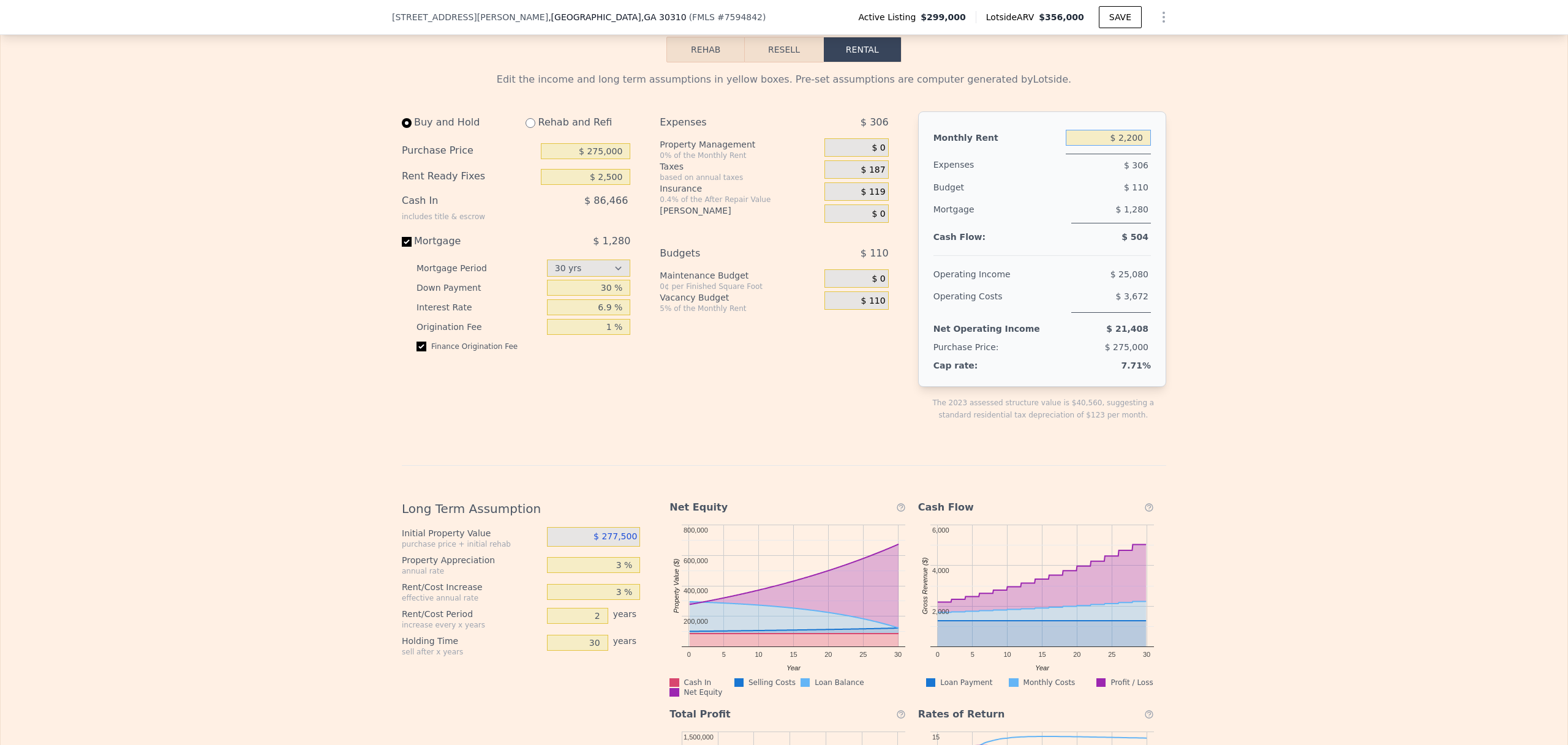
click at [1129, 146] on input "$ 2,200" at bounding box center [1108, 138] width 85 height 16
type input "$ 2,100"
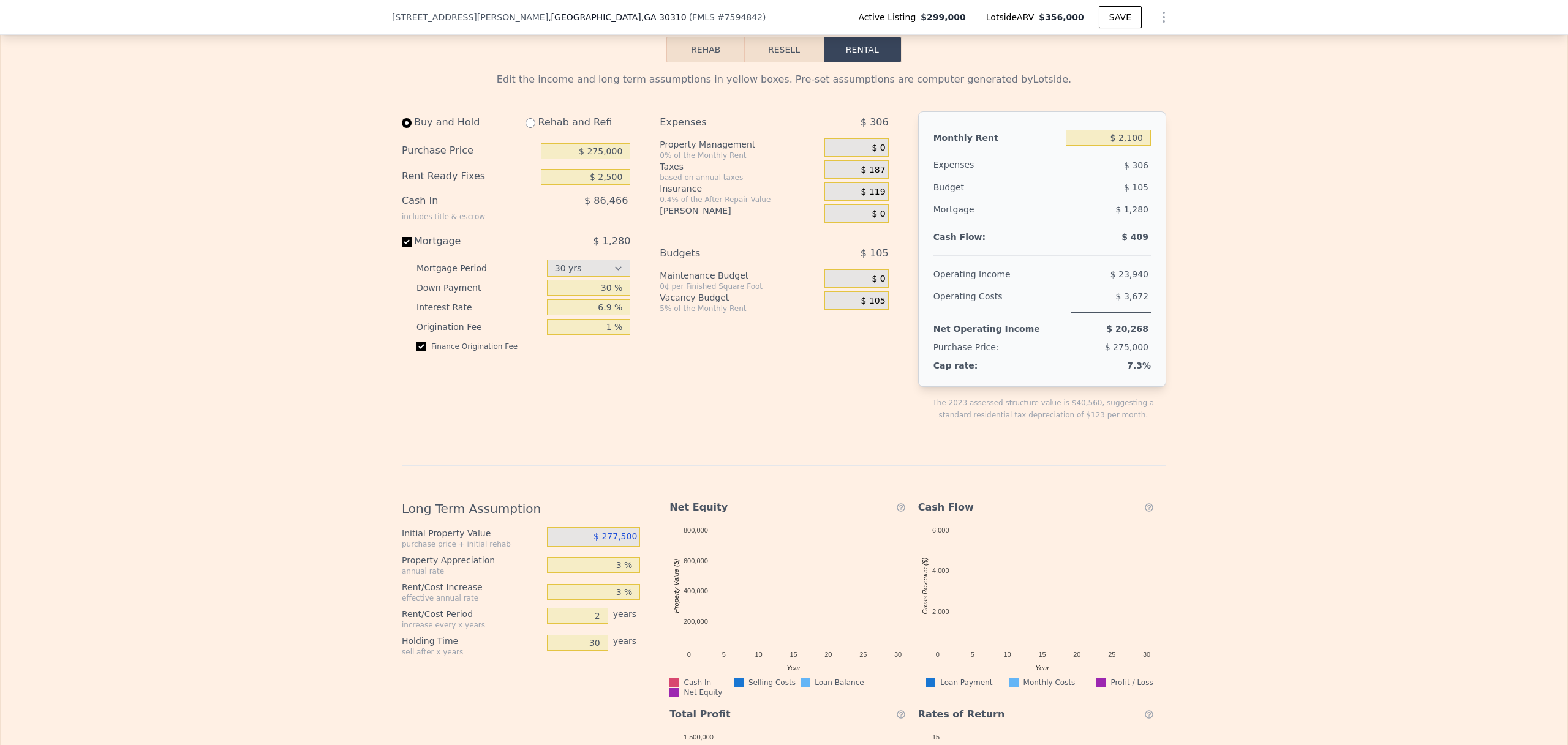
click at [1185, 214] on div "Edit the income and long term assumptions in yellow boxes. Pre-set assumptions …" at bounding box center [784, 479] width 1566 height 832
click at [617, 185] on input "$ 2,500" at bounding box center [585, 177] width 89 height 16
click at [305, 233] on div "Edit the income and long term assumptions in yellow boxes. Pre-set assumptions …" at bounding box center [784, 479] width 1566 height 832
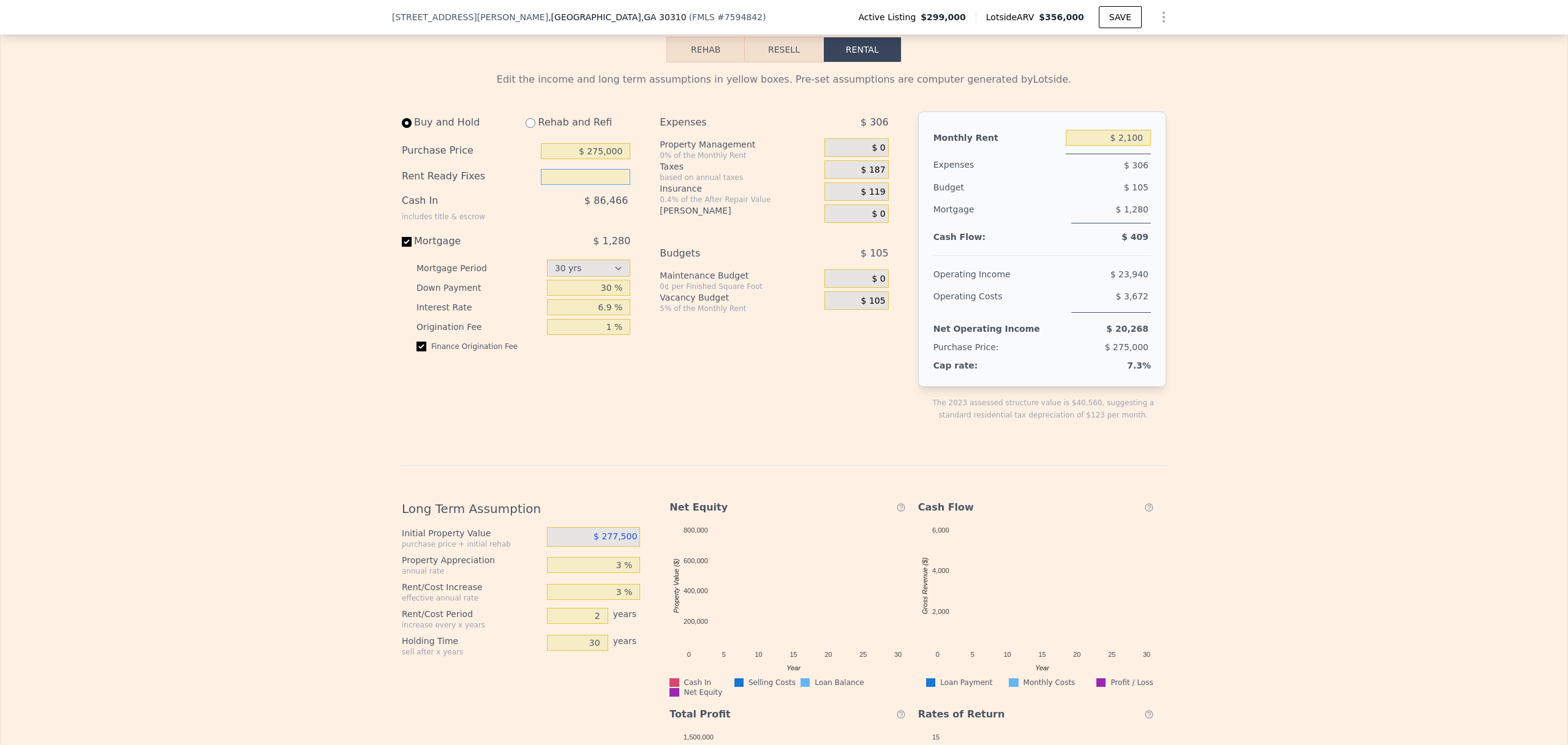
click at [559, 185] on input "text" at bounding box center [585, 177] width 89 height 16
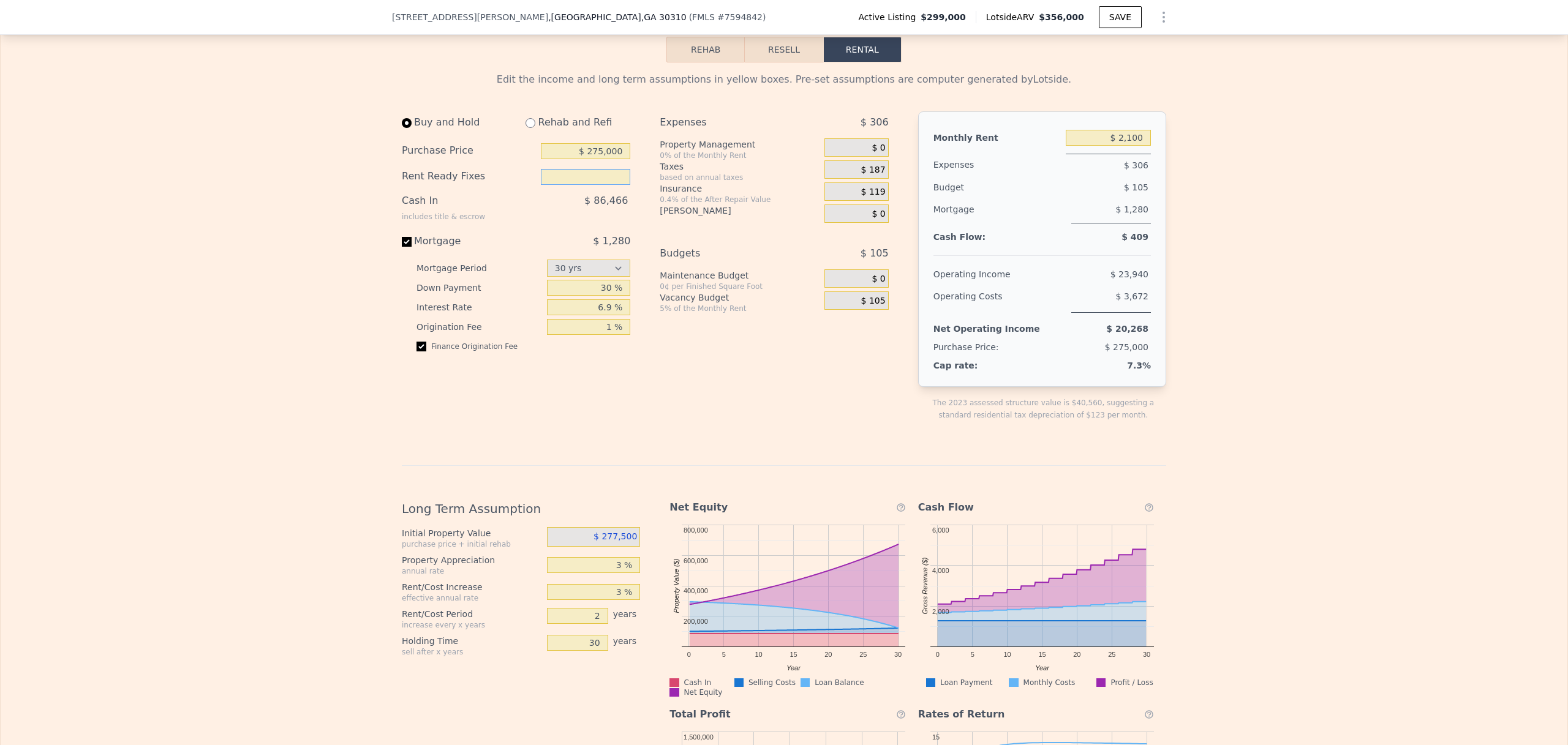
click at [557, 185] on input "text" at bounding box center [585, 177] width 89 height 16
click at [355, 229] on div "Edit the income and long term assumptions in yellow boxes. Pre-set assumptions …" at bounding box center [784, 479] width 1566 height 832
click at [559, 185] on input "text" at bounding box center [585, 177] width 89 height 16
click at [514, 218] on div "$ 86,466" at bounding box center [560, 206] width 140 height 32
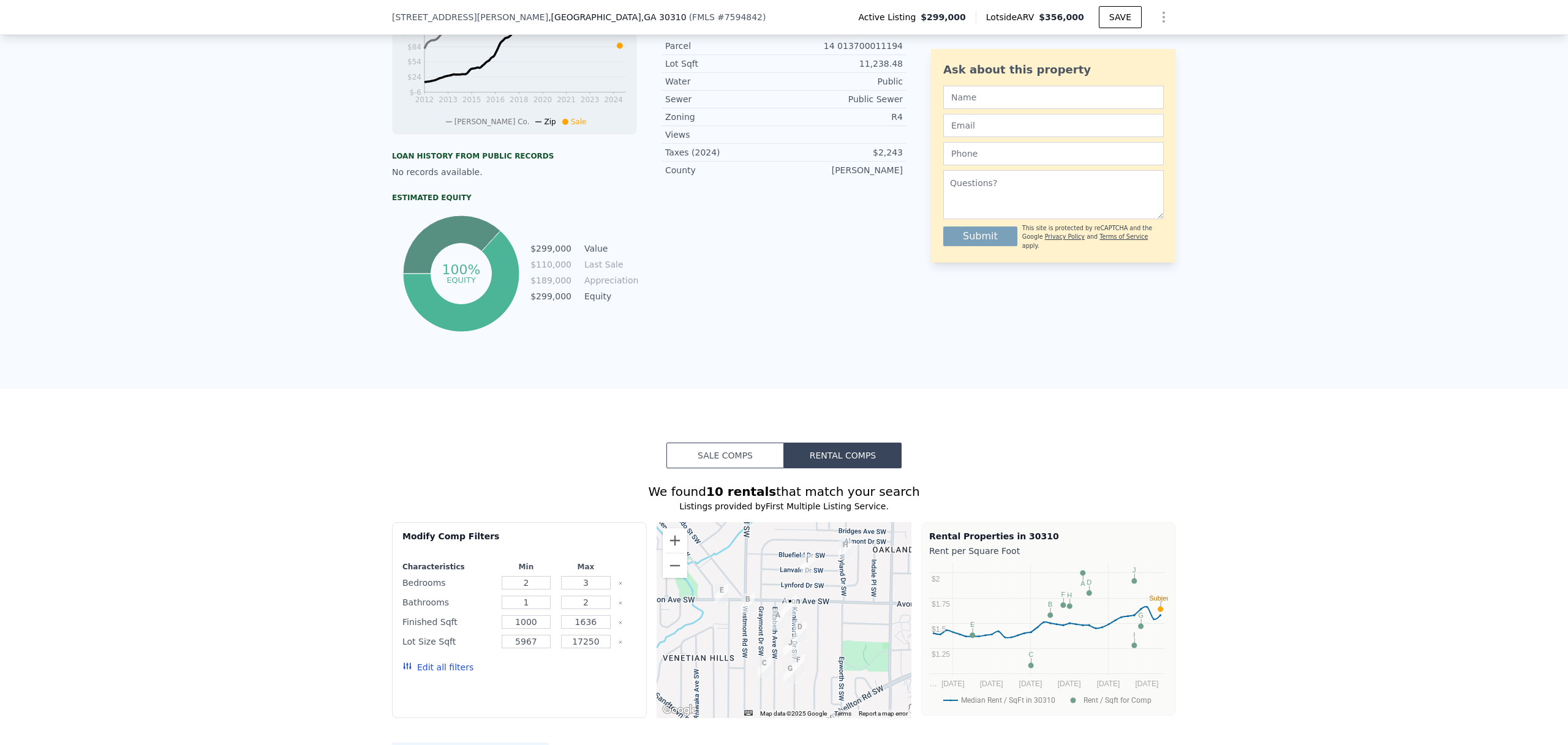
scroll to position [244, 0]
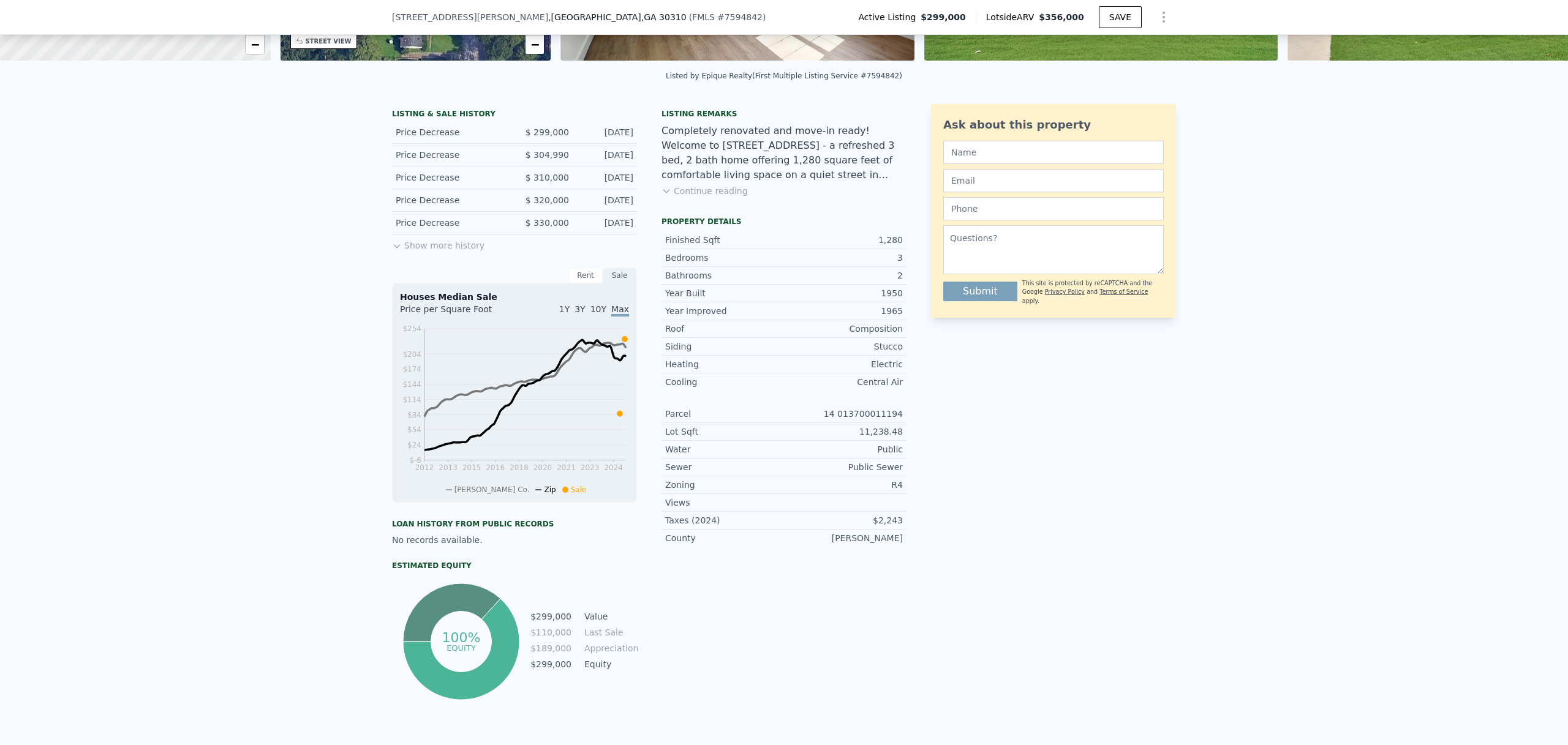
type input "$ 2,500"
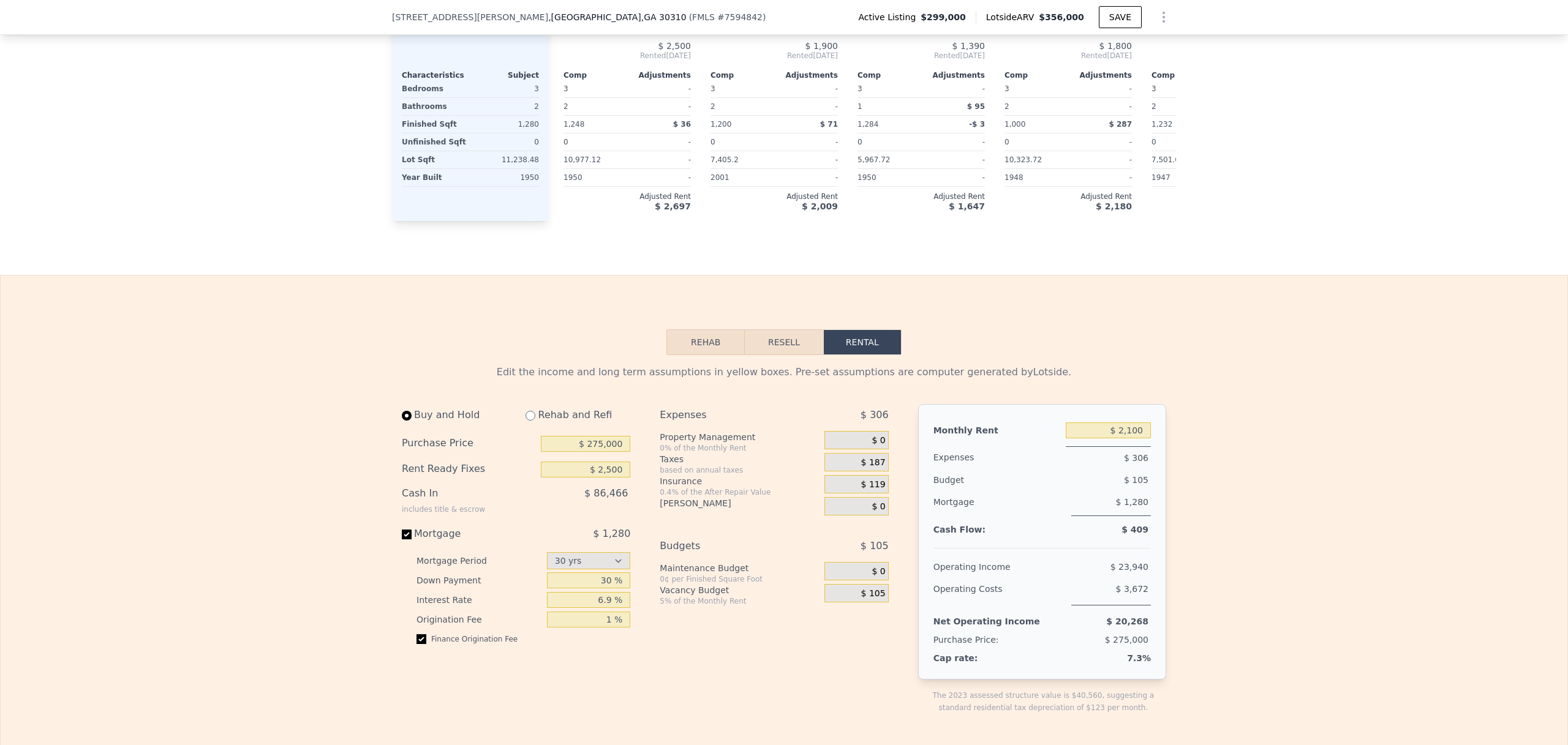
scroll to position [1466, 0]
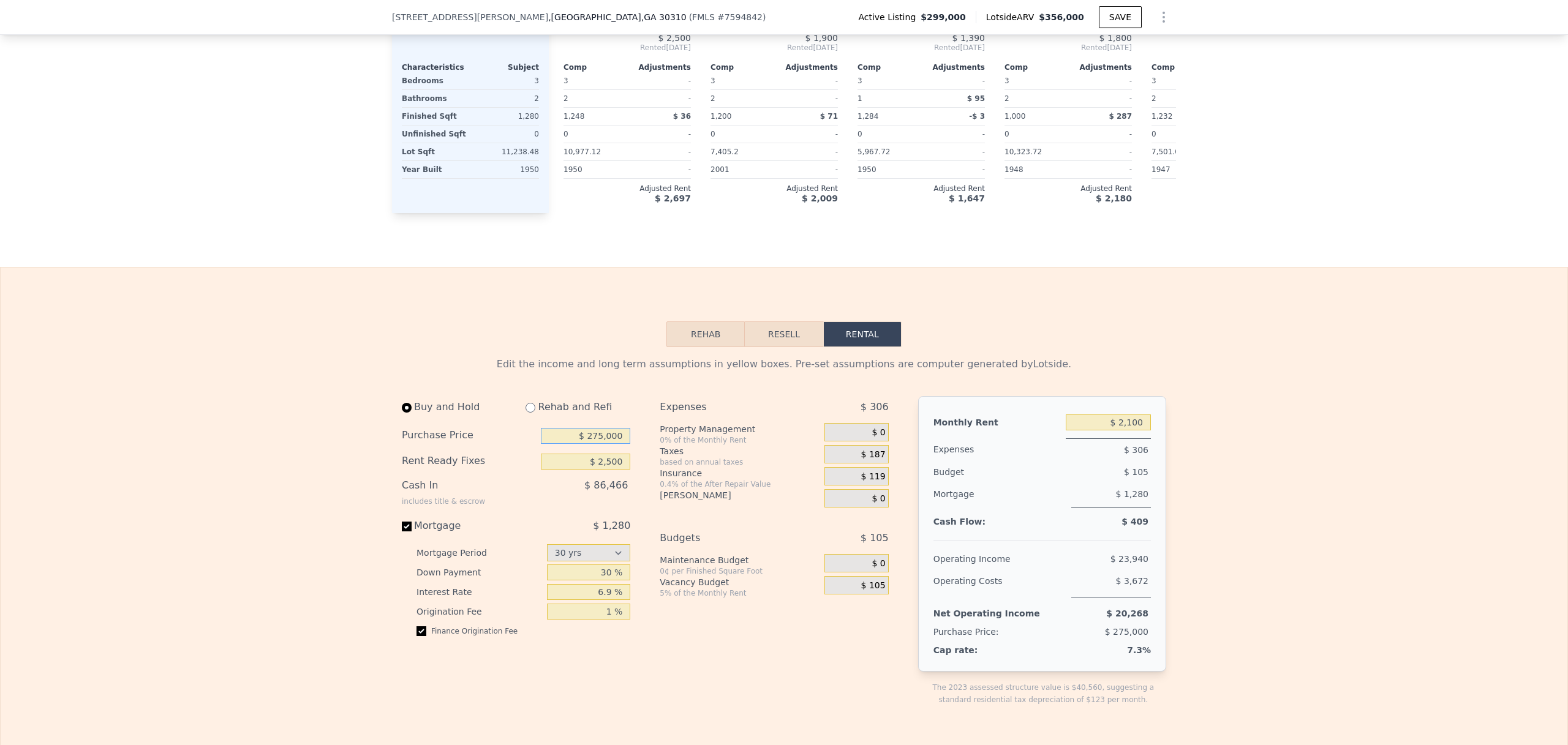
click at [593, 444] on input "$ 275,000" at bounding box center [585, 436] width 89 height 16
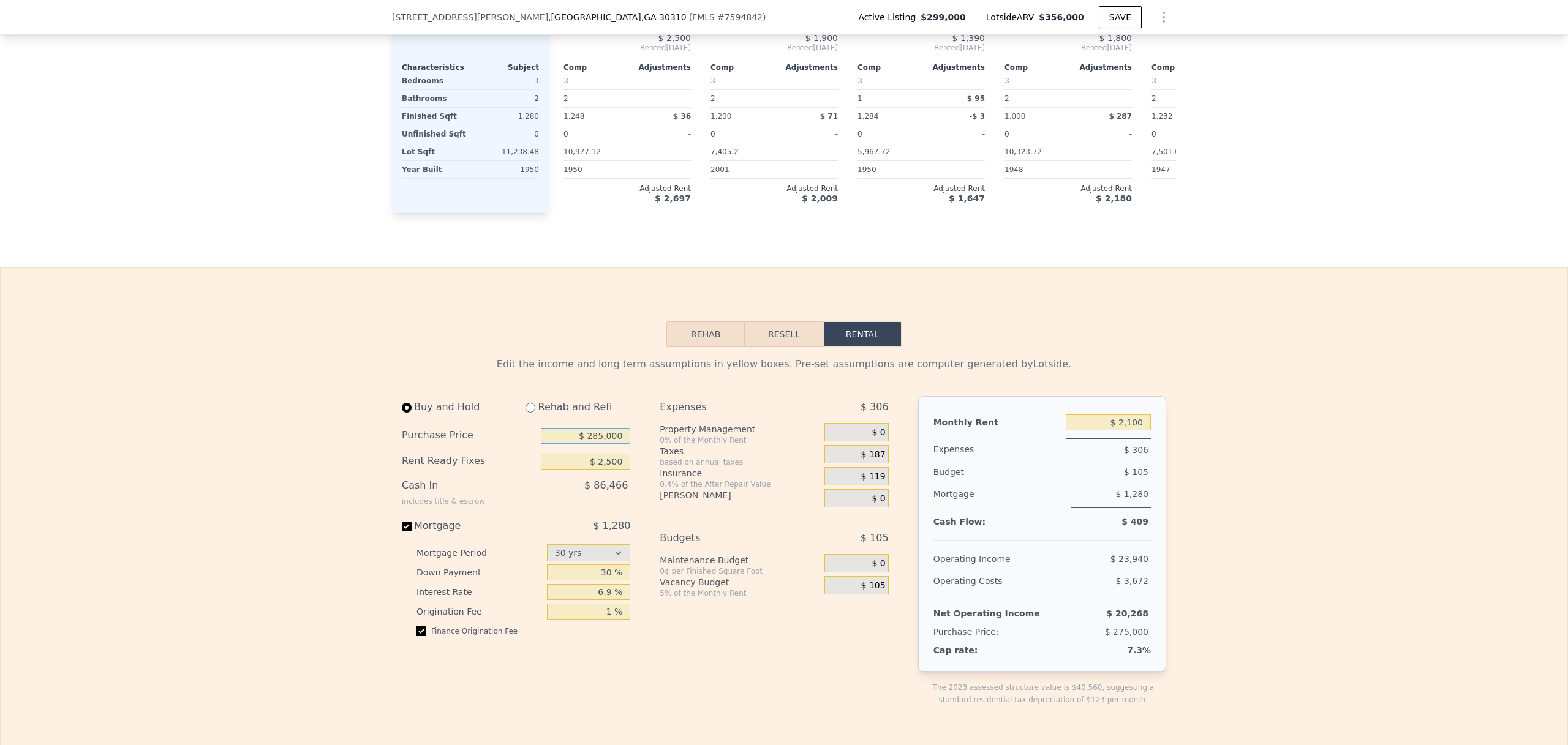
type input "$ 285,000"
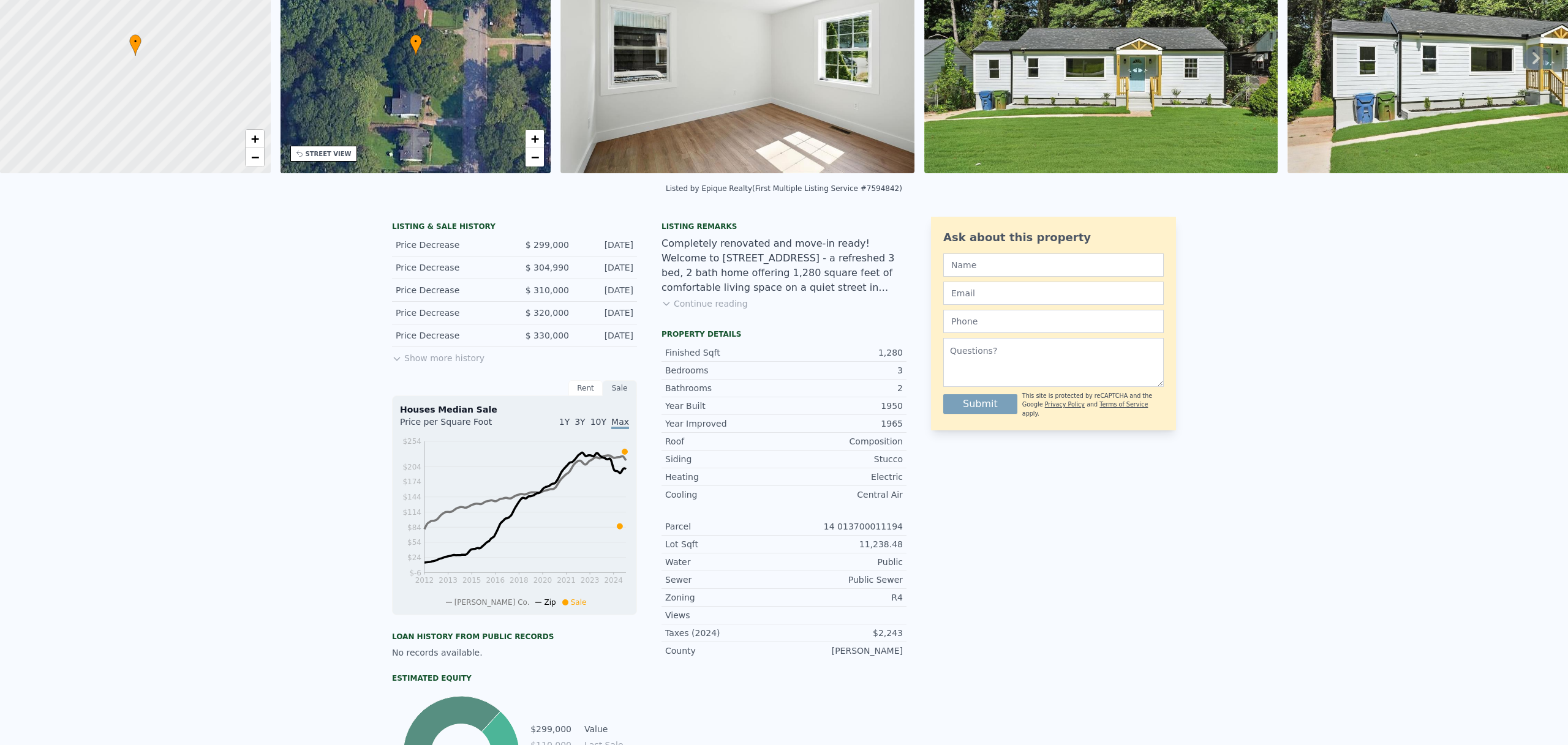
scroll to position [0, 0]
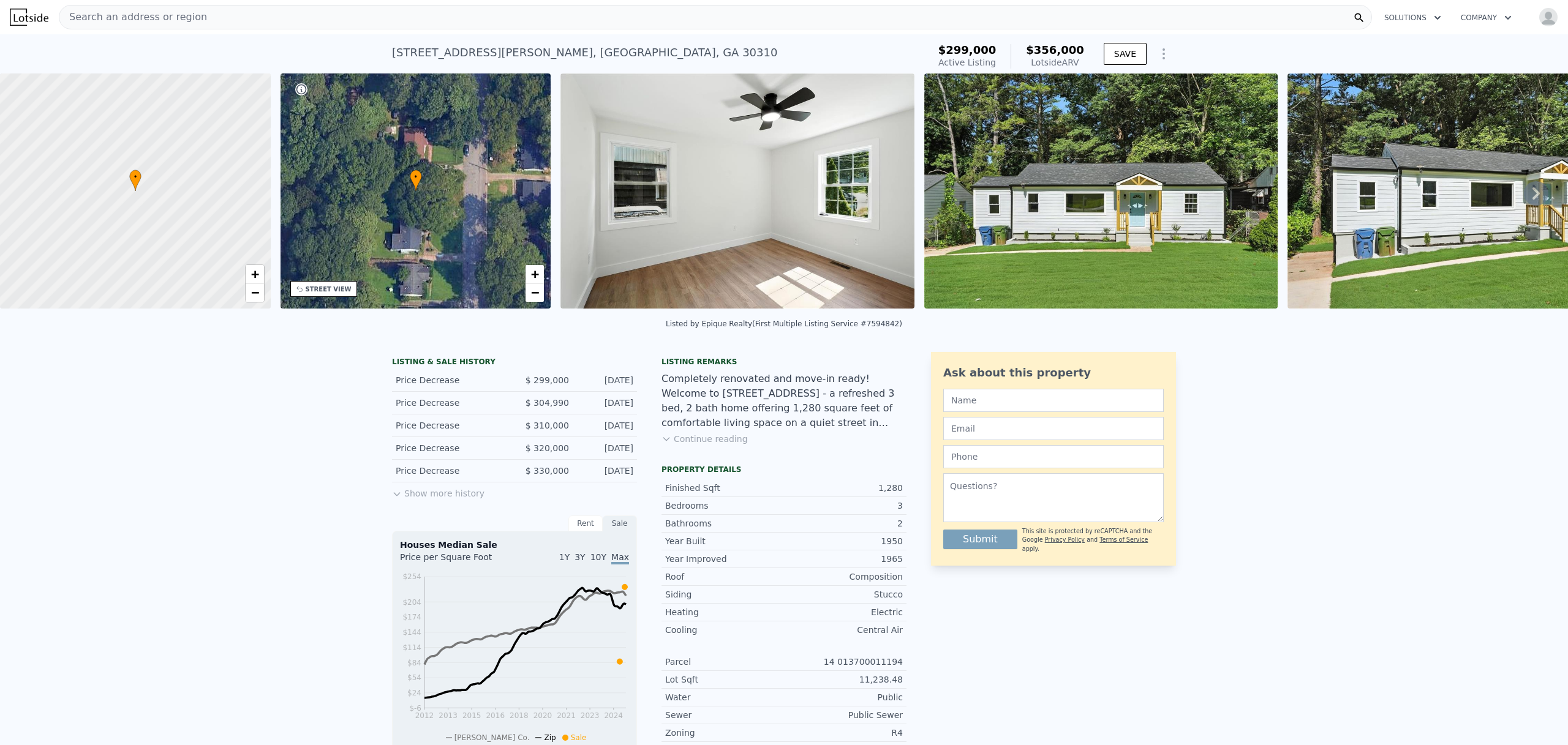
click at [734, 229] on img at bounding box center [737, 191] width 353 height 235
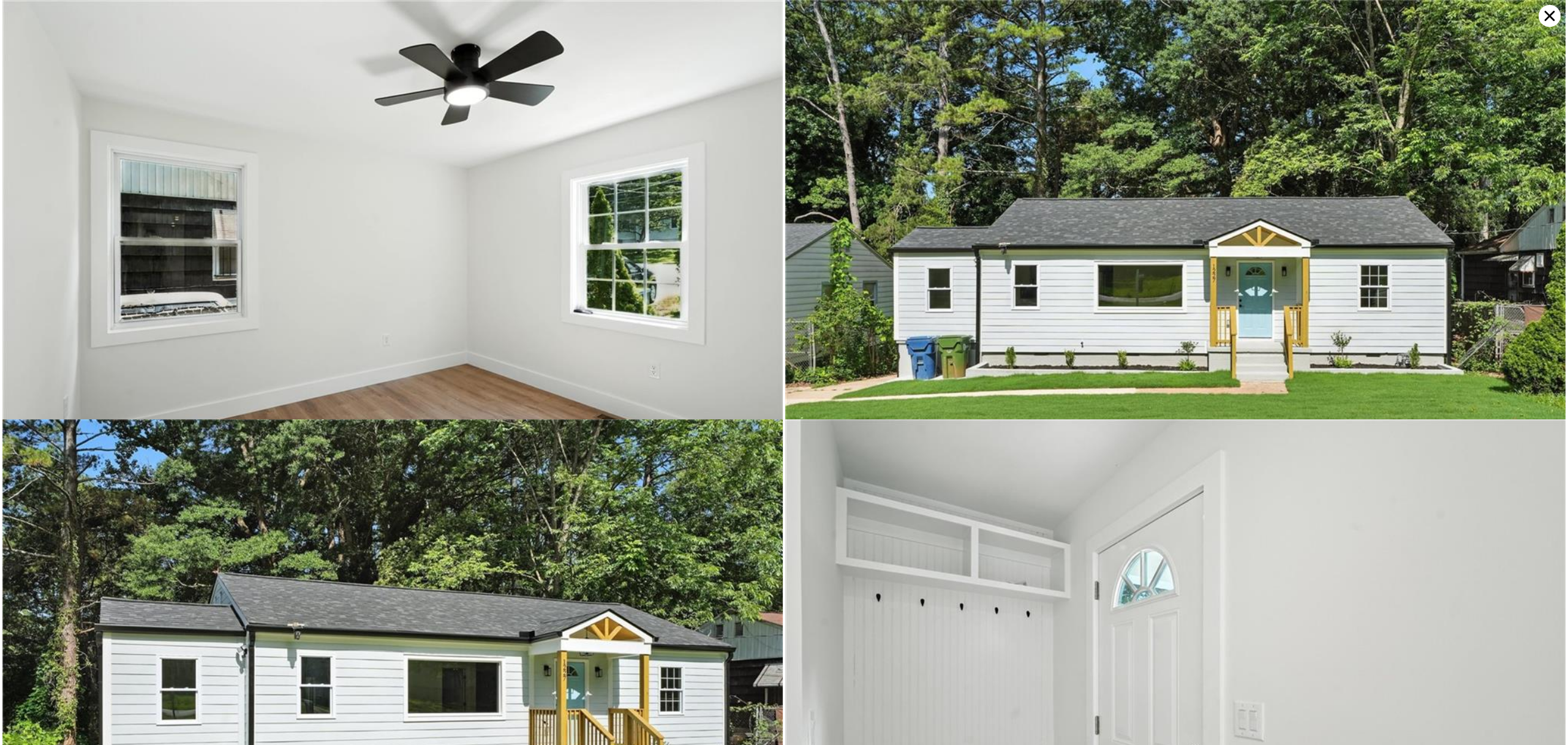
type input "3"
type input "4"
type input "960"
type input "1400"
type input "0"
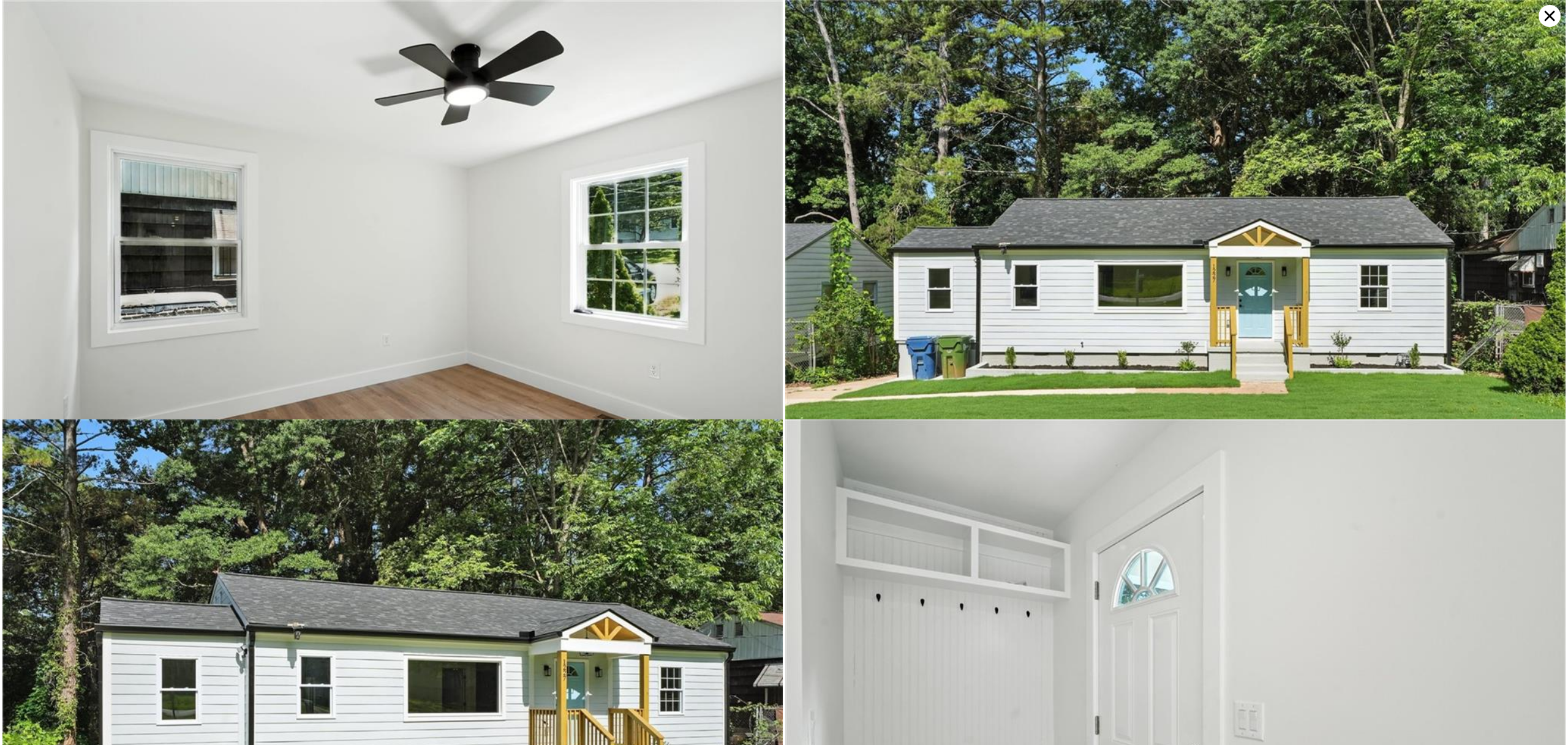
type input "14001"
type input "$ 1,800"
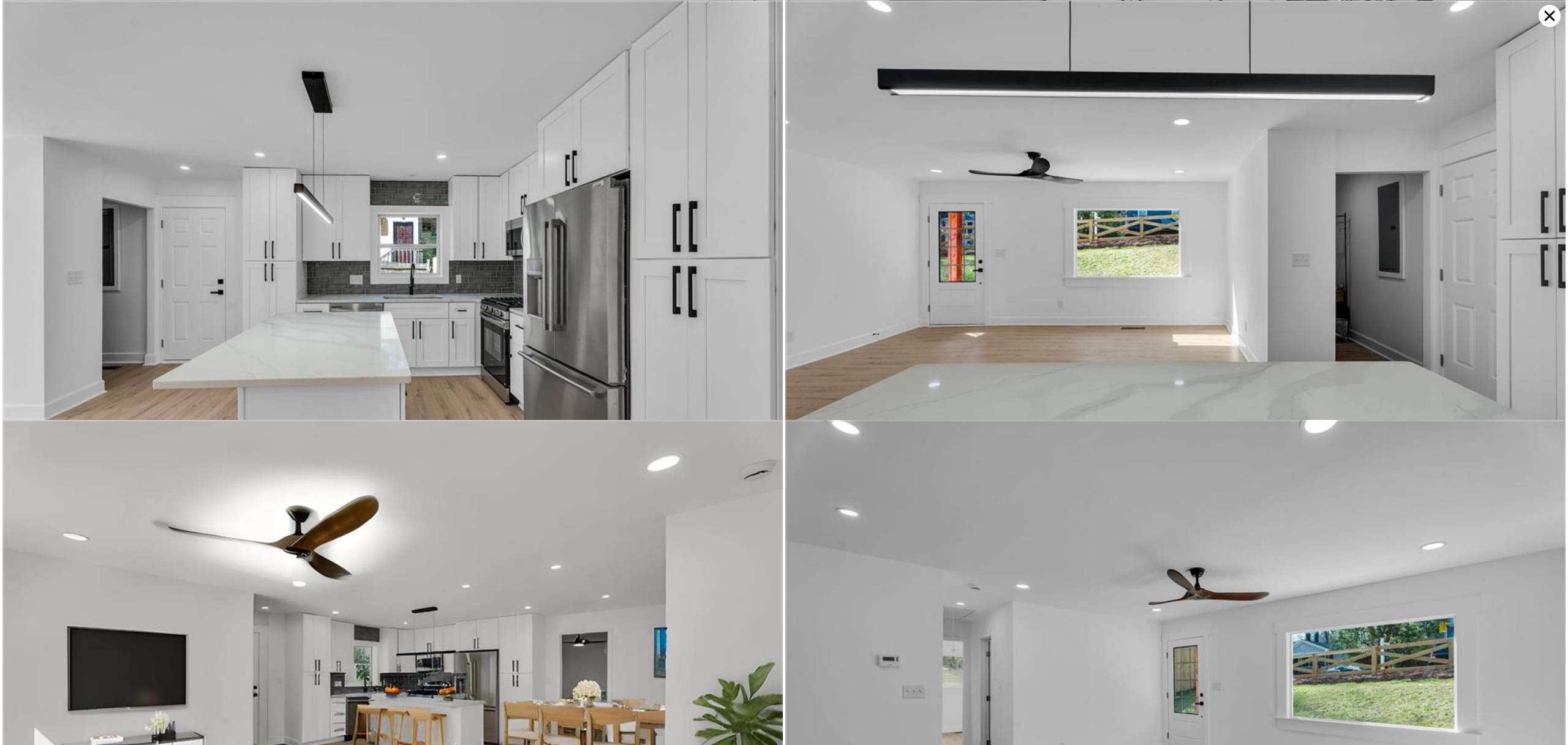
scroll to position [1677, 0]
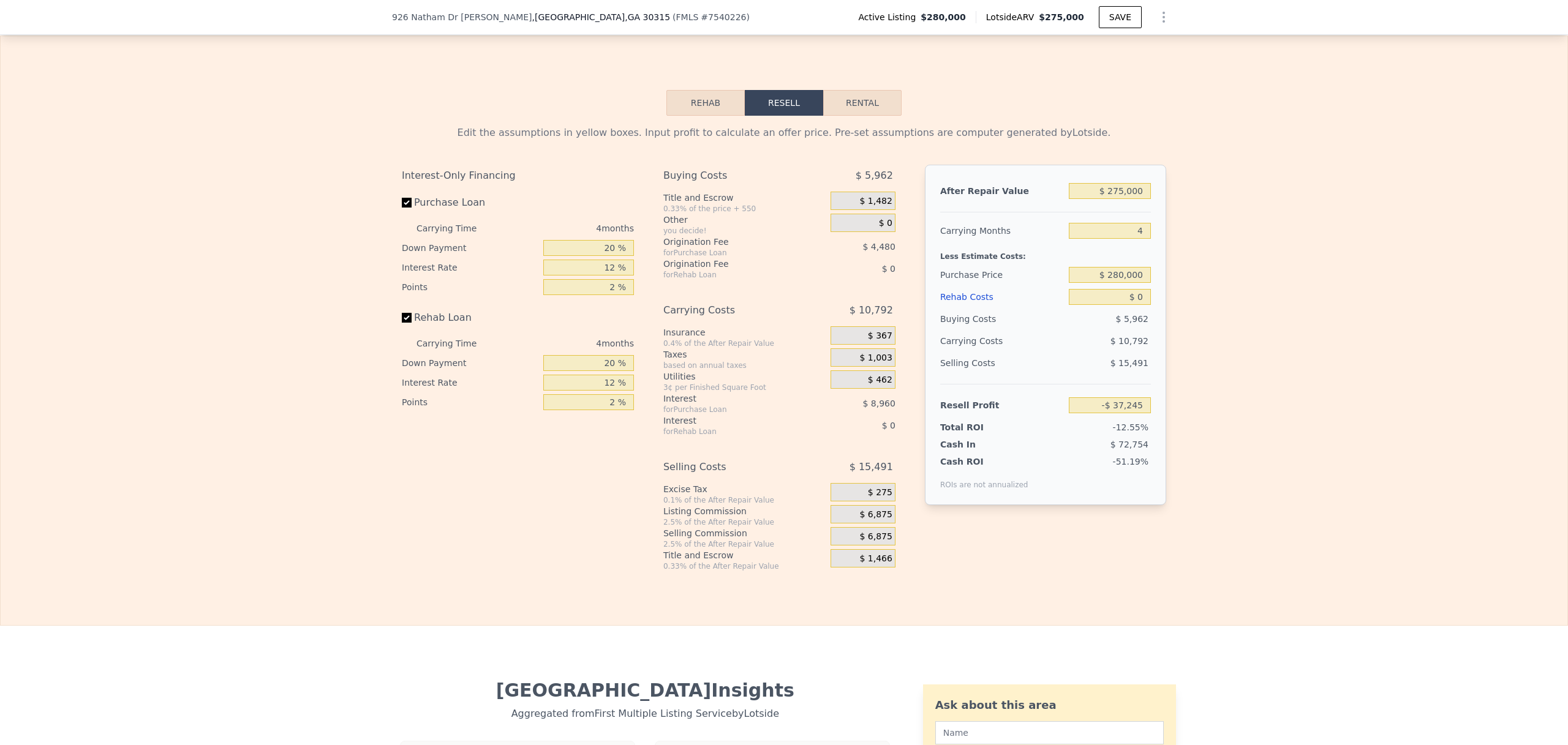
scroll to position [1839, 0]
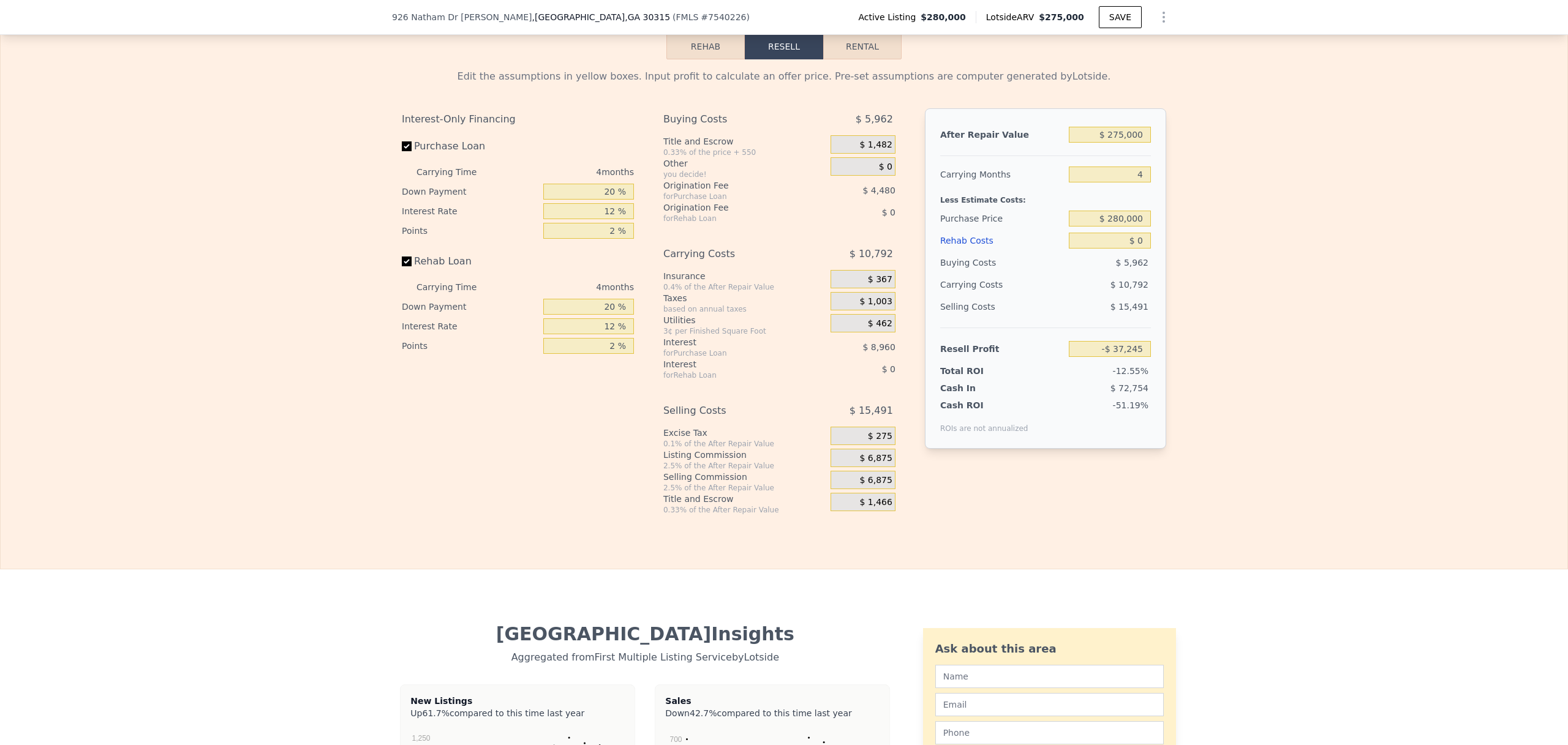
click at [857, 60] on button "Rental" at bounding box center [862, 47] width 78 height 26
select select "30"
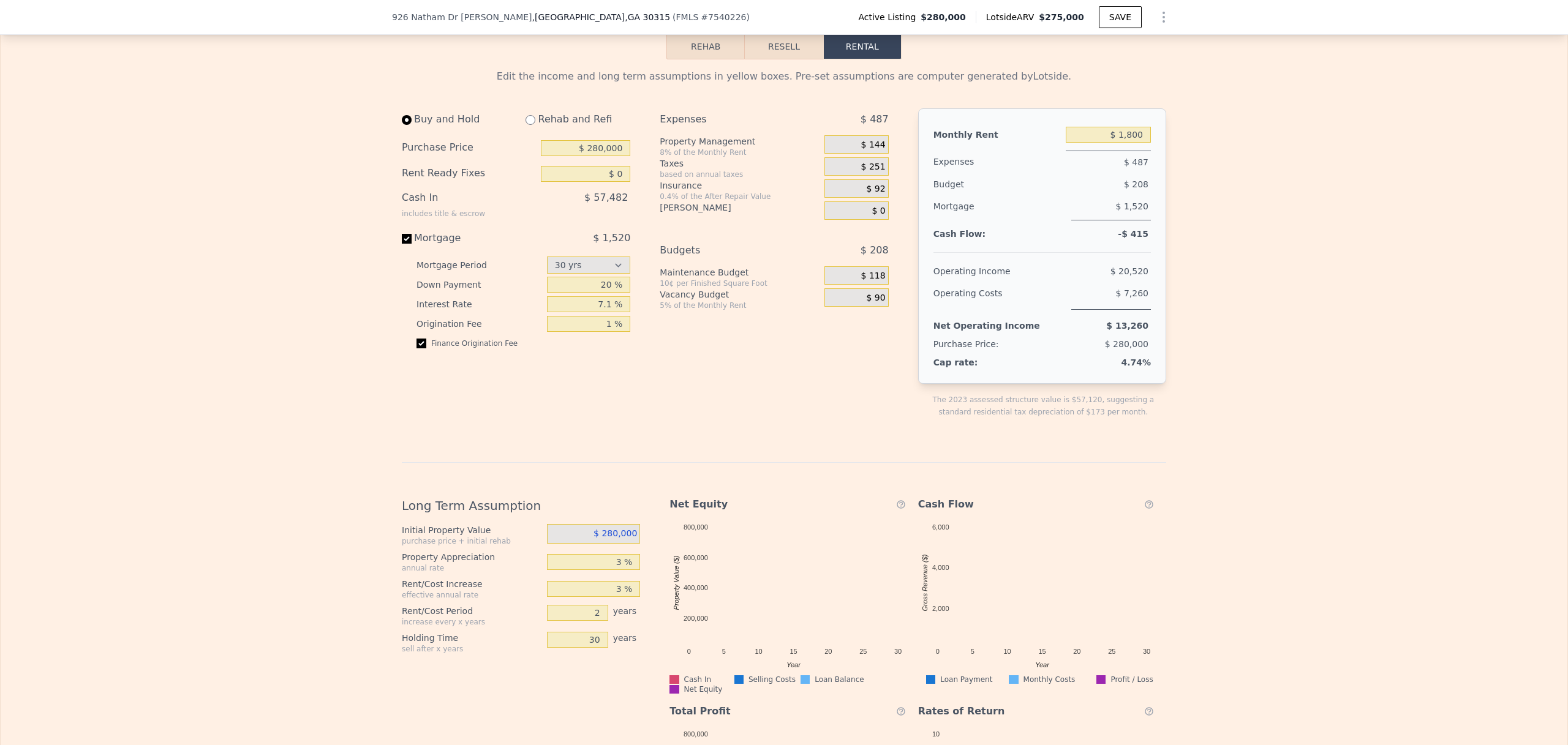
click at [775, 60] on button "Resell" at bounding box center [783, 47] width 78 height 26
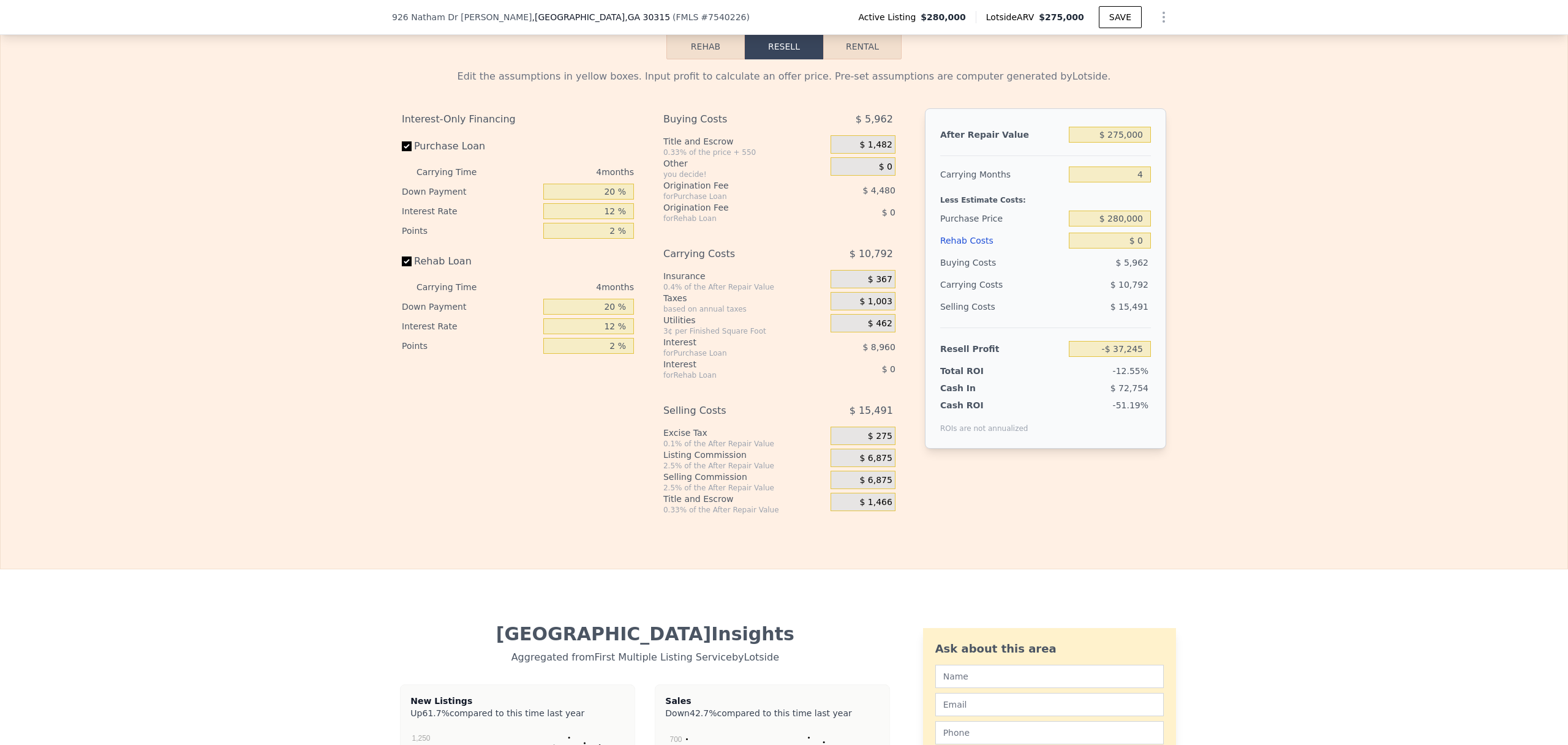
click at [883, 60] on button "Rental" at bounding box center [862, 47] width 78 height 26
select select "30"
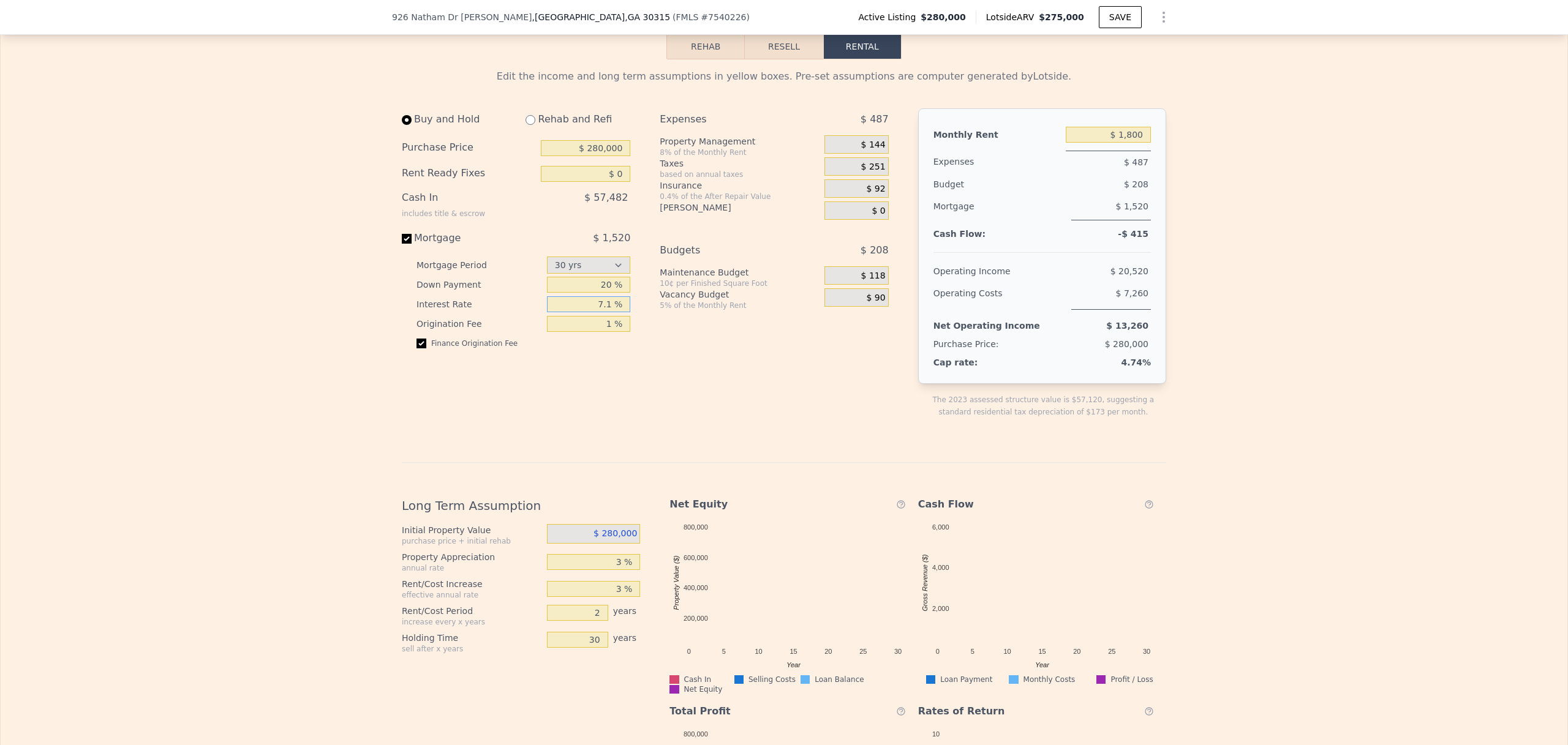
drag, startPoint x: 599, startPoint y: 321, endPoint x: 607, endPoint y: 321, distance: 8.0
click at [607, 312] on input "7.1 %" at bounding box center [589, 304] width 84 height 16
type input "6.9 %"
click at [660, 392] on div "Expenses $ 487 Property Management 8% of the Monthly Rent $ 144 Taxes based on …" at bounding box center [779, 273] width 238 height 329
click at [598, 293] on input "20 %" at bounding box center [589, 285] width 84 height 16
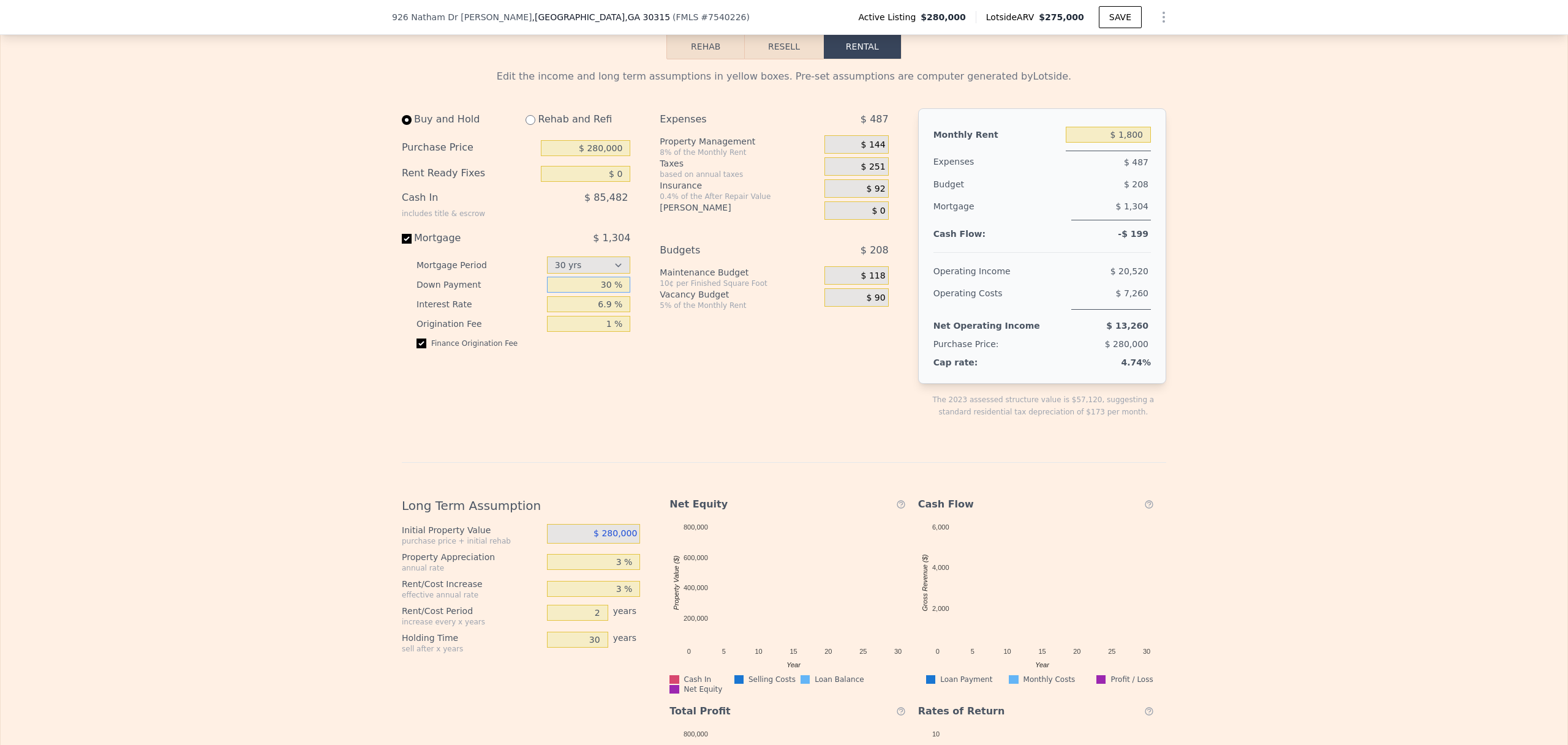
type input "30 %"
click at [664, 348] on div "Expenses $ 487 Property Management 8% of the Monthly Rent $ 144 Taxes based on …" at bounding box center [779, 273] width 238 height 329
click at [871, 150] on span "$ 144" at bounding box center [873, 145] width 24 height 11
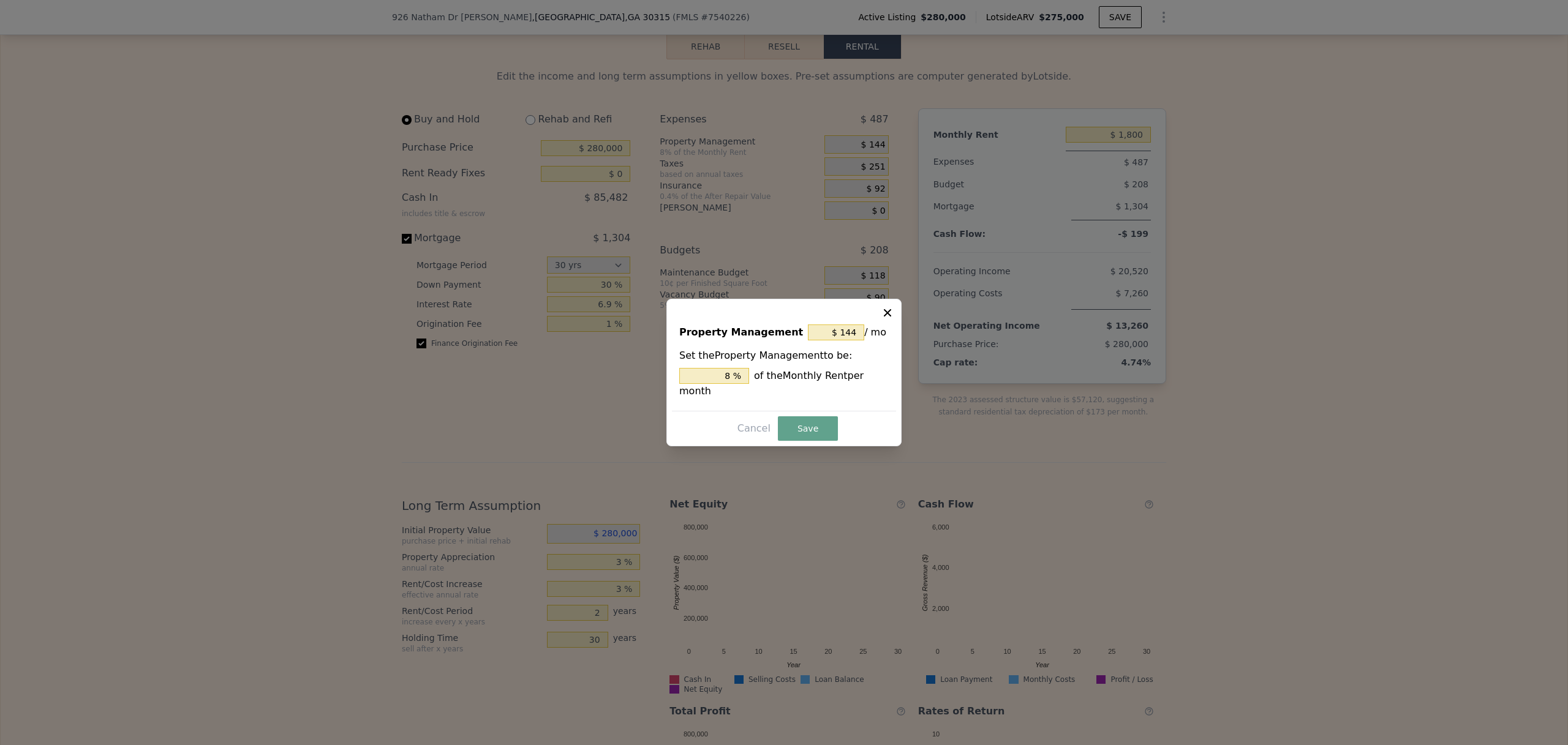
click at [871, 163] on div at bounding box center [784, 372] width 1568 height 745
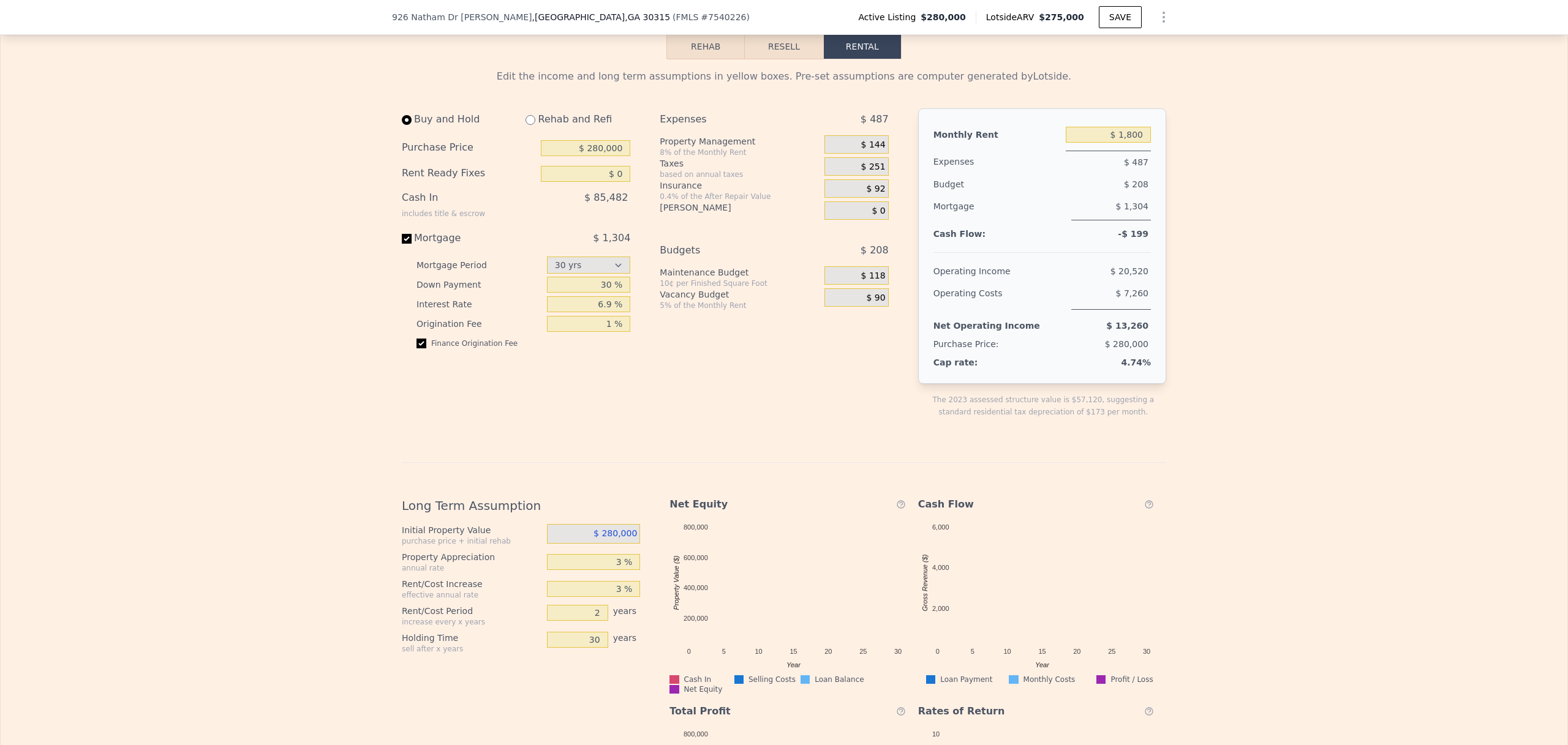
click at [870, 150] on span "$ 144" at bounding box center [873, 145] width 24 height 11
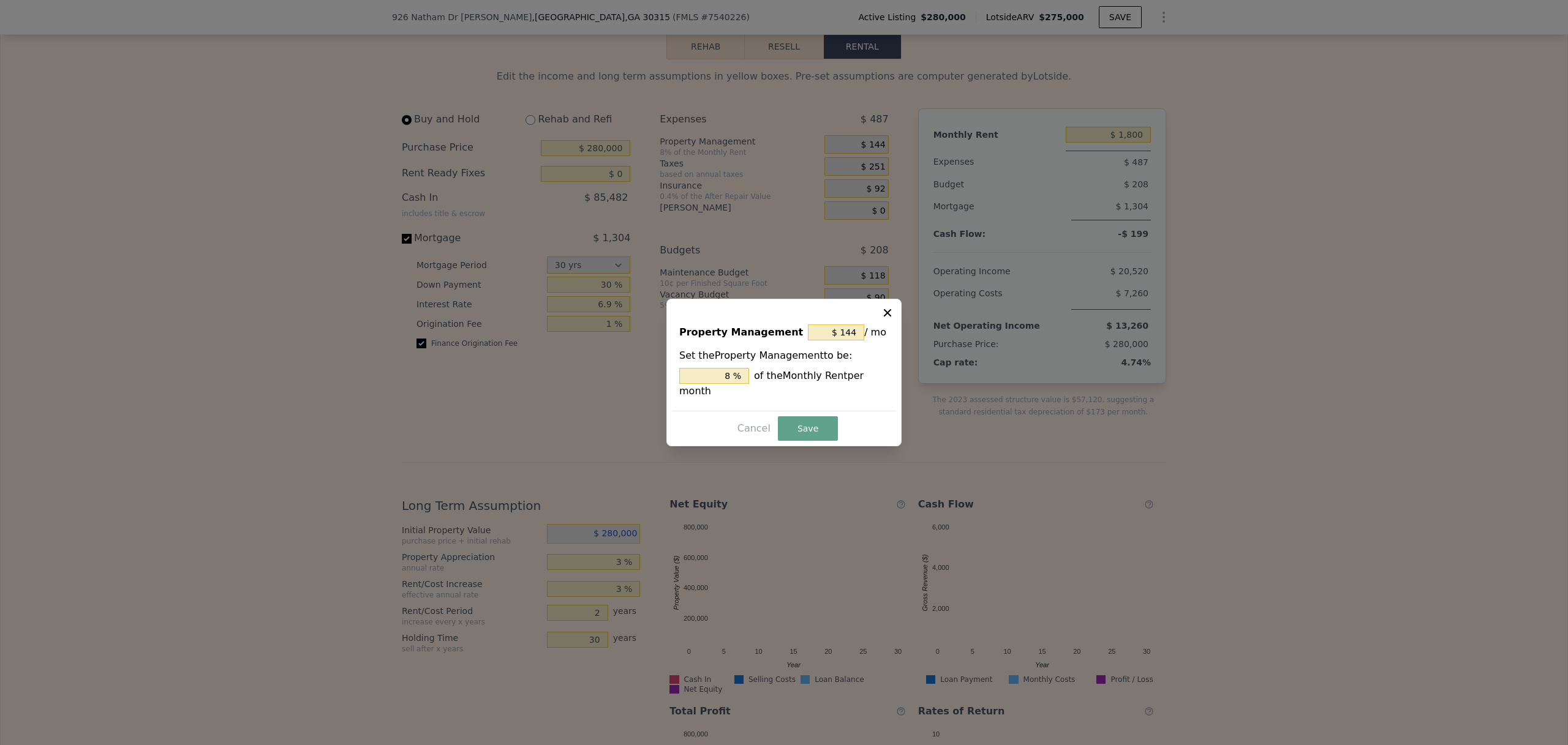
click at [886, 314] on icon at bounding box center [887, 312] width 7 height 7
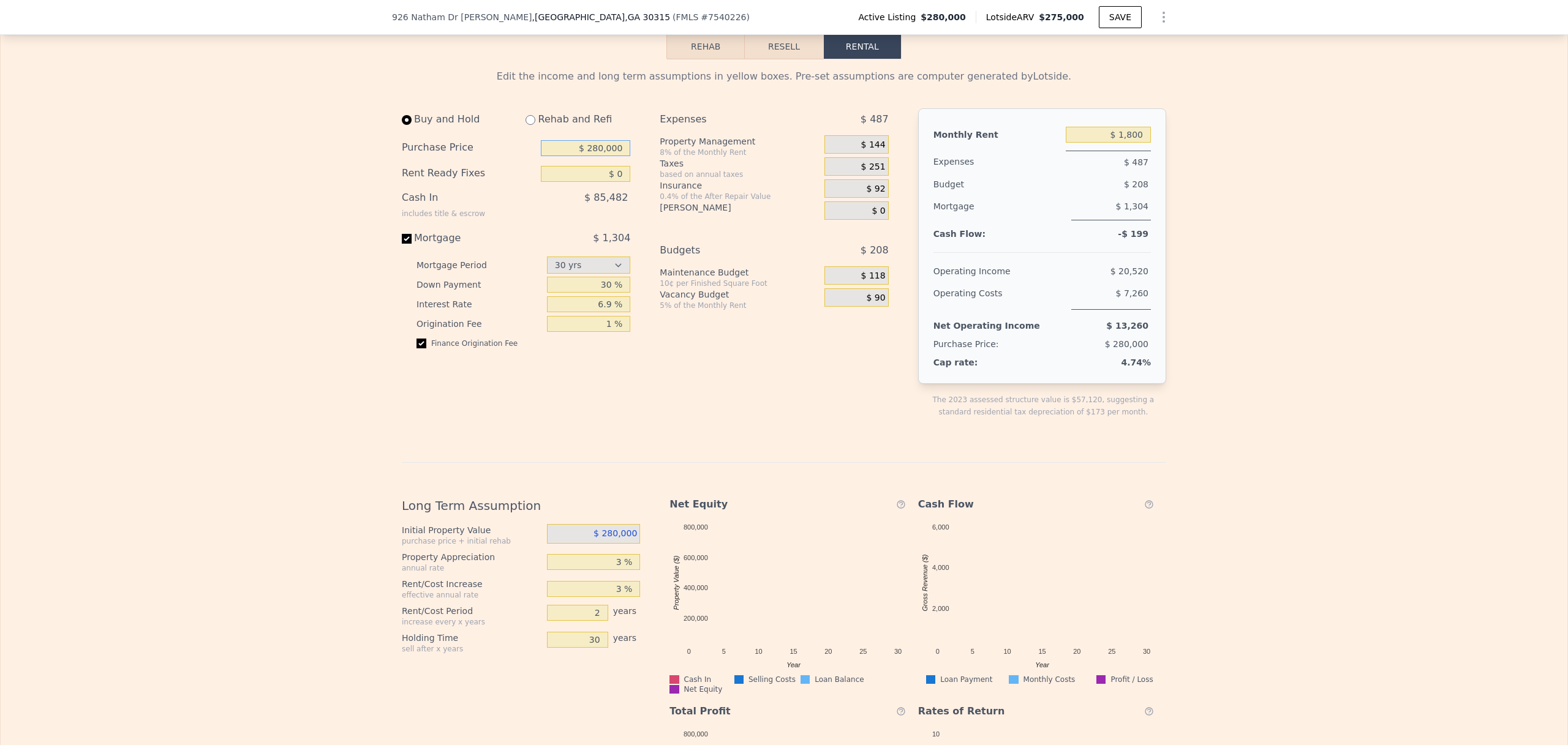
click at [592, 156] on input "$ 280,000" at bounding box center [585, 148] width 89 height 16
type input "$ 260,000"
click at [337, 216] on div "Edit the income and long term assumptions in yellow boxes. Pre-set assumptions …" at bounding box center [784, 475] width 1566 height 832
click at [873, 150] on span "$ 144" at bounding box center [873, 145] width 24 height 11
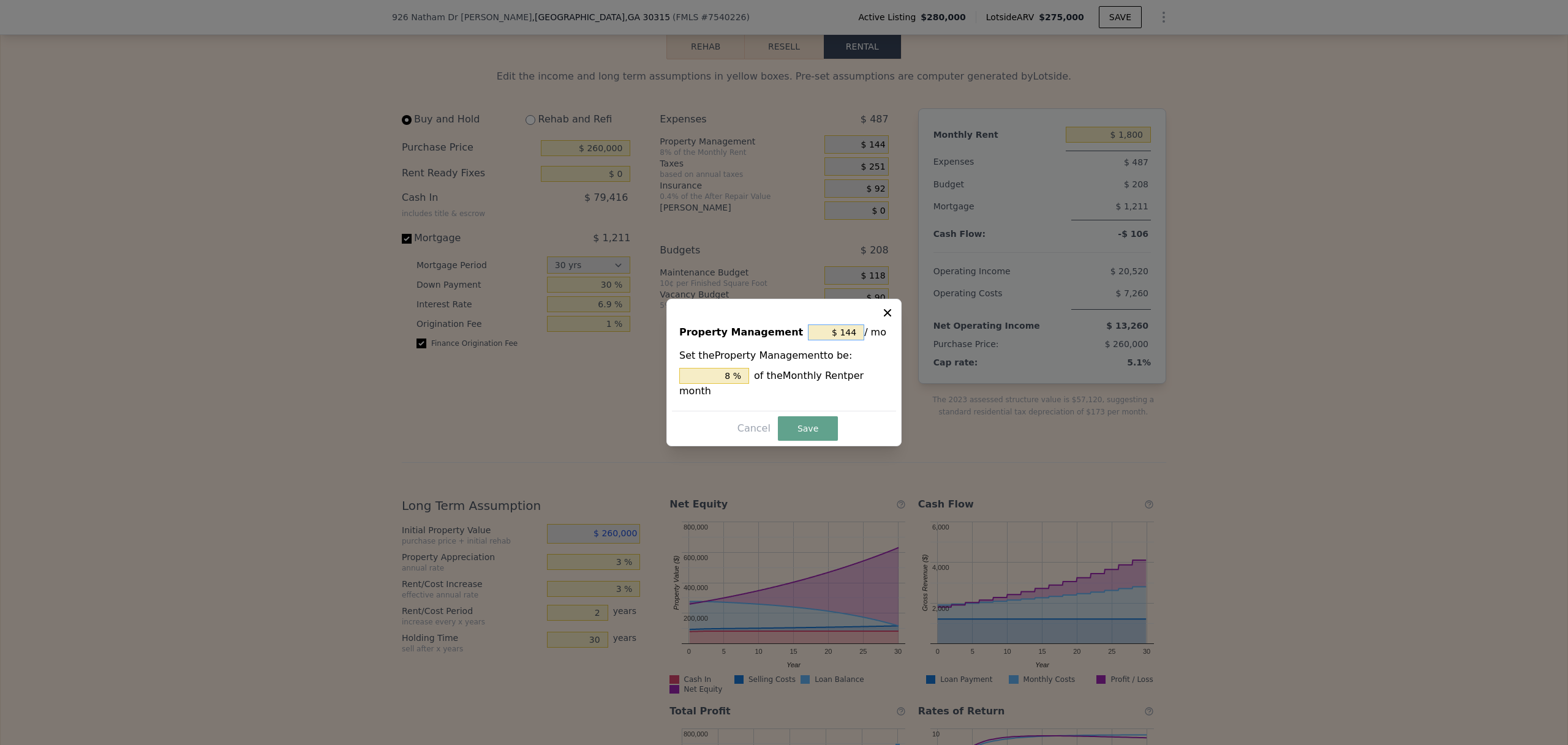
click at [852, 335] on input "$ 144" at bounding box center [836, 332] width 56 height 16
type input "$ 0"
type input "0 %"
type input "$ 0"
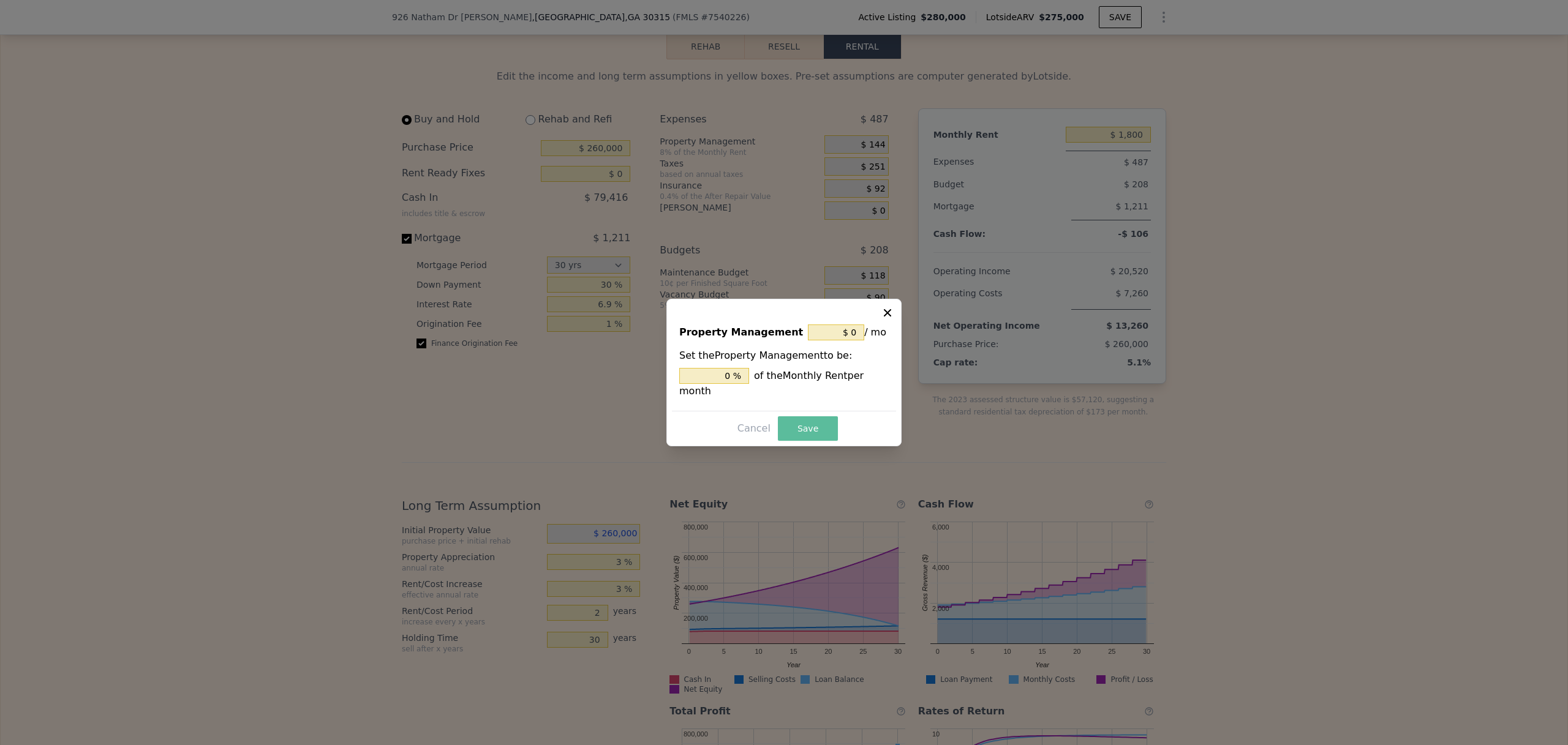
click at [823, 438] on button "Save" at bounding box center [807, 428] width 60 height 24
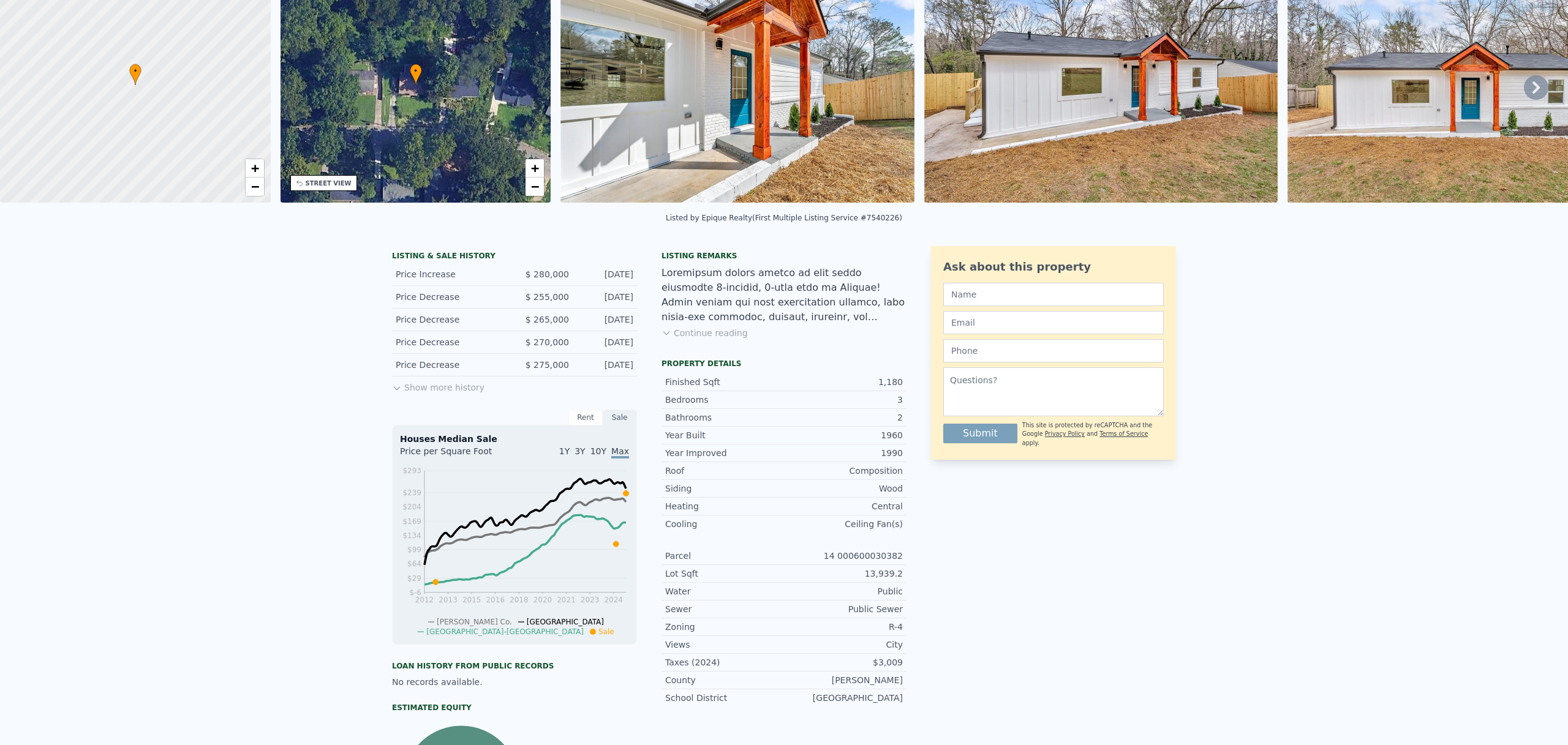
scroll to position [4, 0]
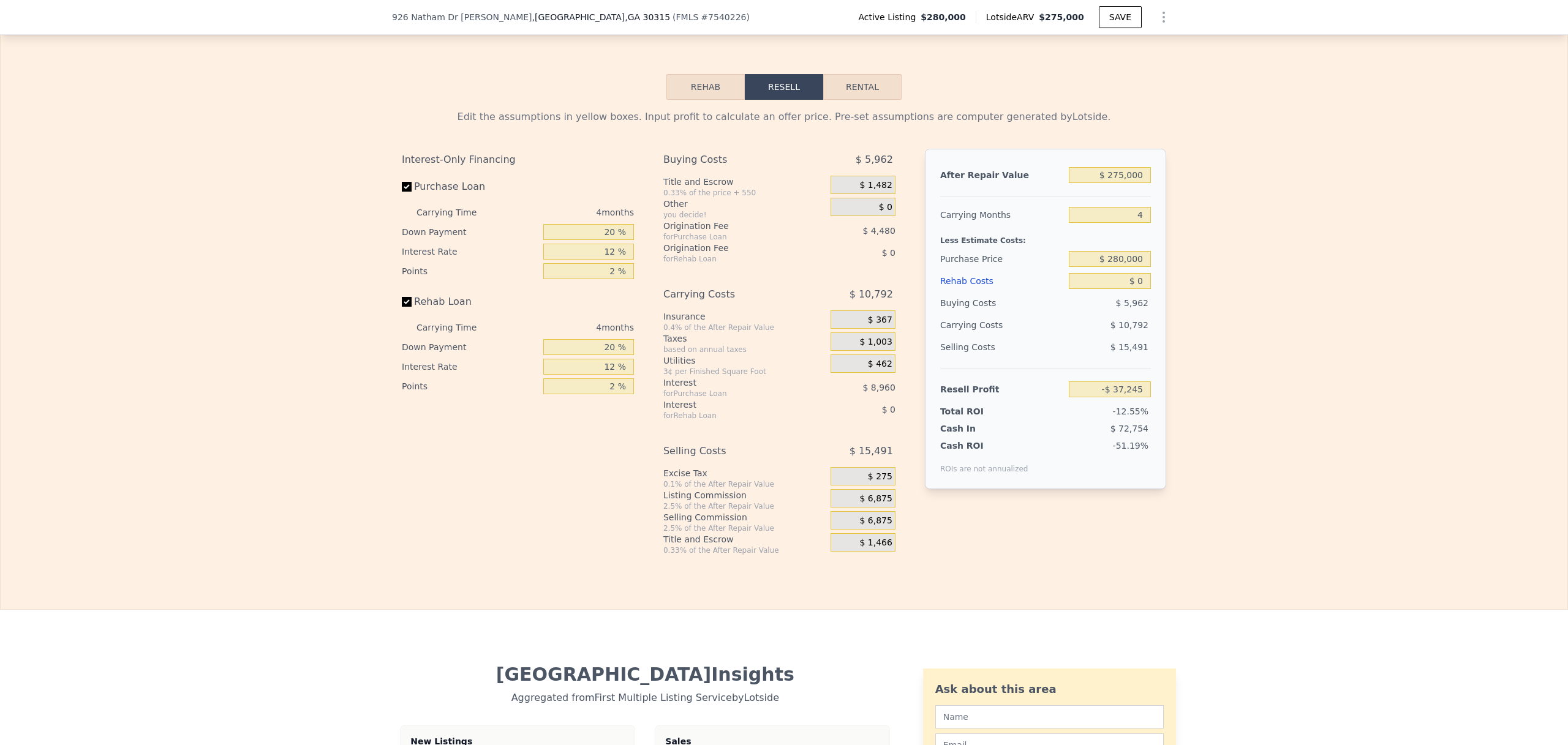
scroll to position [1780, 0]
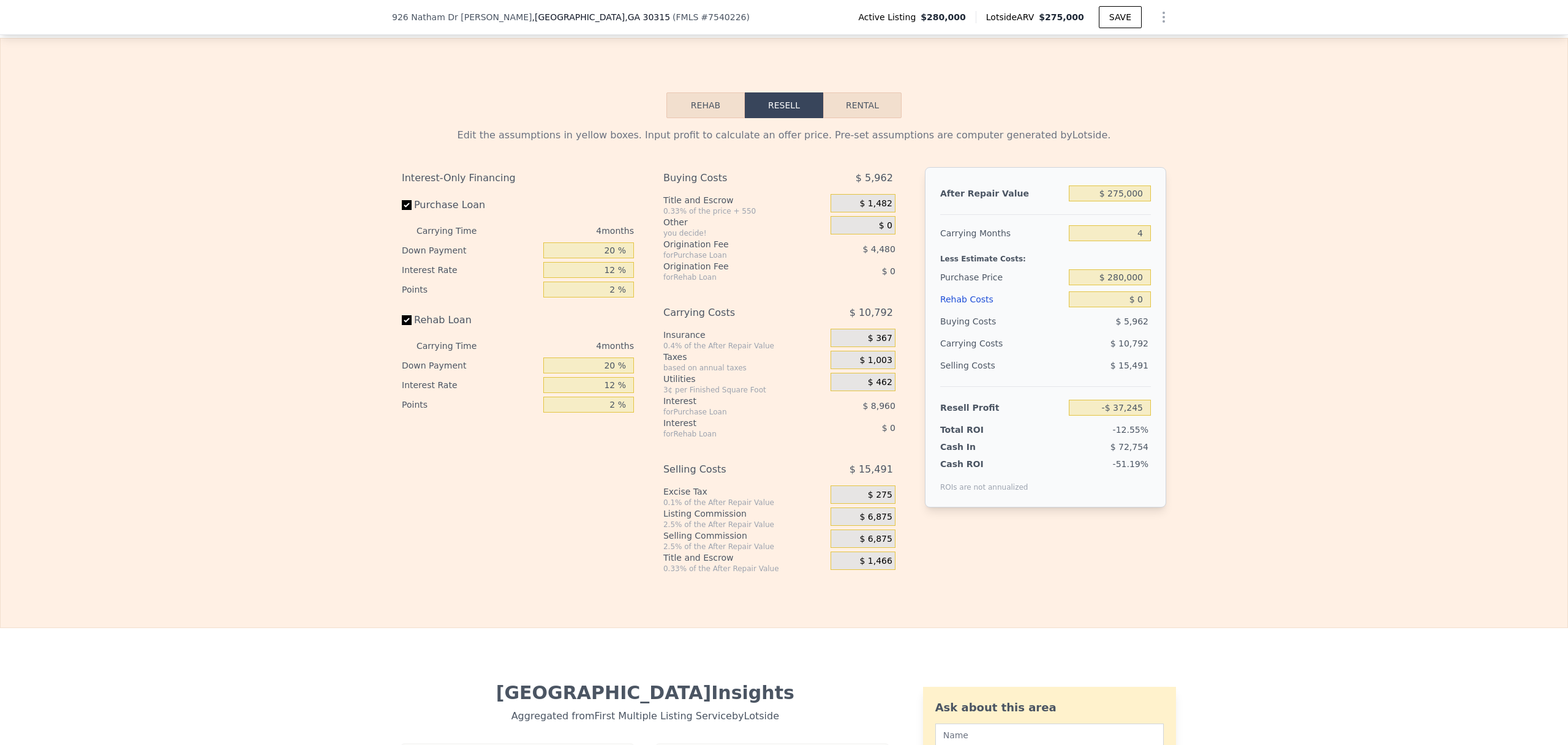
click at [851, 118] on button "Rental" at bounding box center [862, 105] width 78 height 26
select select "30"
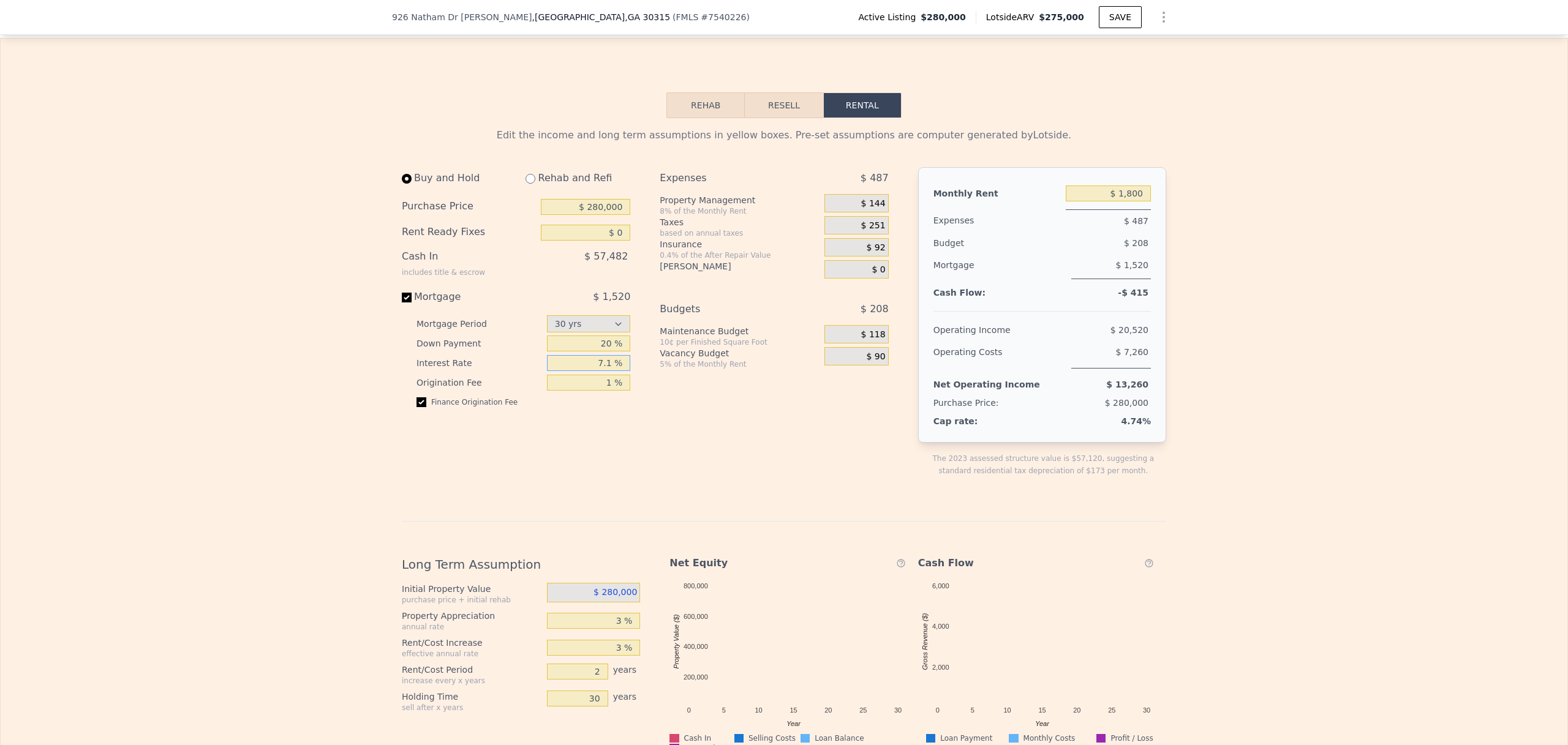
drag, startPoint x: 599, startPoint y: 383, endPoint x: 606, endPoint y: 383, distance: 7.0
click at [606, 371] on input "7.1 %" at bounding box center [589, 363] width 84 height 16
type input "6.4 %"
click at [324, 452] on div "Edit the income and long term assumptions in yellow boxes. Pre-set assumptions …" at bounding box center [784, 534] width 1566 height 832
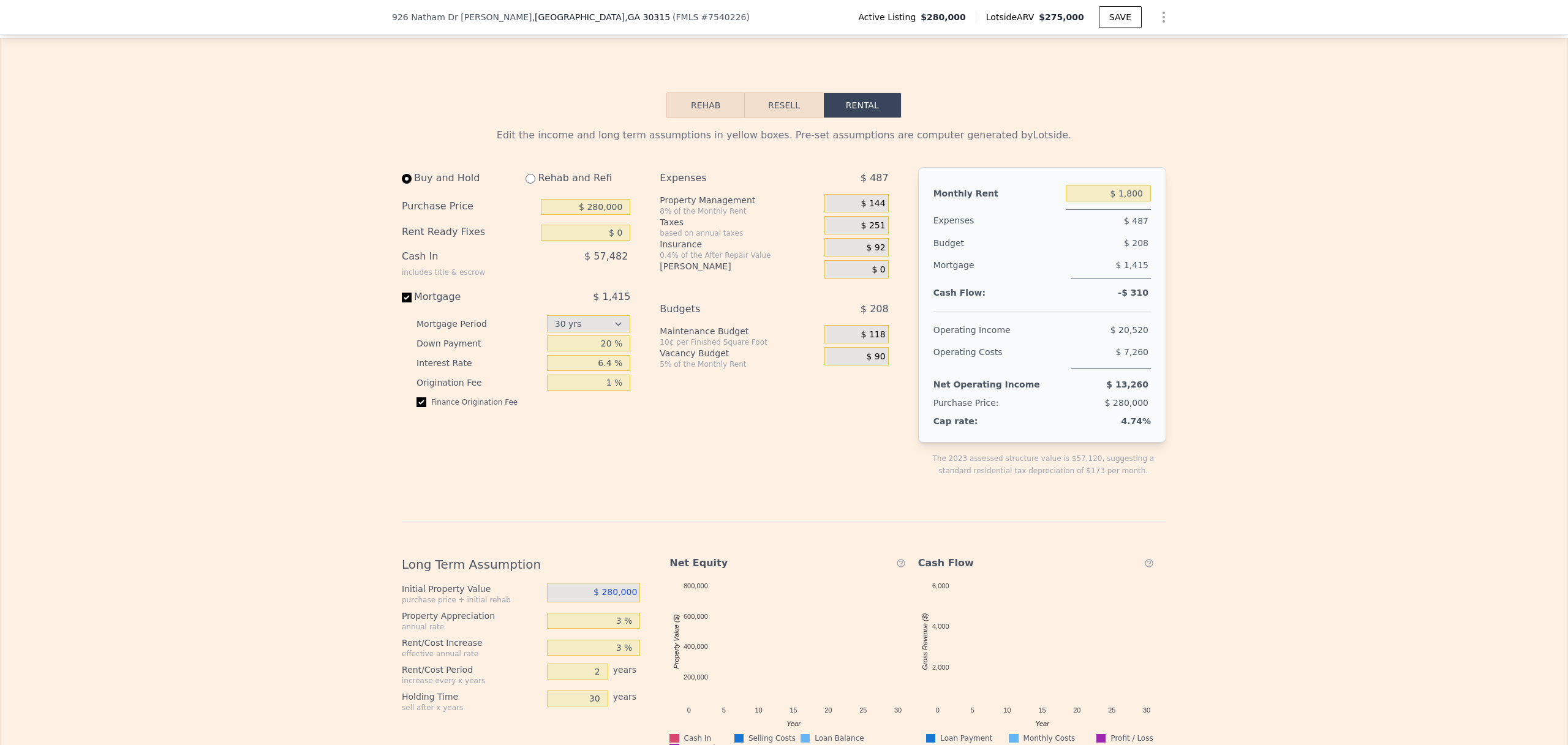
click at [324, 452] on div "Edit the income and long term assumptions in yellow boxes. Pre-set assumptions …" at bounding box center [784, 534] width 1566 height 832
drag, startPoint x: 600, startPoint y: 361, endPoint x: 593, endPoint y: 360, distance: 7.1
click at [593, 352] on input "20 %" at bounding box center [589, 344] width 84 height 16
type input "30 %"
click at [291, 455] on div "Edit the income and long term assumptions in yellow boxes. Pre-set assumptions …" at bounding box center [784, 534] width 1566 height 832
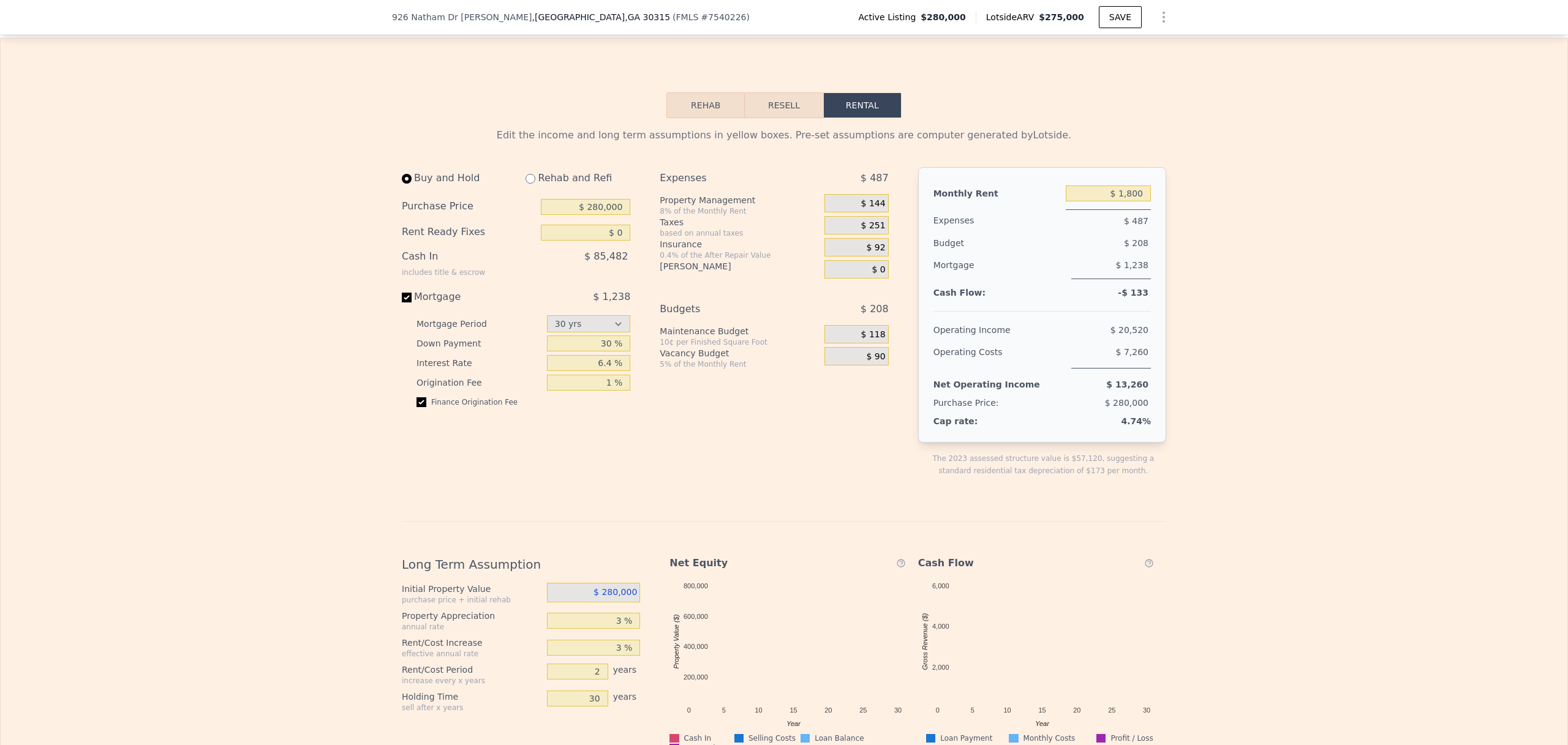
click at [869, 209] on span "$ 144" at bounding box center [873, 204] width 24 height 11
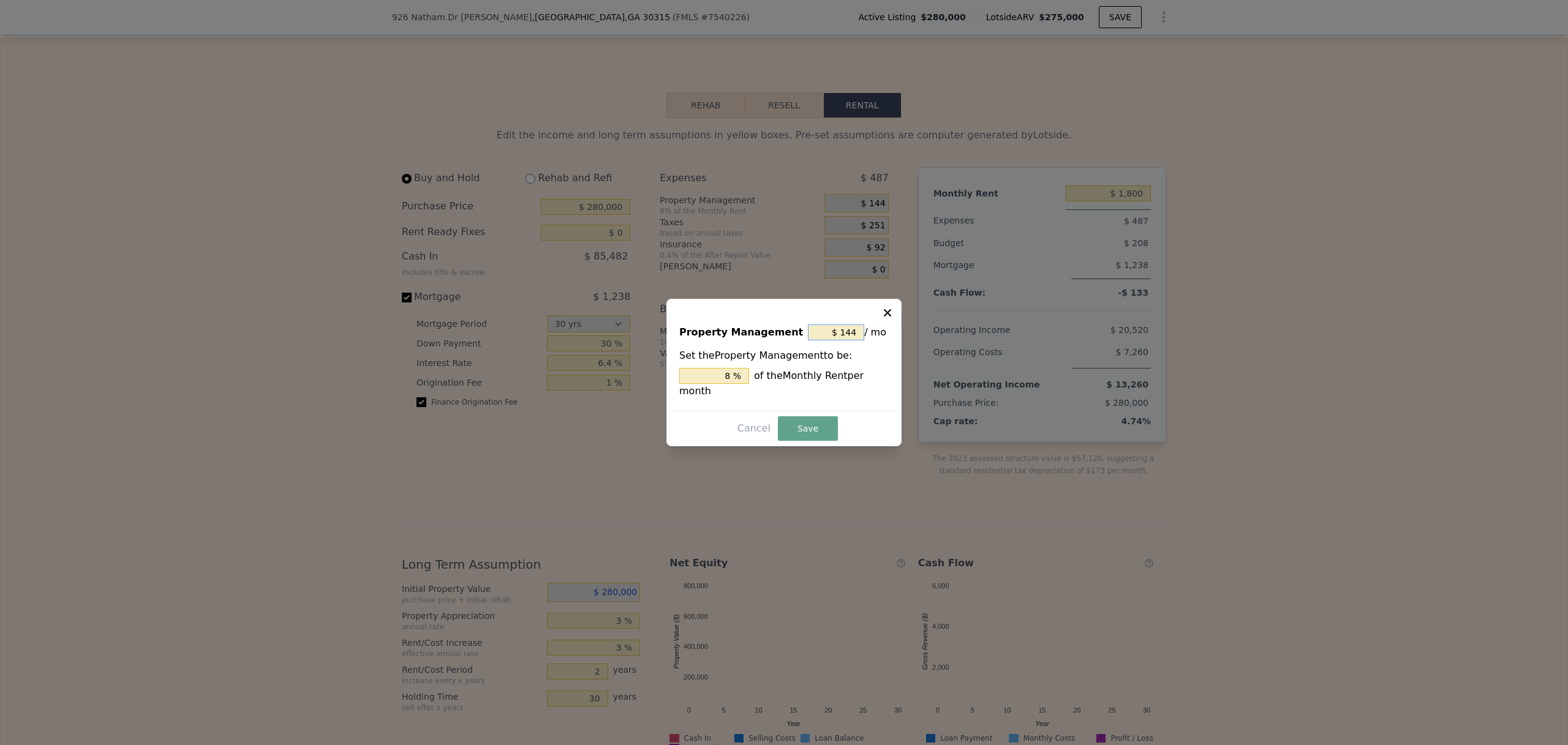
click at [849, 331] on input "$ 144" at bounding box center [836, 332] width 56 height 16
type input "$ 0"
type input "0 %"
type input "$ 0"
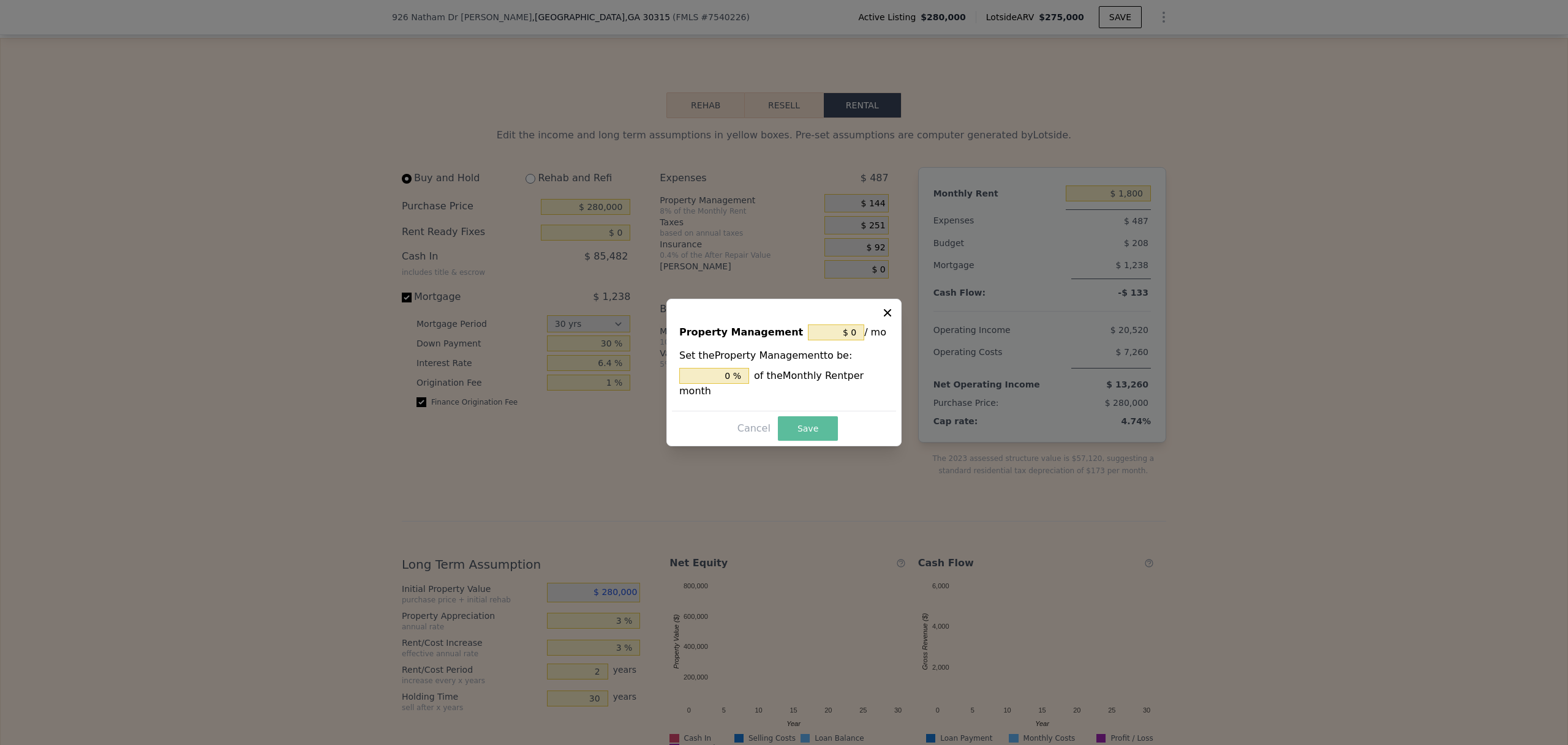
click at [804, 436] on button "Save" at bounding box center [807, 428] width 60 height 24
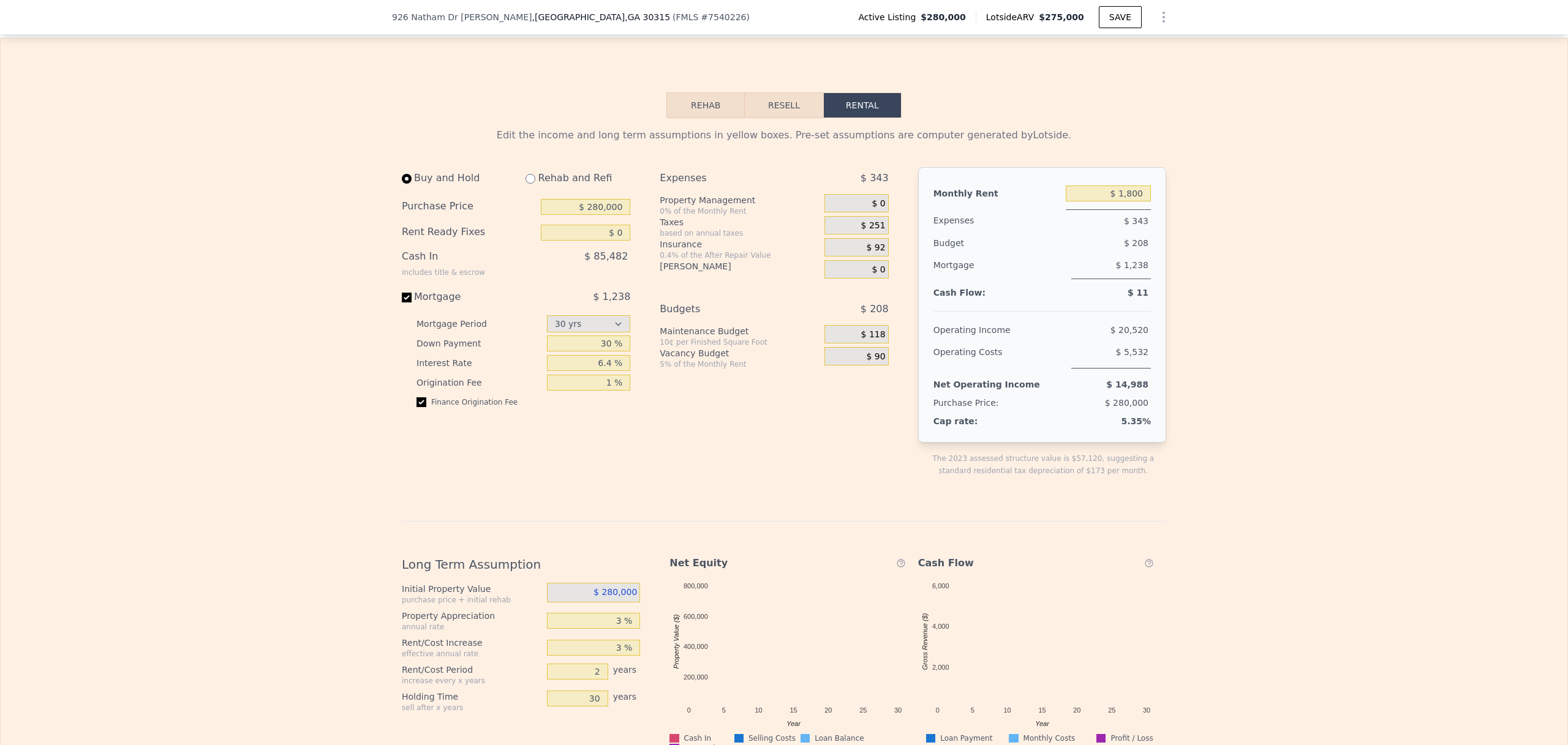
click at [1369, 332] on div "Edit the income and long term assumptions in yellow boxes. Pre-set assumptions …" at bounding box center [784, 534] width 1566 height 832
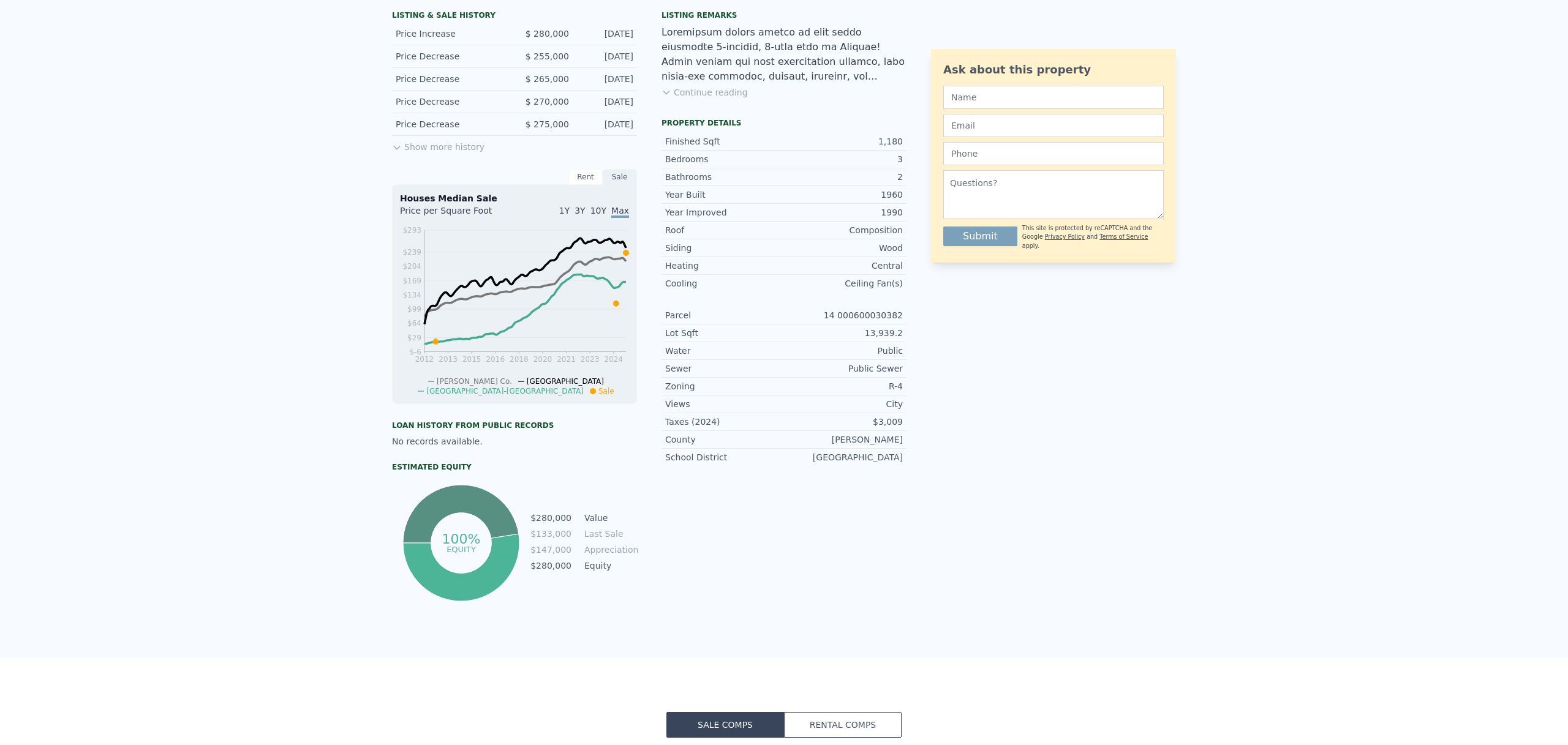
scroll to position [0, 0]
